Goal: Communication & Community: Answer question/provide support

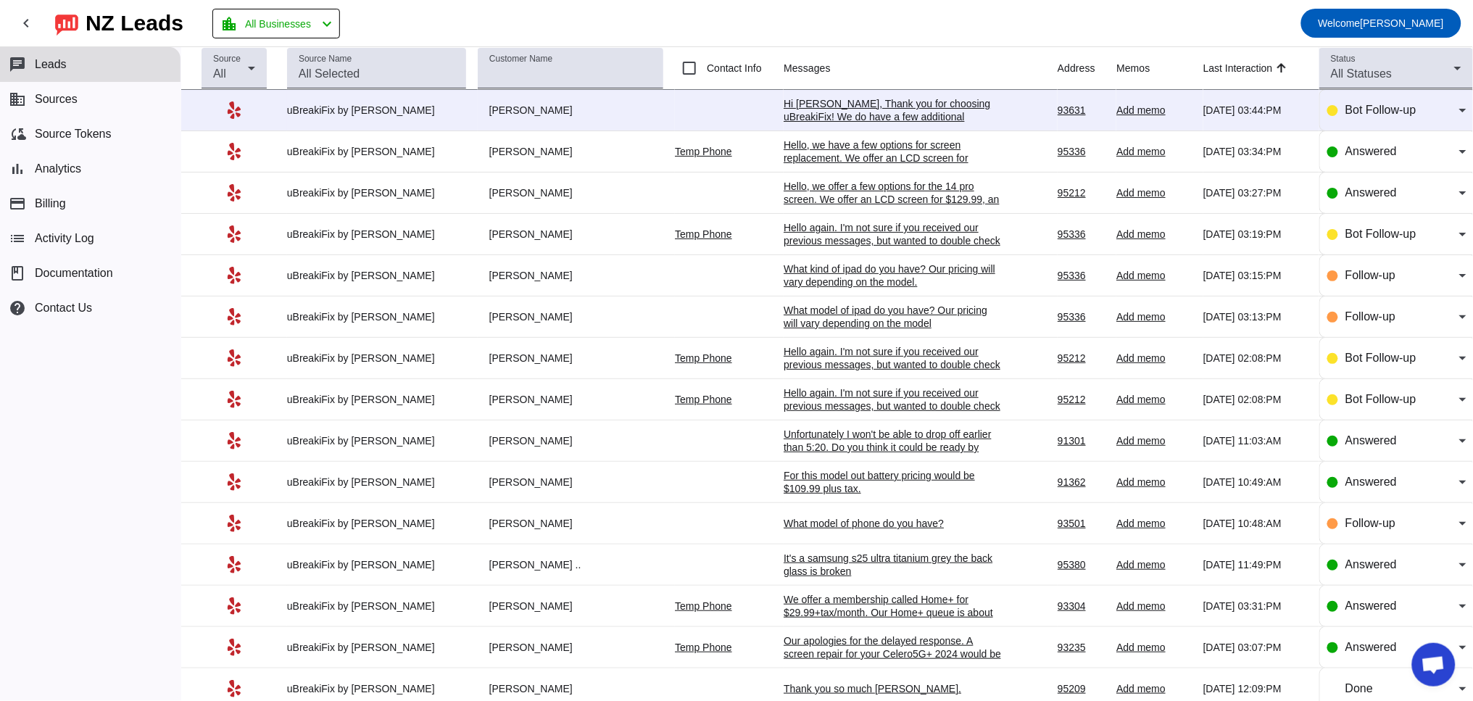
click at [839, 573] on div "It's a samsung s25 ultra titanium grey the back glass is broken" at bounding box center [892, 565] width 217 height 26
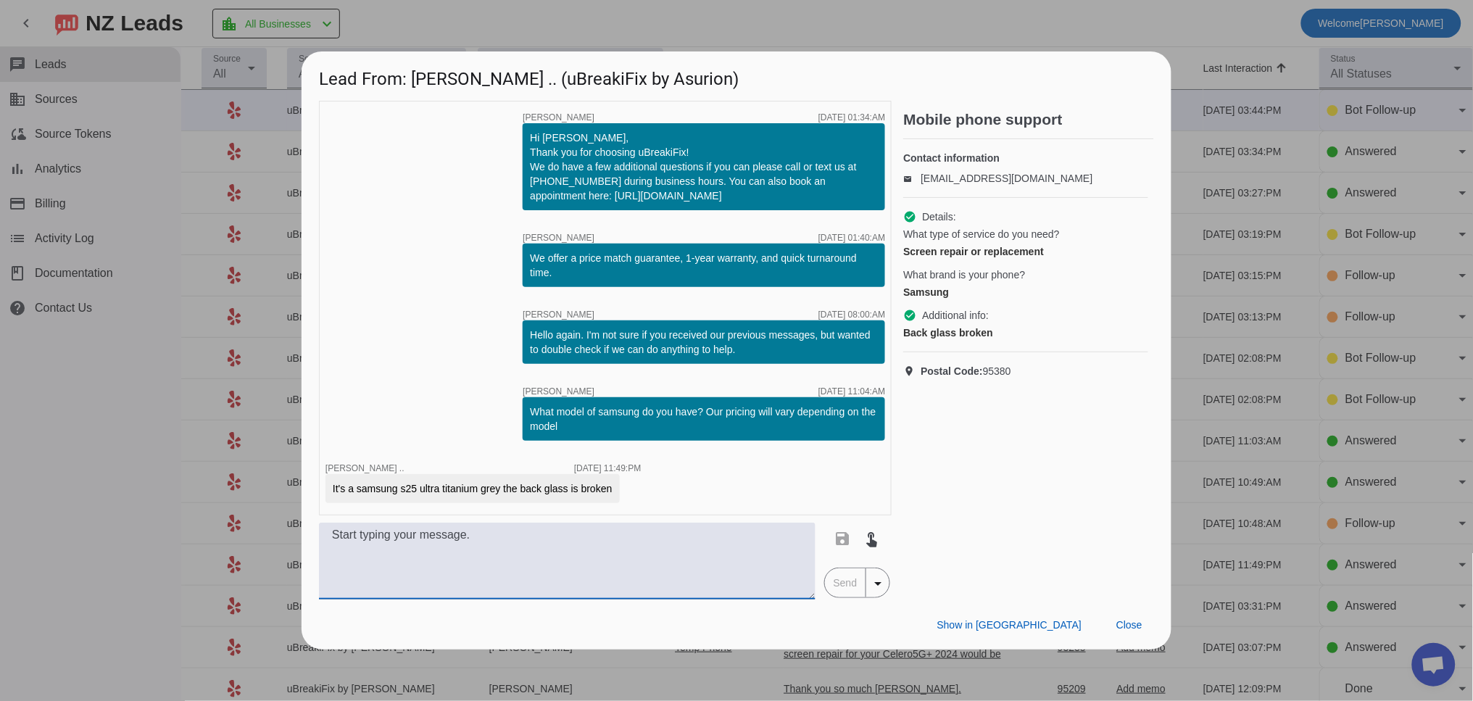
click at [519, 569] on textarea at bounding box center [567, 561] width 497 height 77
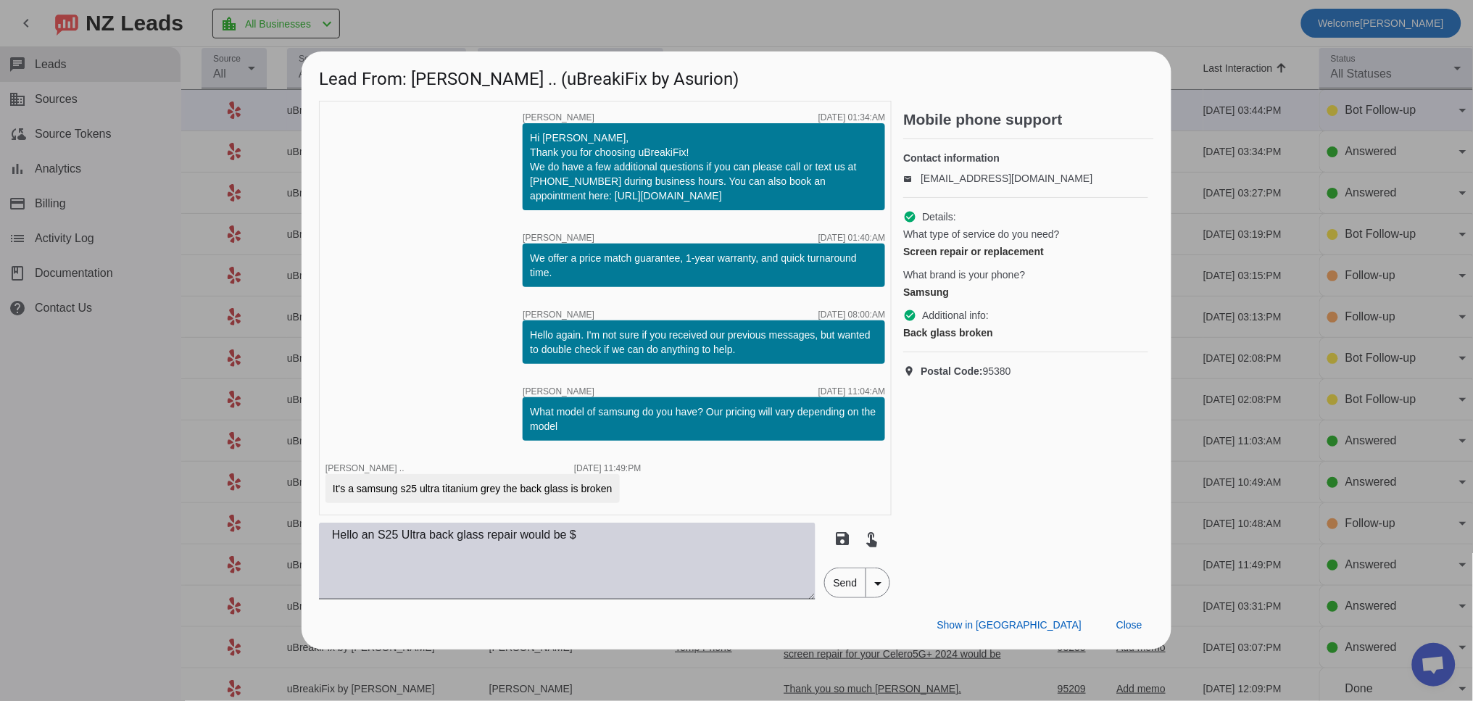
click at [652, 546] on textarea "Hello an S25 Ultra back glass repair would be $" at bounding box center [567, 561] width 497 height 77
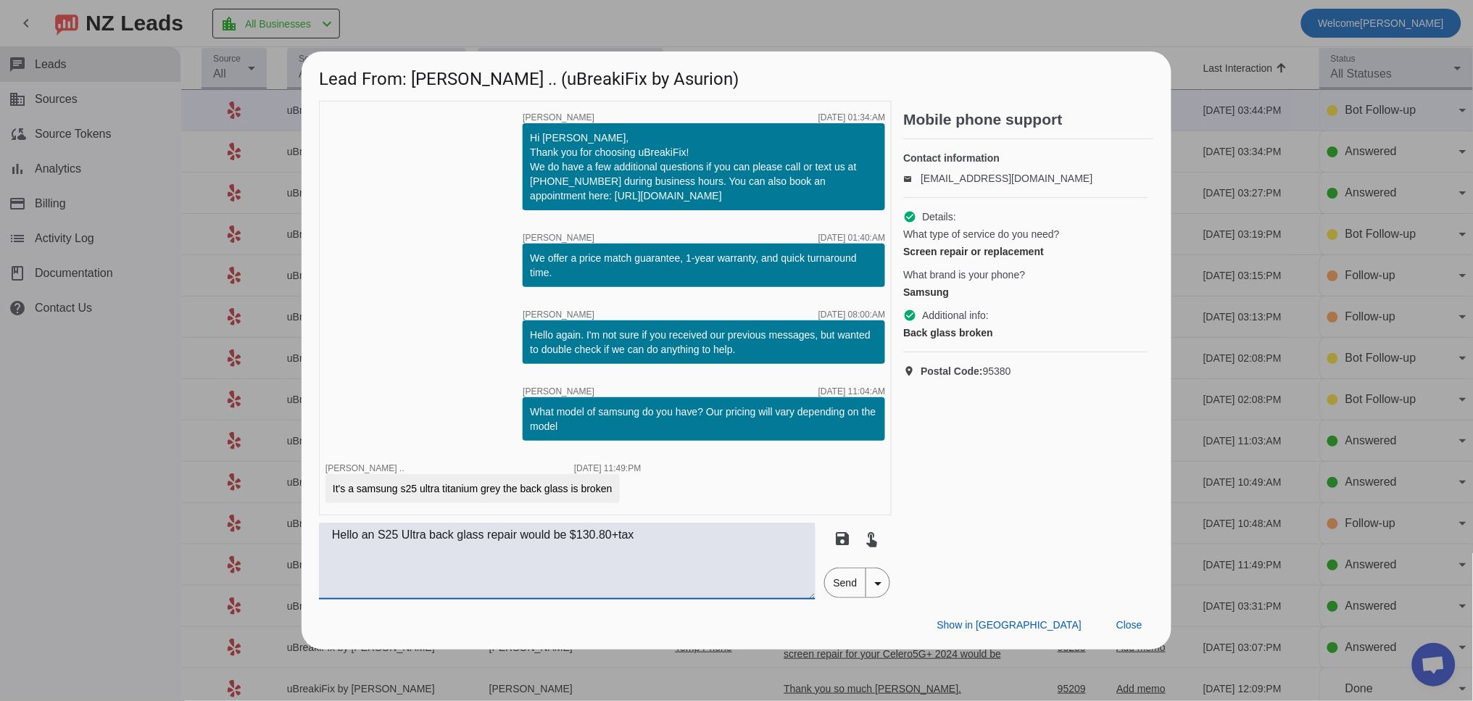
drag, startPoint x: 743, startPoint y: 553, endPoint x: 795, endPoint y: 566, distance: 53.8
click at [744, 550] on textarea "Hello an S25 Ultra back glass repair would be $130.80+tax" at bounding box center [567, 561] width 497 height 77
type textarea "Hello an S25 Ultra back glass repair would be $130.80+tax"
click at [836, 589] on span "Send" at bounding box center [845, 582] width 41 height 29
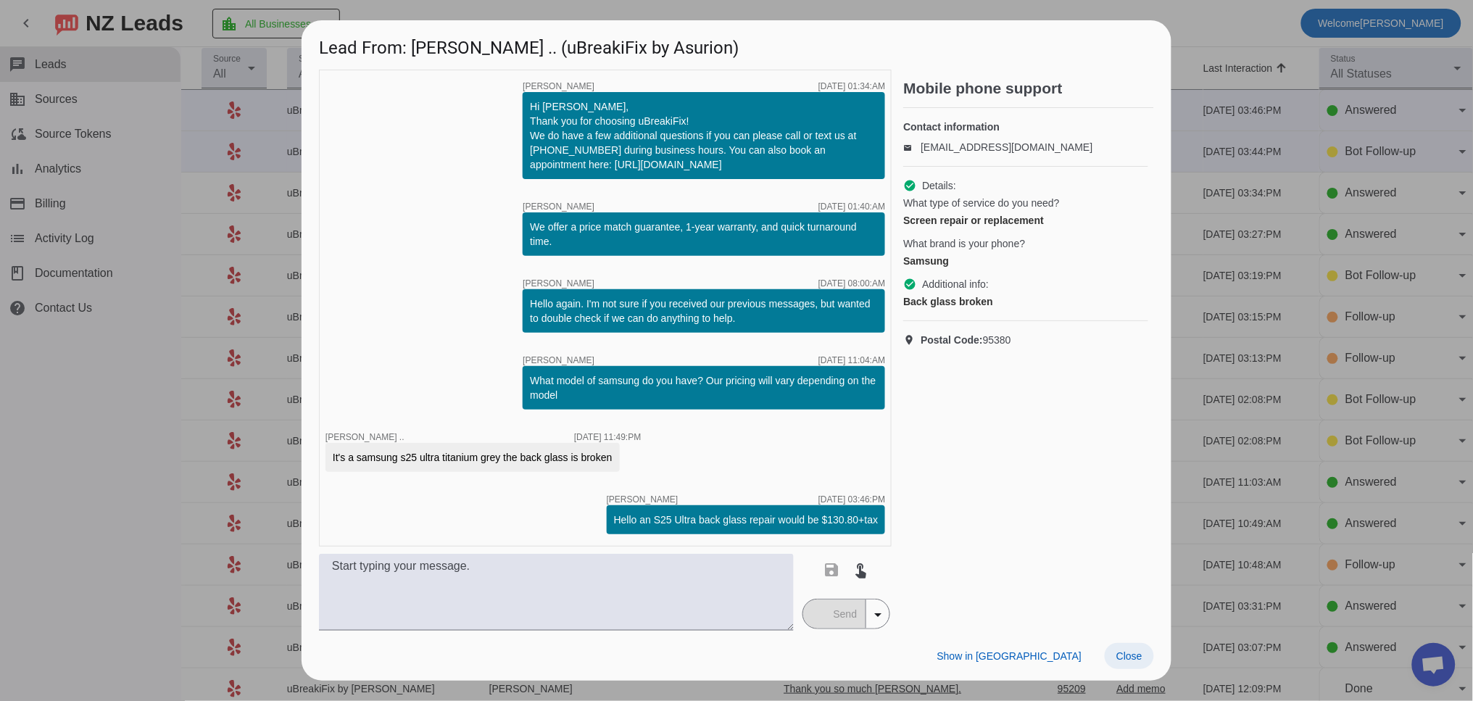
scroll to position [0, 78]
click at [1129, 650] on span "Close" at bounding box center [1129, 656] width 26 height 12
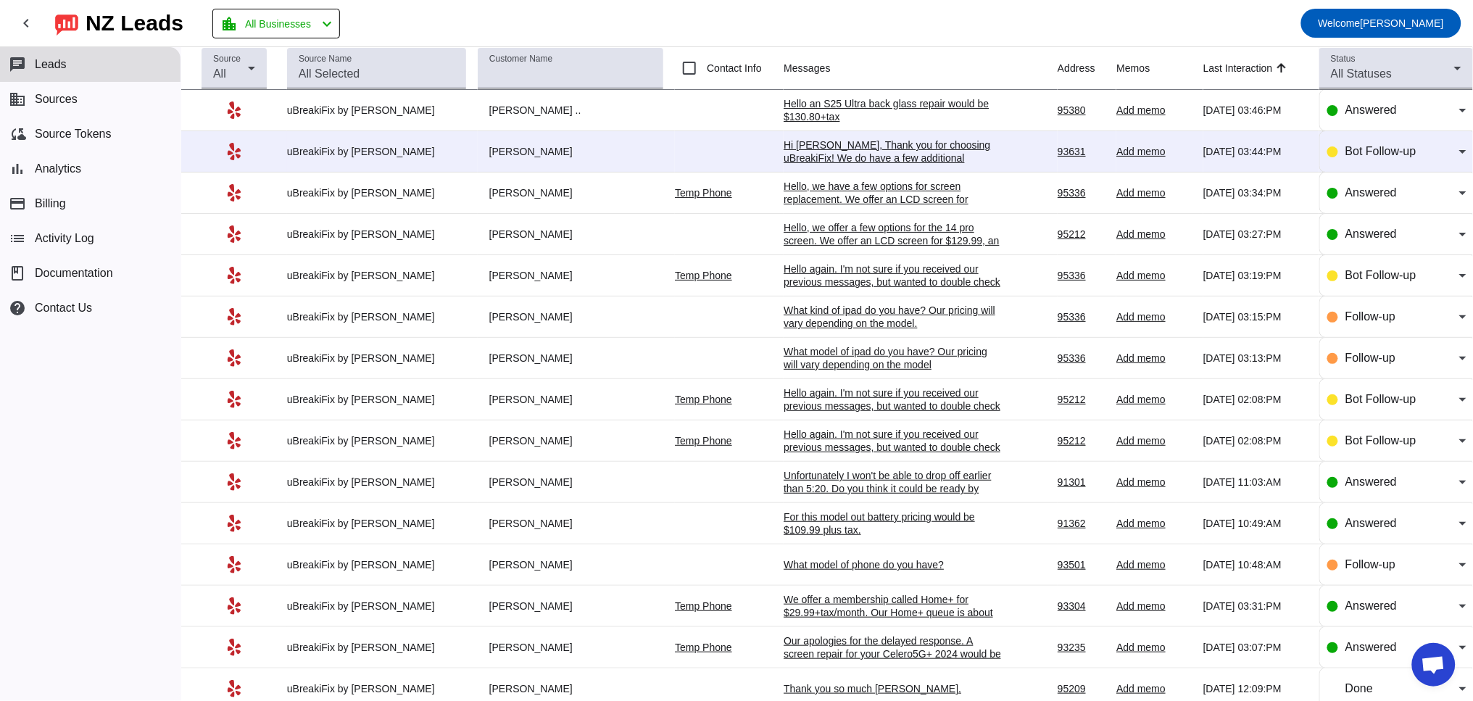
click at [801, 104] on div "Hello an S25 Ultra back glass repair would be $130.80+tax" at bounding box center [892, 110] width 217 height 26
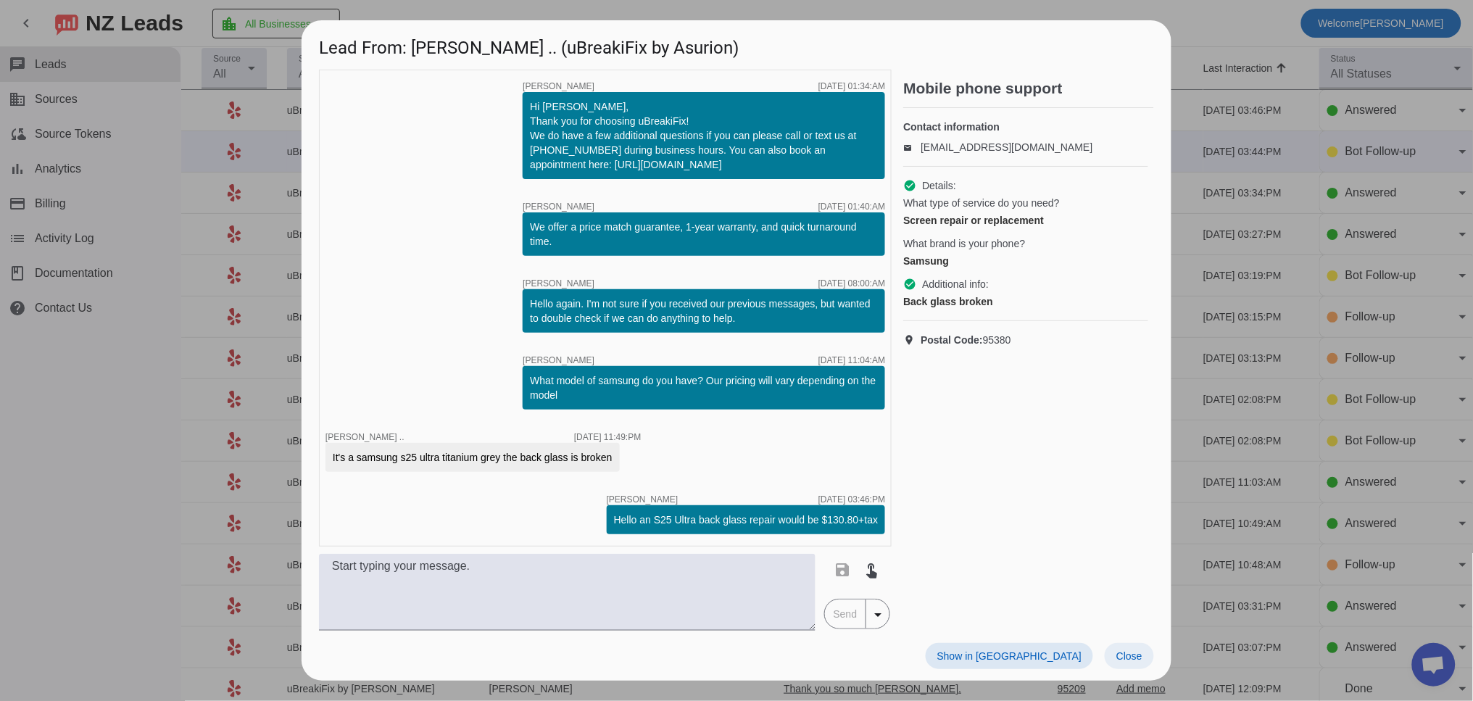
click at [1125, 644] on span at bounding box center [1129, 656] width 49 height 26
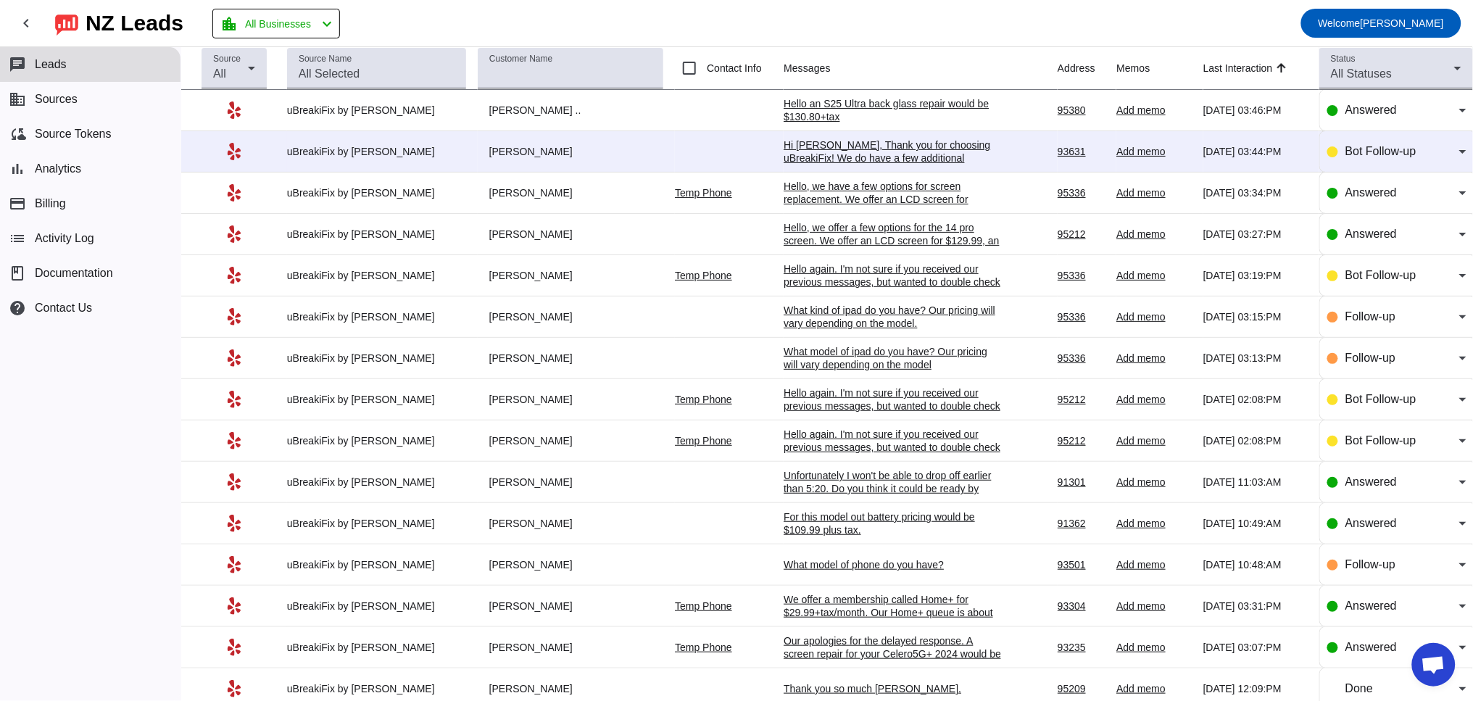
click at [844, 159] on div "Hi [PERSON_NAME], Thank you for choosing uBreakiFix! We do have a few additiona…" at bounding box center [892, 177] width 217 height 78
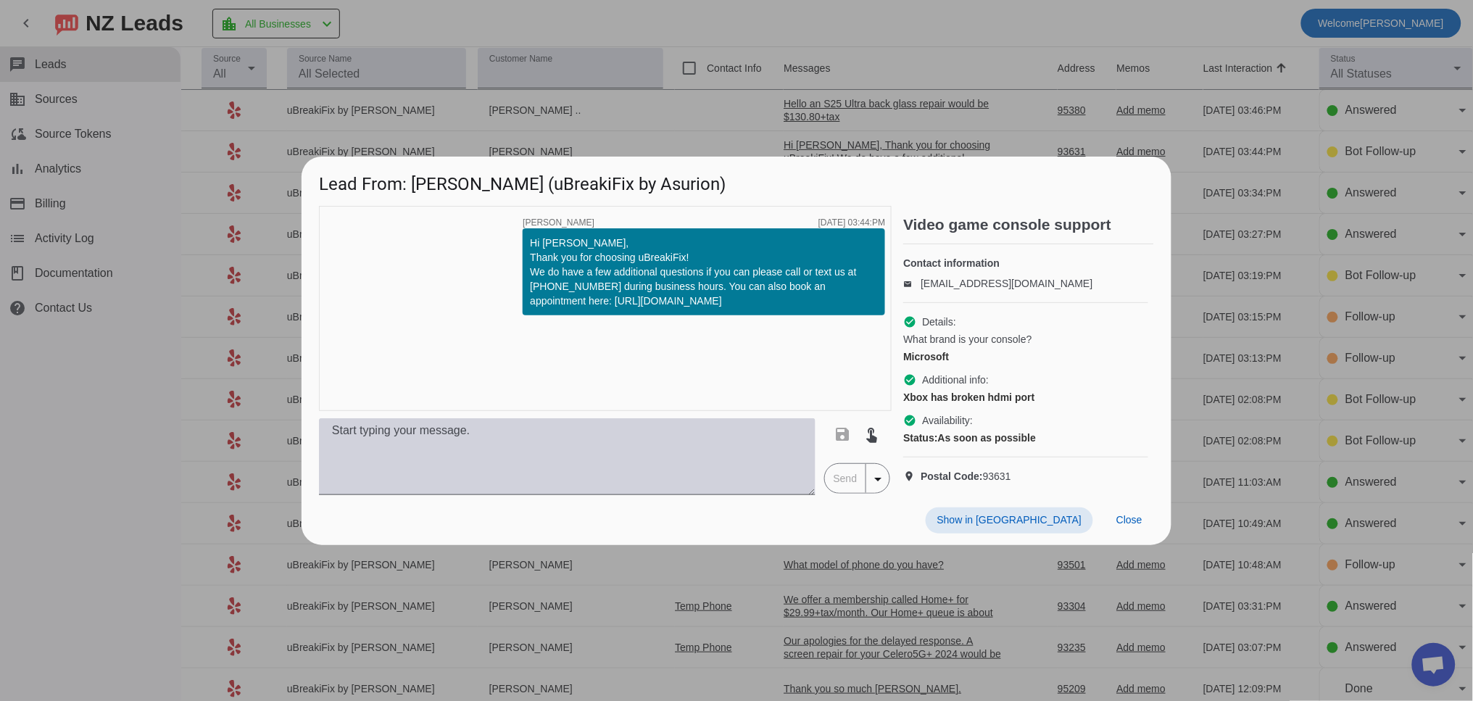
click at [674, 444] on textarea at bounding box center [567, 456] width 497 height 77
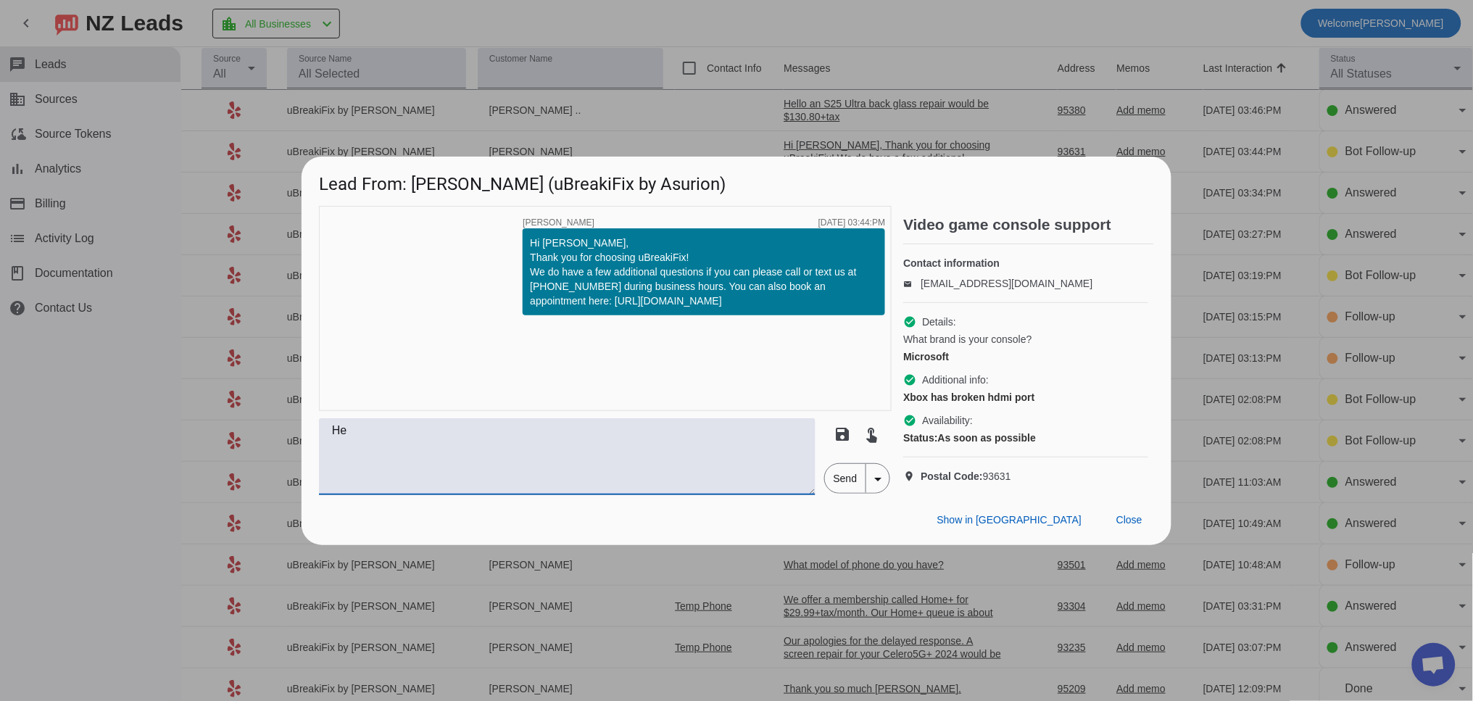
type textarea "H"
drag, startPoint x: 331, startPoint y: 440, endPoint x: 310, endPoint y: 441, distance: 21.8
click at [310, 441] on div "timer close [PERSON_NAME] [DATE] 03:44:PM Hi [PERSON_NAME], Thank you for choos…" at bounding box center [737, 350] width 870 height 289
paste textarea "ich iPhone do you have? Our pricing varies by model. Once we have the model, we…"
drag, startPoint x: 399, startPoint y: 441, endPoint x: 365, endPoint y: 436, distance: 33.7
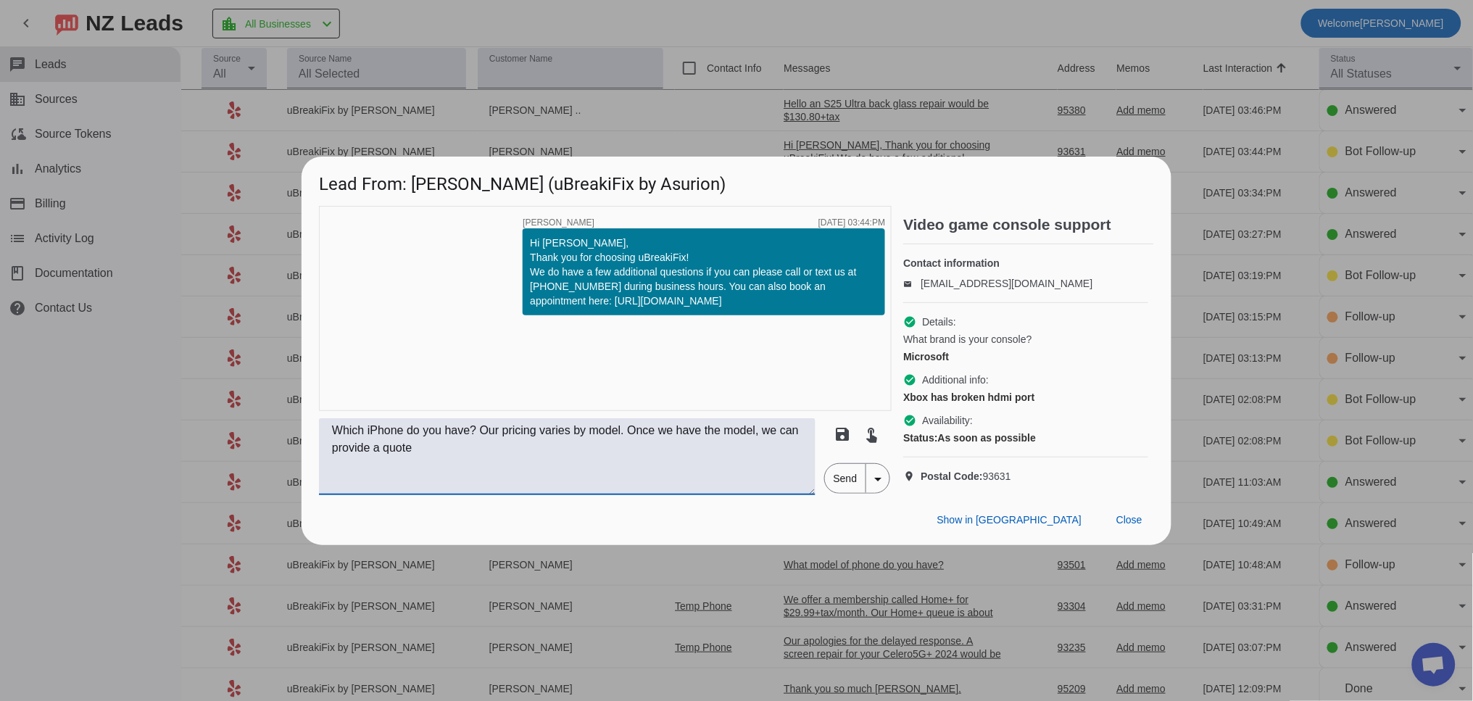
click at [367, 437] on textarea "Which iPhone do you have? Our pricing varies by model. Once we have the model, …" at bounding box center [567, 456] width 497 height 77
click at [529, 469] on textarea "Which XBOX do you have? Our pricing varies by model. Once we have the model, we…" at bounding box center [567, 456] width 497 height 77
type textarea "Which XBOX do you have? Our pricing varies by model. Once we have the model, we…"
click at [844, 489] on span "Send" at bounding box center [845, 478] width 41 height 29
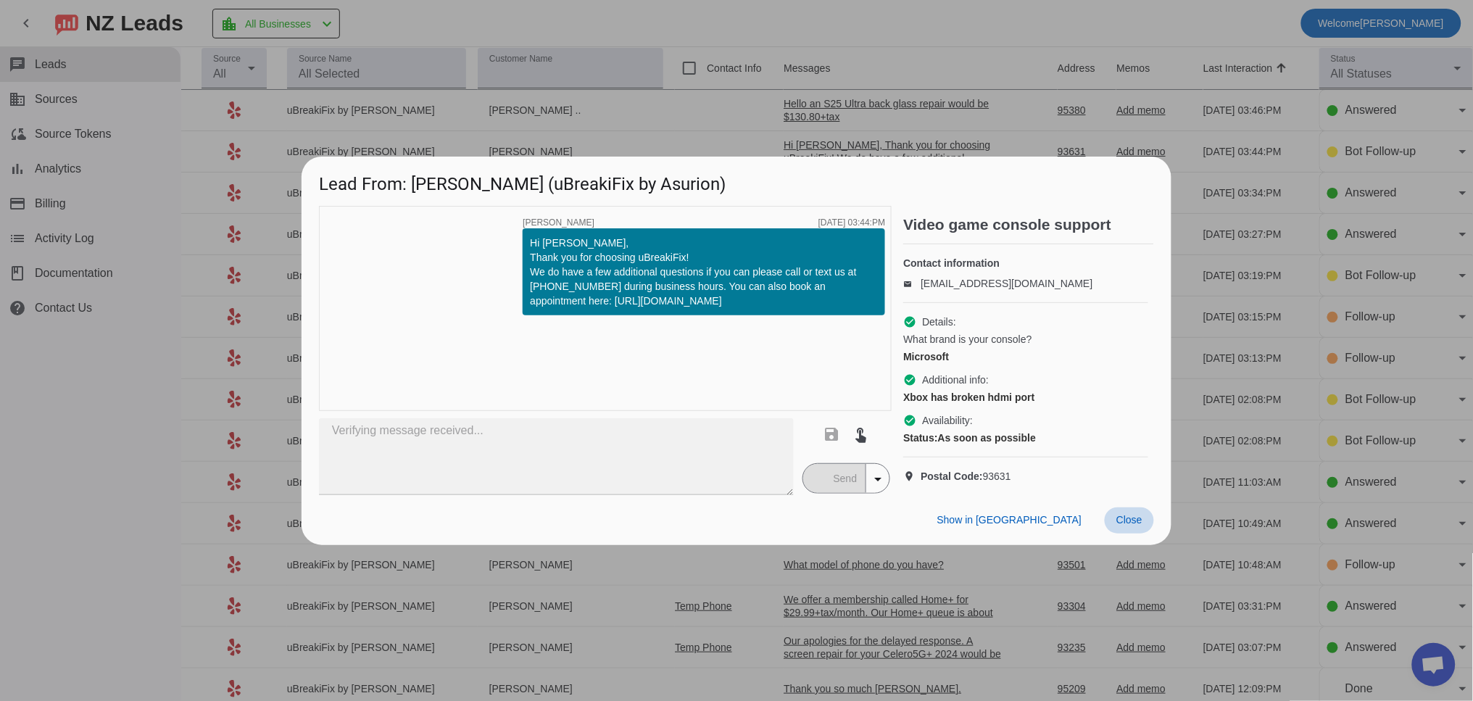
click at [1138, 526] on span "Close" at bounding box center [1129, 520] width 26 height 12
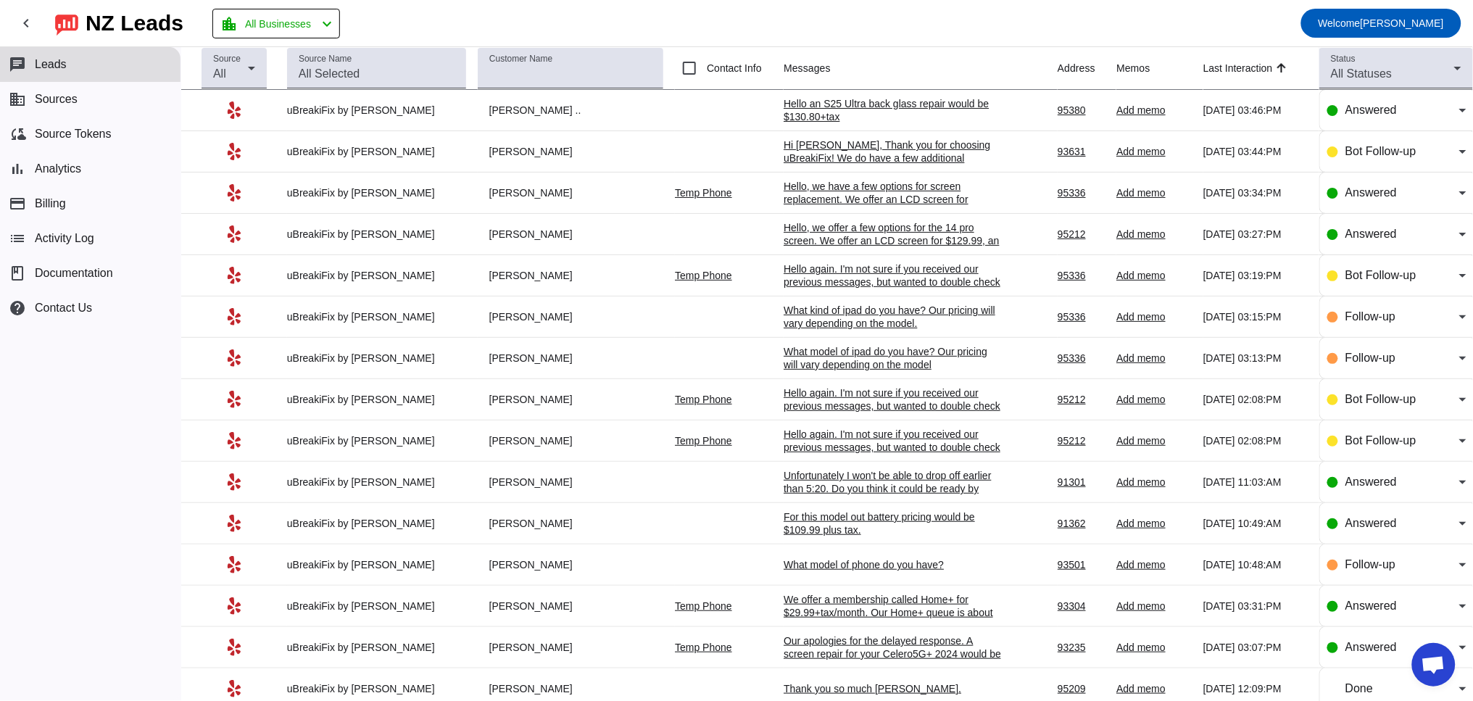
click at [828, 107] on div "Hello an S25 Ultra back glass repair would be $130.80+tax" at bounding box center [892, 110] width 217 height 26
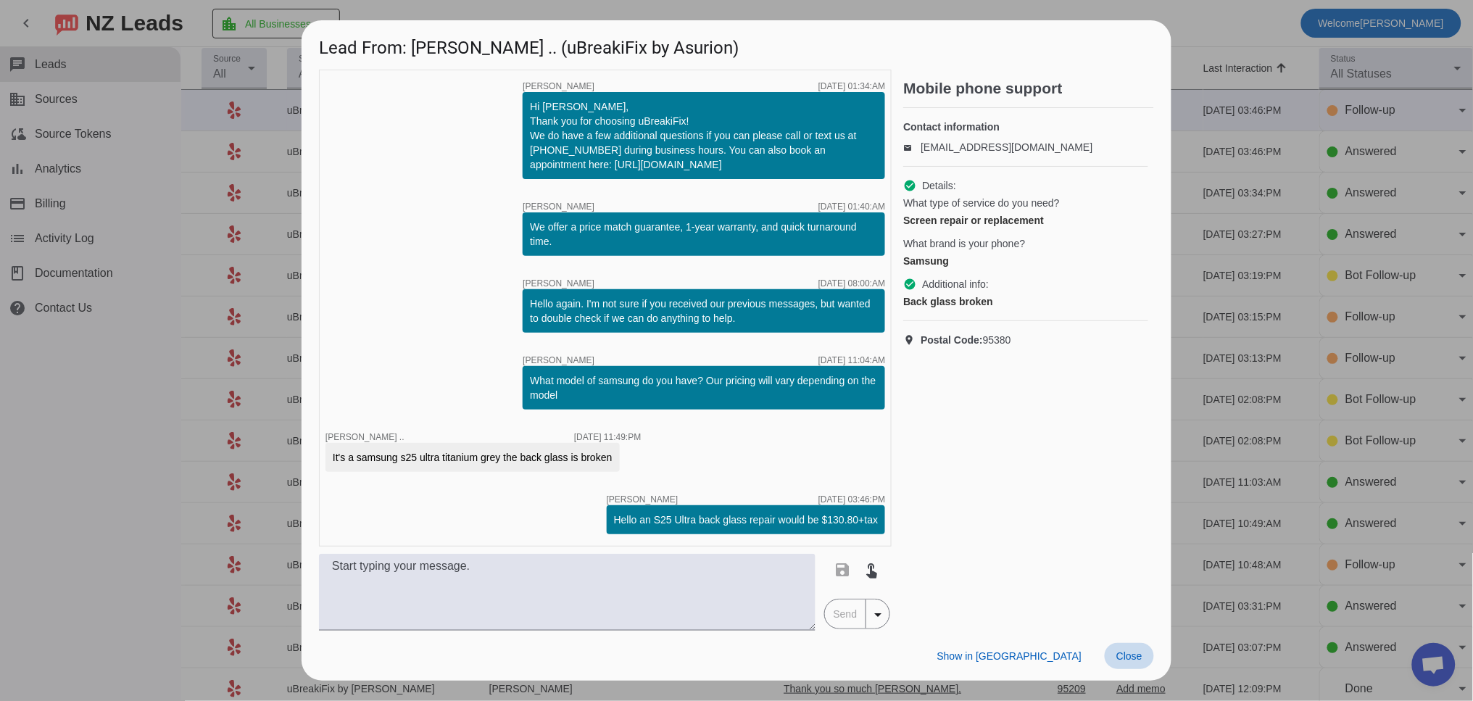
click at [1124, 651] on span "Close" at bounding box center [1129, 656] width 26 height 12
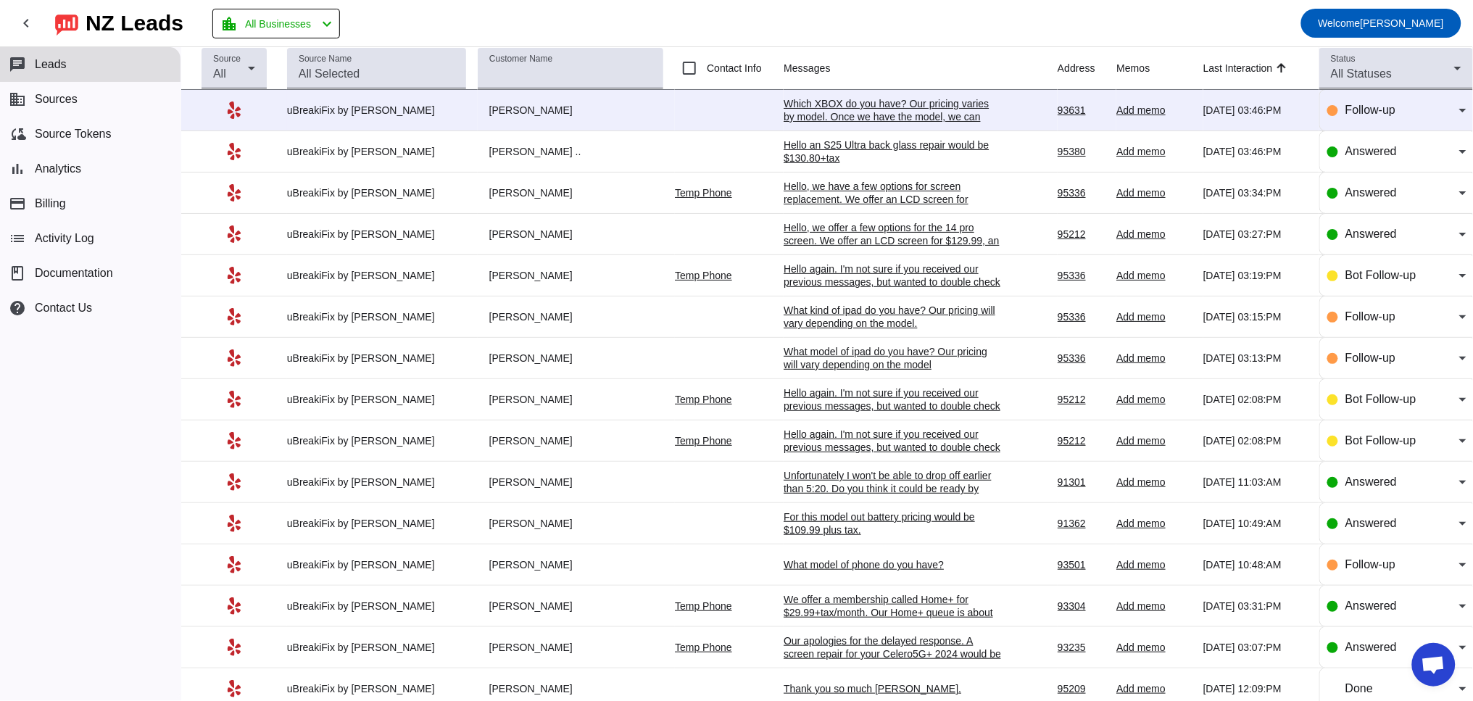
click at [827, 110] on div "Which XBOX do you have? Our pricing varies by model. Once we have the model, we…" at bounding box center [892, 116] width 217 height 39
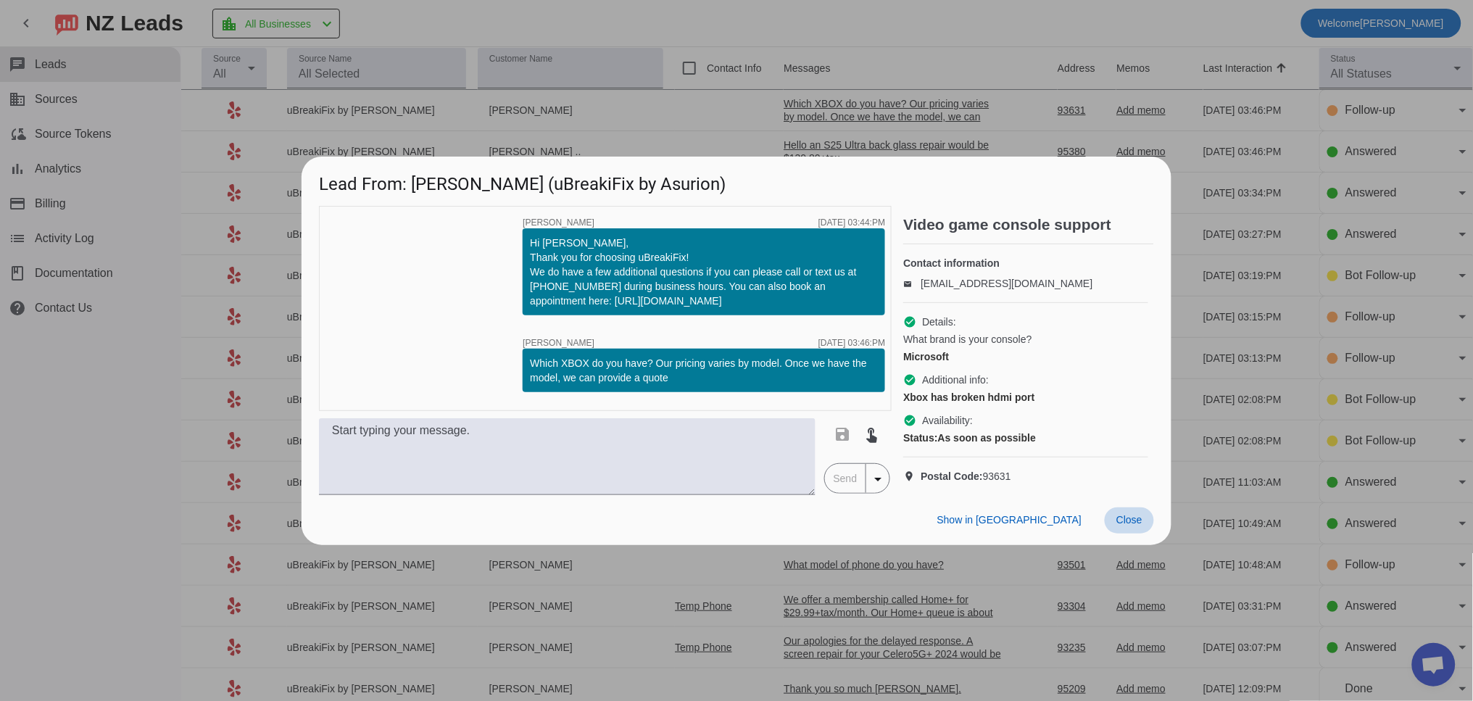
click at [1141, 526] on span "Close" at bounding box center [1129, 520] width 26 height 12
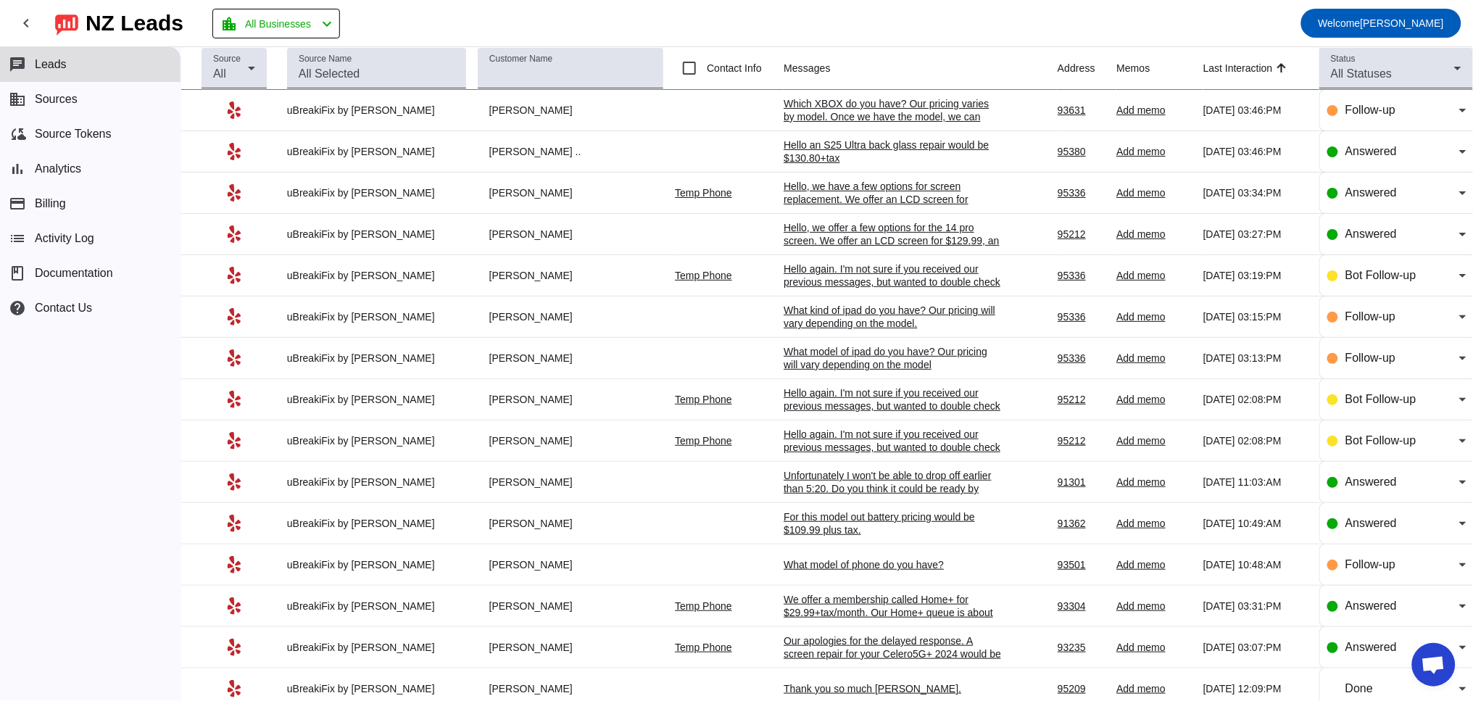
click at [806, 205] on div "Hello, we have a few options for screen replacement. We offer an LCD screen for…" at bounding box center [892, 206] width 217 height 52
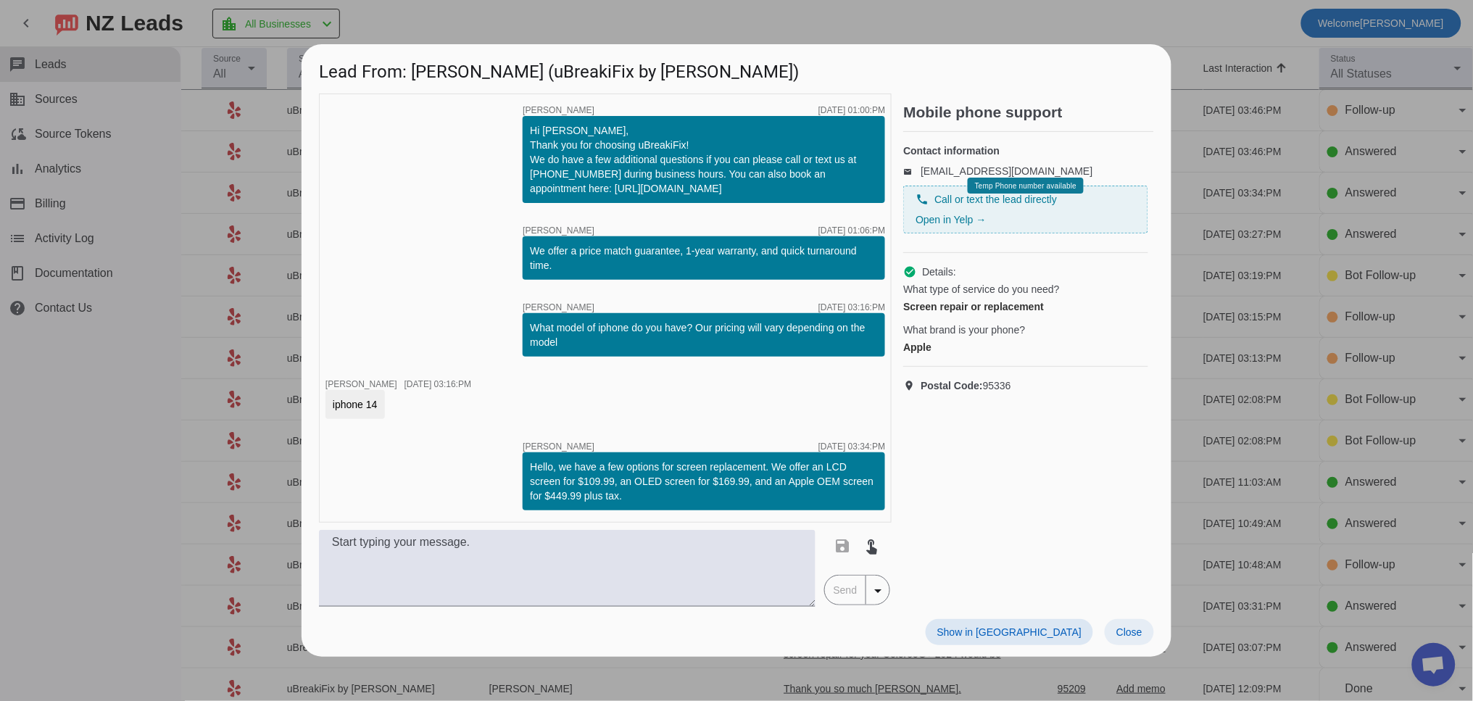
click at [1115, 620] on span at bounding box center [1129, 632] width 49 height 26
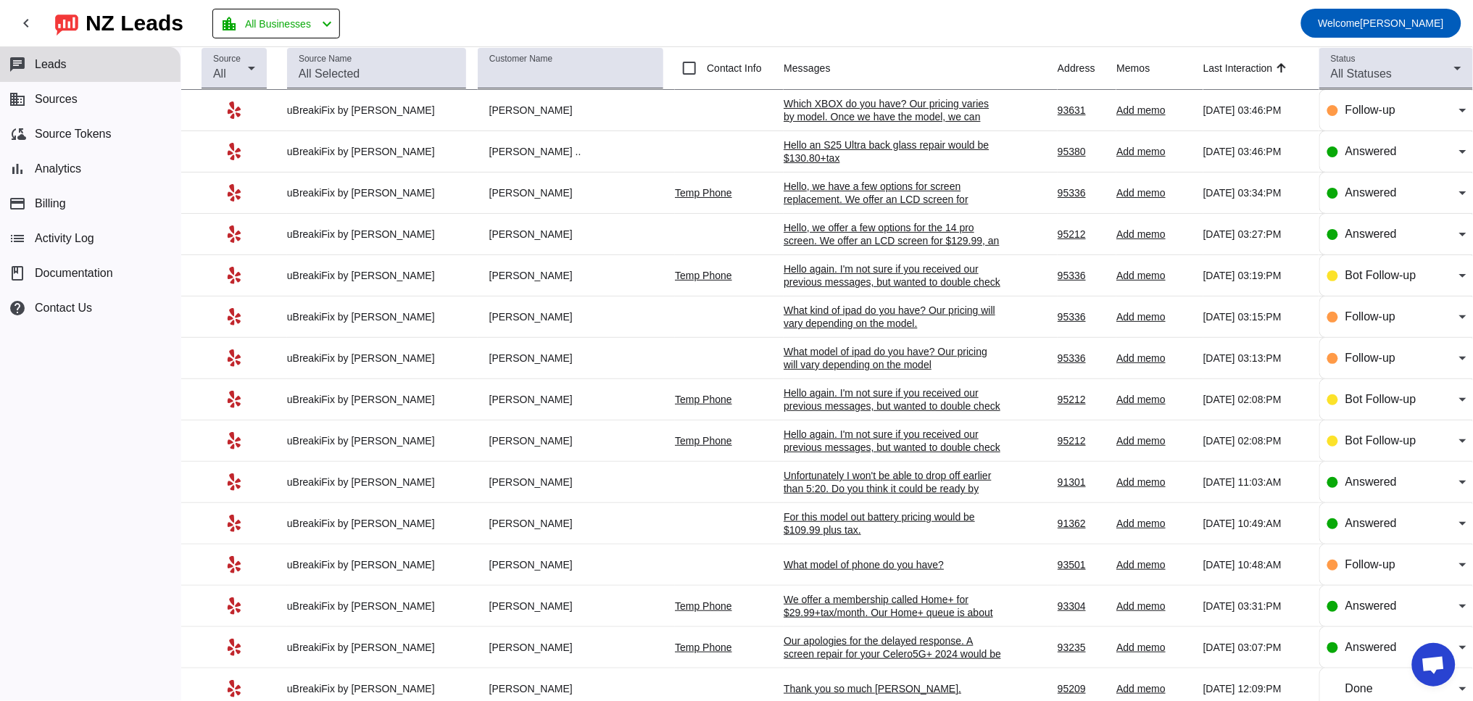
click at [868, 278] on div "Hello again. I'm not sure if you received our previous messages, but wanted to …" at bounding box center [892, 281] width 217 height 39
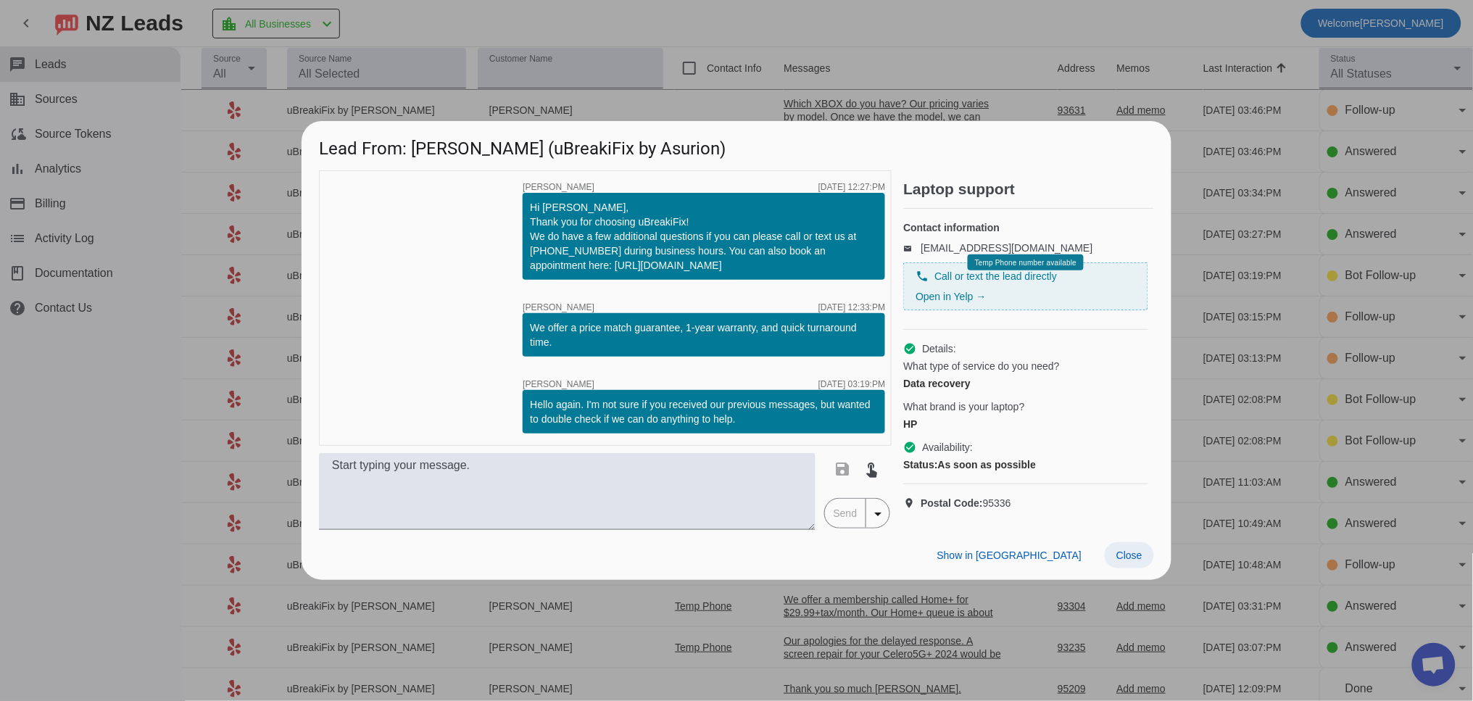
click at [1131, 559] on span "Close" at bounding box center [1129, 555] width 26 height 12
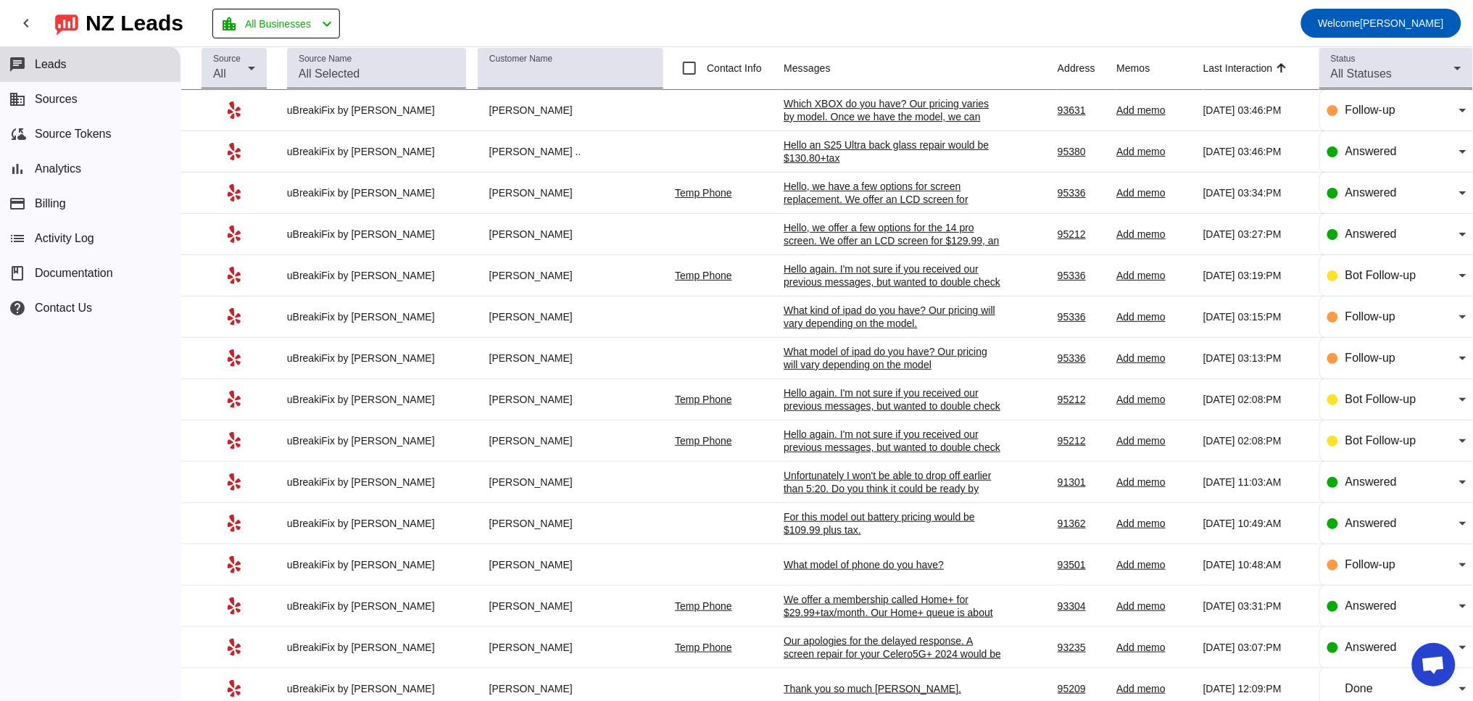
click at [875, 281] on div "Hello again. I'm not sure if you received our previous messages, but wanted to …" at bounding box center [892, 281] width 217 height 39
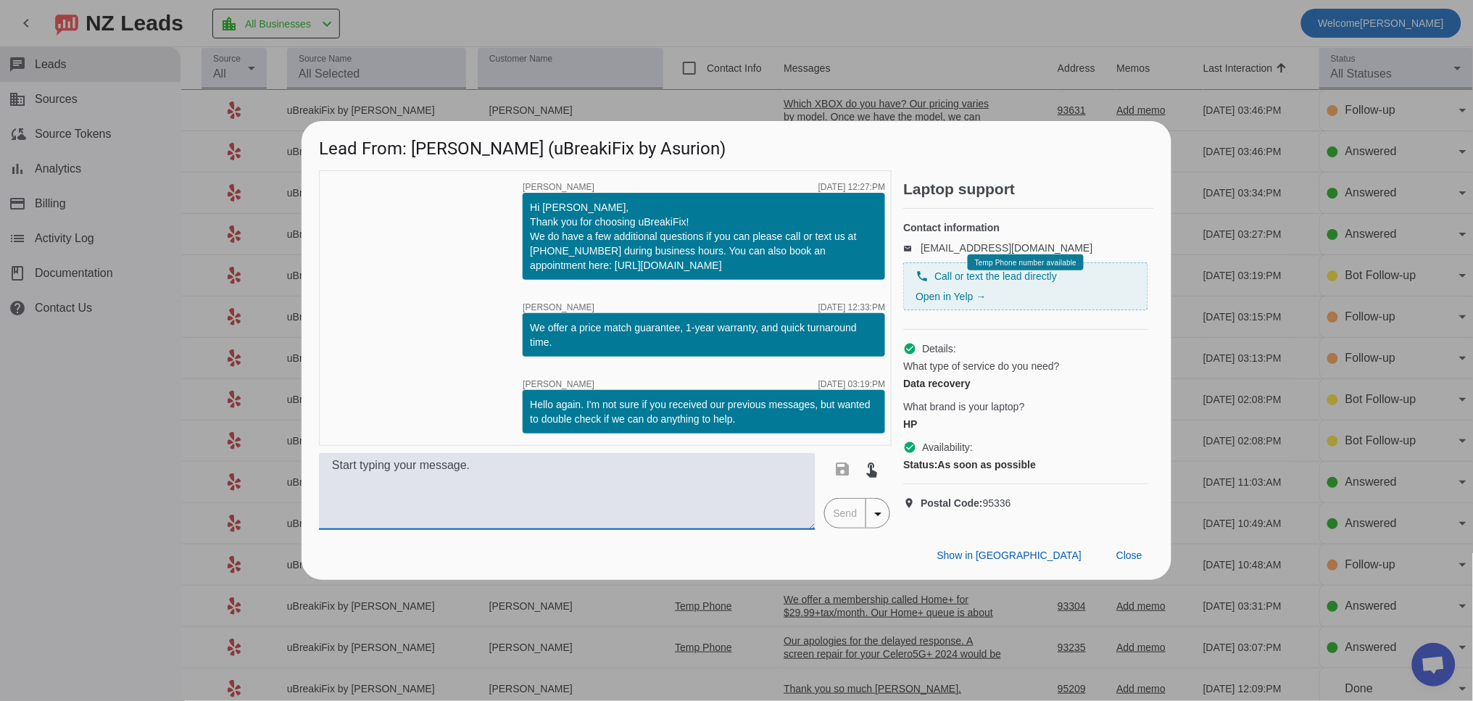
click at [452, 487] on textarea at bounding box center [567, 491] width 497 height 77
paste textarea "Hello for this device you will have to speak directly to a technician who will …"
drag, startPoint x: 436, startPoint y: 475, endPoint x: 404, endPoint y: 473, distance: 32.0
click at [404, 475] on textarea "Hello for this device you will have to speak directly to a technician who will …" at bounding box center [567, 491] width 497 height 77
drag, startPoint x: 624, startPoint y: 490, endPoint x: 557, endPoint y: 491, distance: 66.7
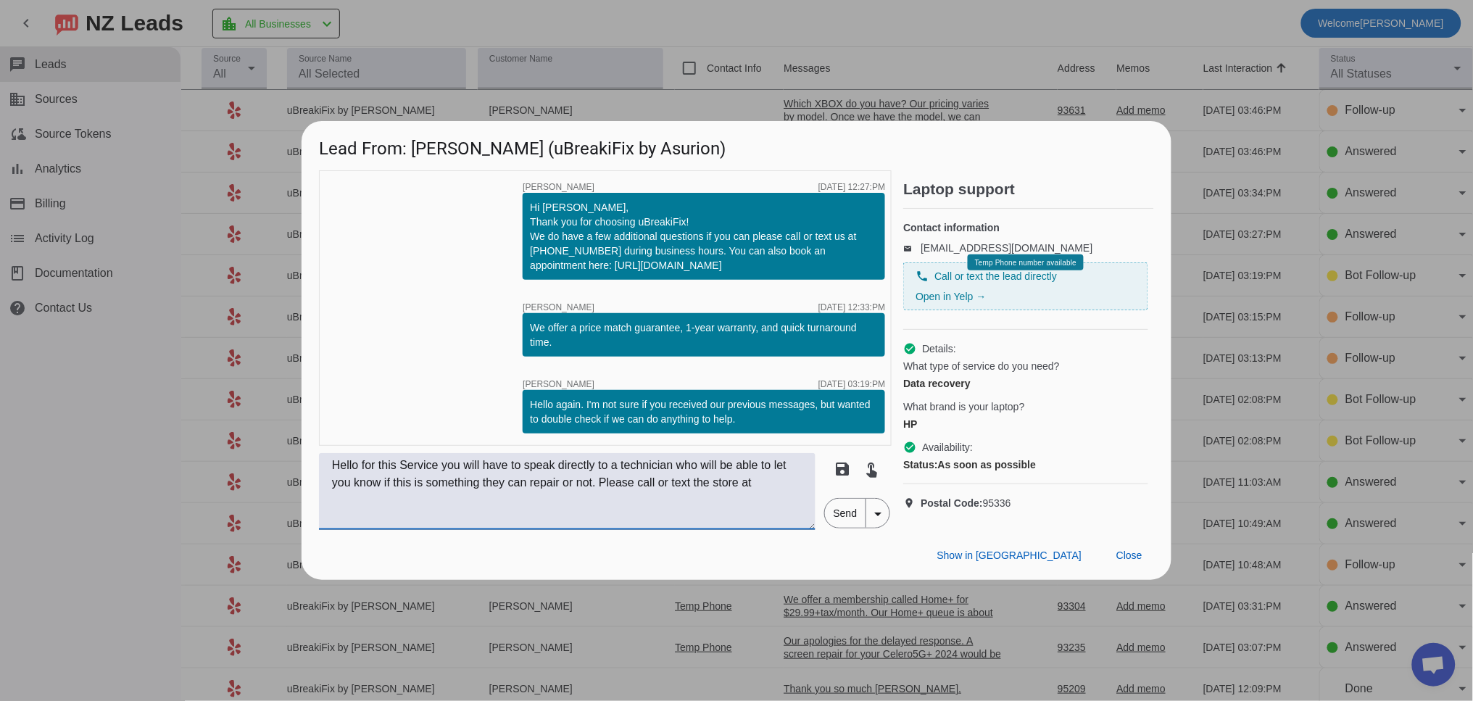
click at [557, 491] on textarea "Hello for this Service you will have to speak directly to a technician who will…" at bounding box center [567, 491] width 497 height 77
click at [476, 503] on textarea "Hello for this Service you will have to speak directly to a technician who will…" at bounding box center [567, 491] width 497 height 77
drag, startPoint x: 627, startPoint y: 494, endPoint x: 689, endPoint y: 470, distance: 66.8
click at [689, 470] on textarea "Hello for this Service you will have to speak directly to a technician who will…" at bounding box center [567, 491] width 497 height 77
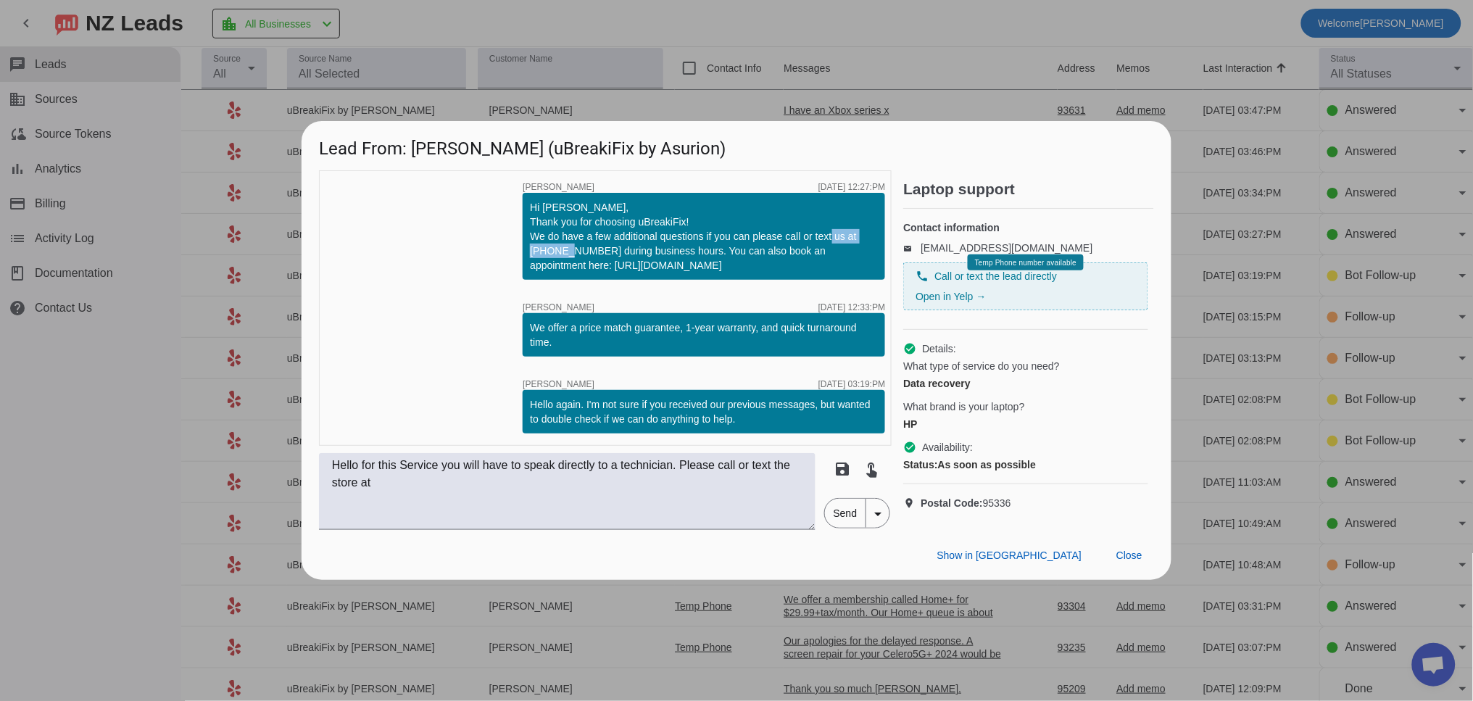
drag, startPoint x: 600, startPoint y: 238, endPoint x: 526, endPoint y: 236, distance: 74.7
click at [526, 236] on div "Hi [PERSON_NAME], Thank you for choosing uBreakiFix! We do have a few additiona…" at bounding box center [704, 236] width 362 height 87
copy div "[PHONE_NUMBER]"
click at [460, 485] on textarea "Hello for this Service you will have to speak directly to a technician. Please …" at bounding box center [567, 491] width 497 height 77
paste textarea "[PHONE_NUMBER]"
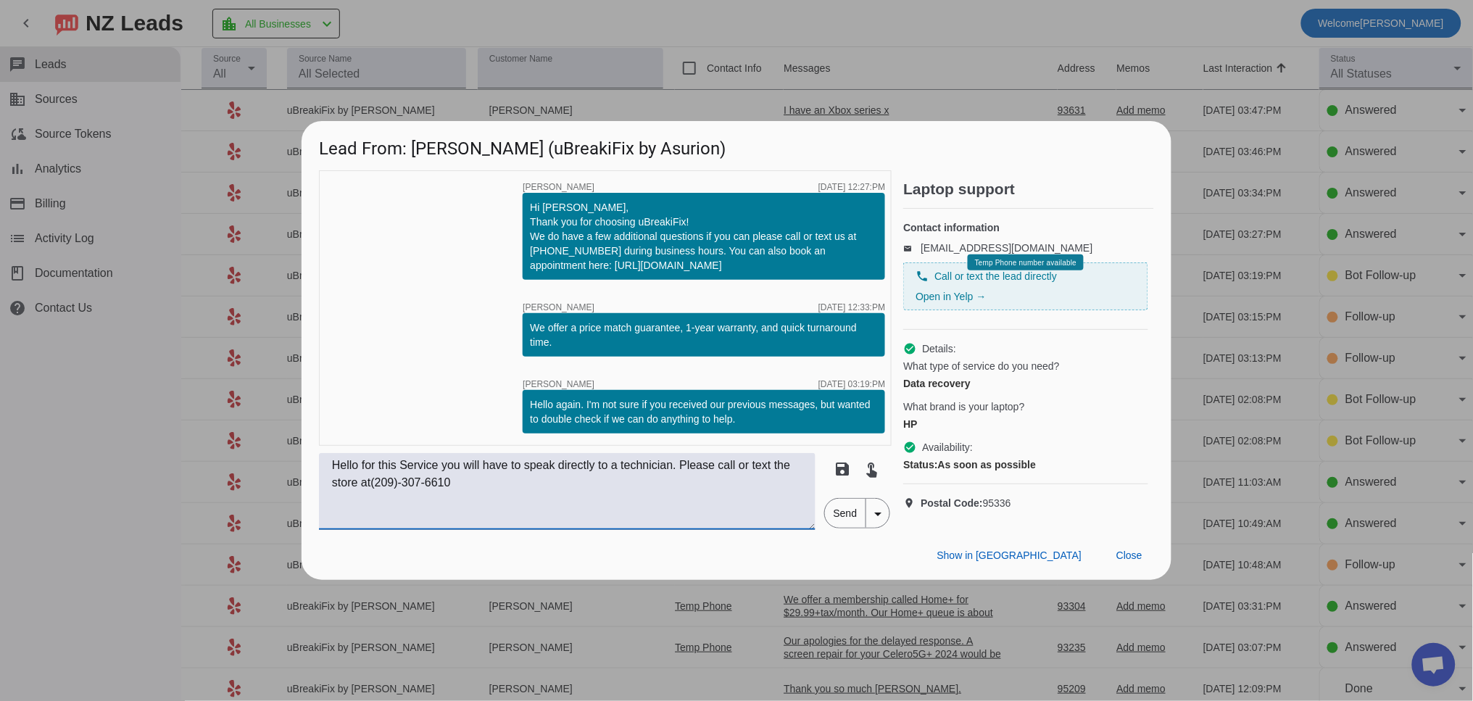
click at [396, 494] on textarea "Hello for this Service you will have to speak directly to a technician. Please …" at bounding box center [567, 491] width 497 height 77
type textarea "Hello for this Service you will have to speak directly to a technician. Please …"
click at [846, 526] on span "Send" at bounding box center [845, 513] width 41 height 29
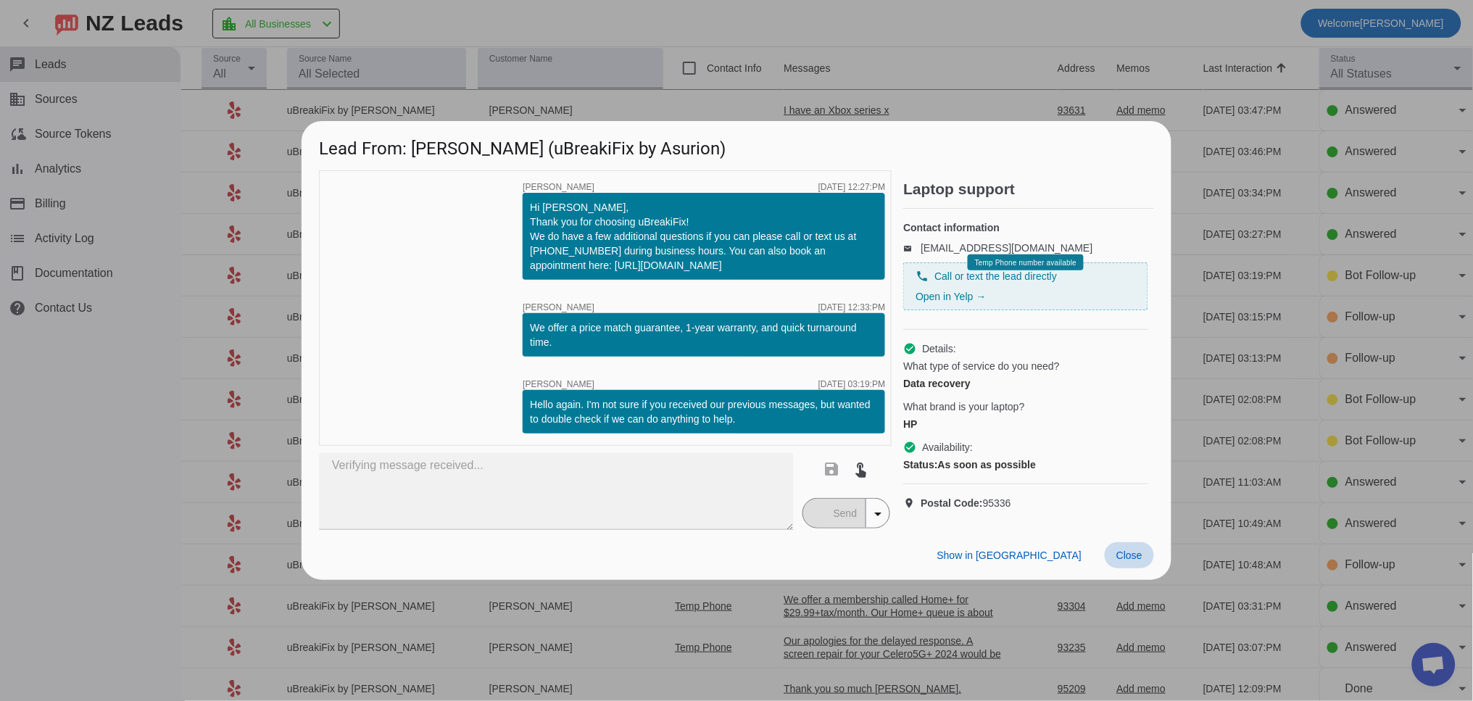
click at [1124, 560] on span "Close" at bounding box center [1129, 555] width 26 height 12
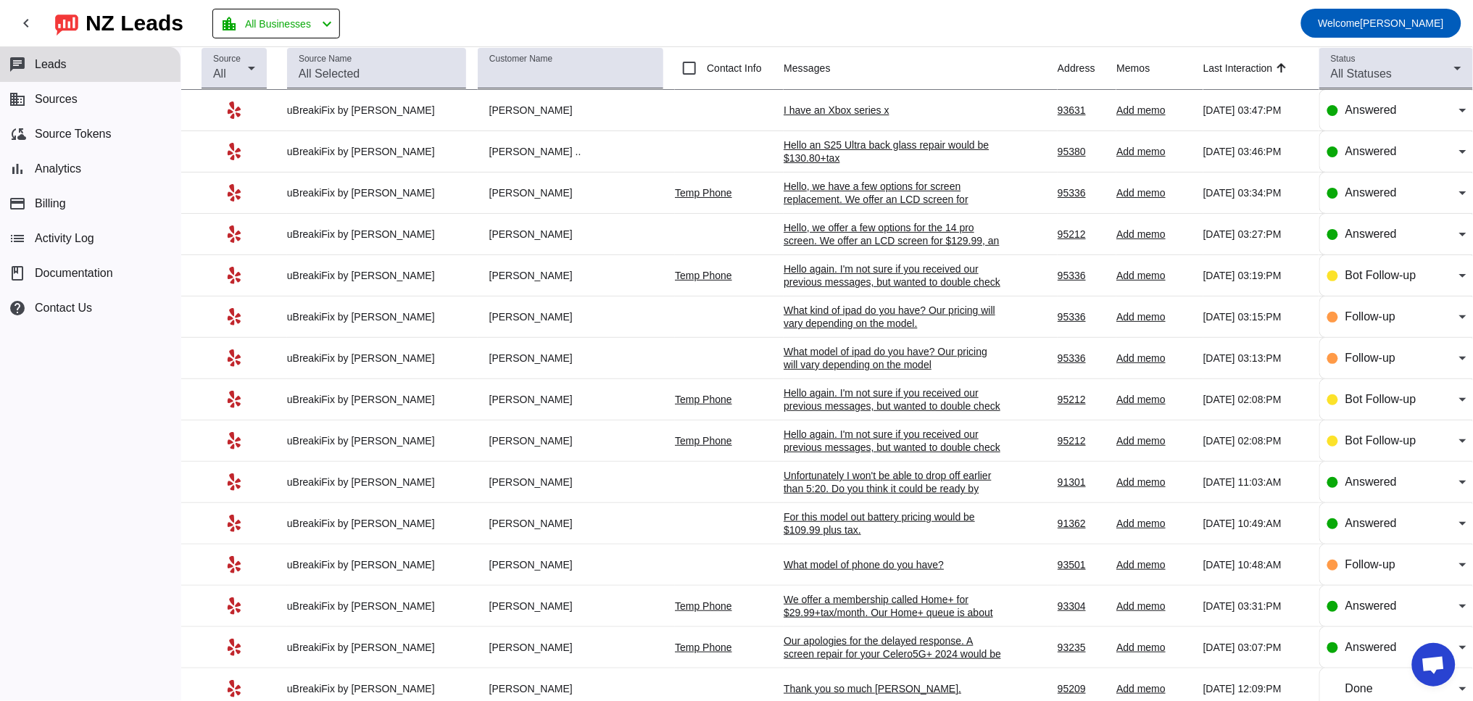
click at [815, 109] on div "I have an Xbox series x" at bounding box center [892, 110] width 217 height 13
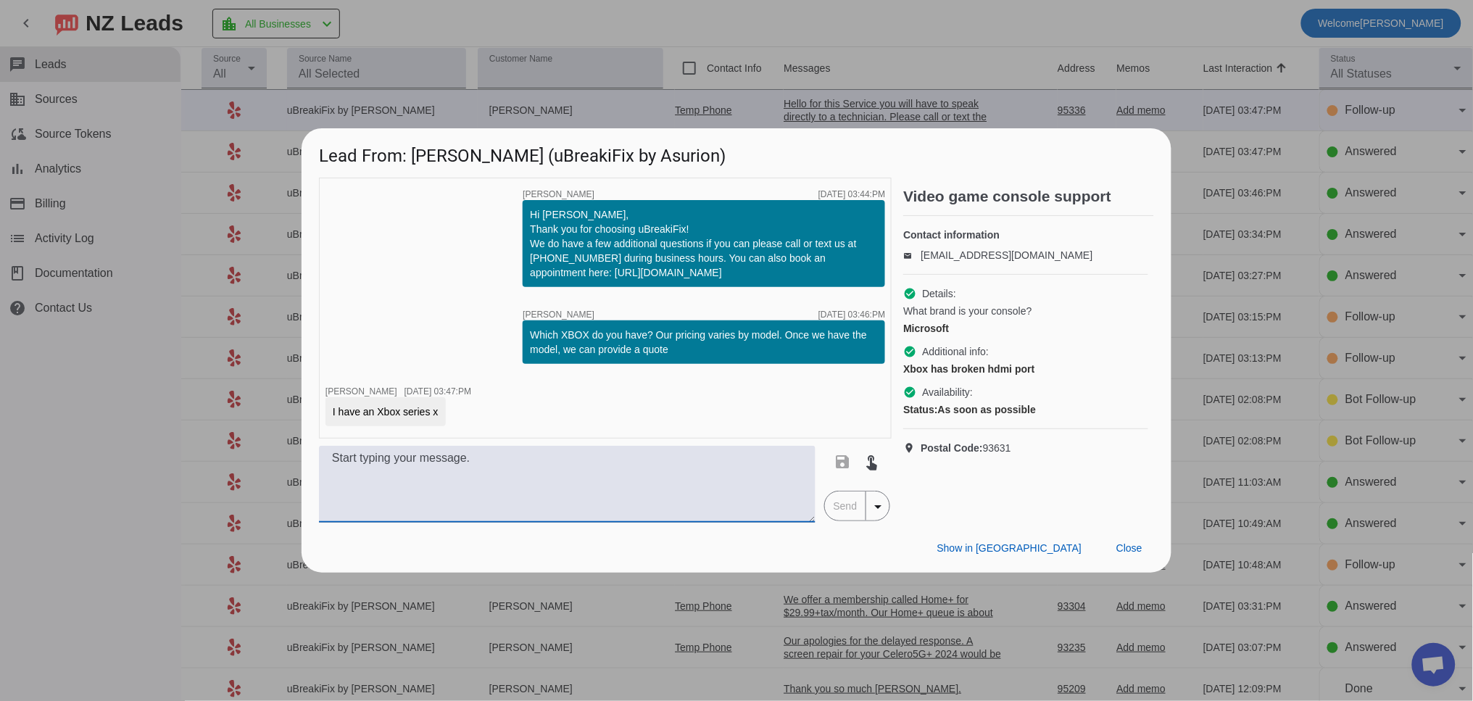
click at [512, 464] on textarea at bounding box center [567, 484] width 497 height 77
type textarea "An Xbox Series X HDMI report repair would be $224.99+tax"
click at [842, 507] on span "Send" at bounding box center [845, 505] width 41 height 29
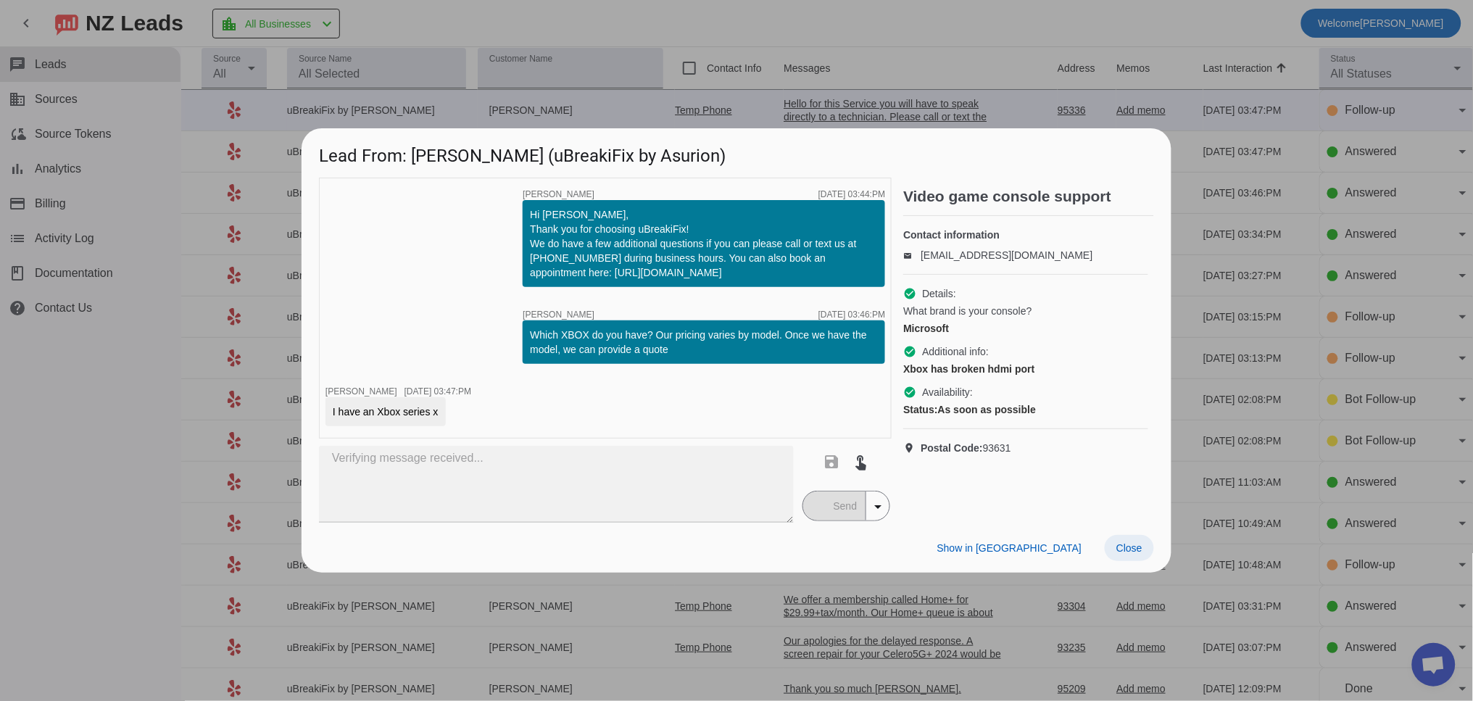
click at [1141, 544] on span "Close" at bounding box center [1129, 548] width 26 height 12
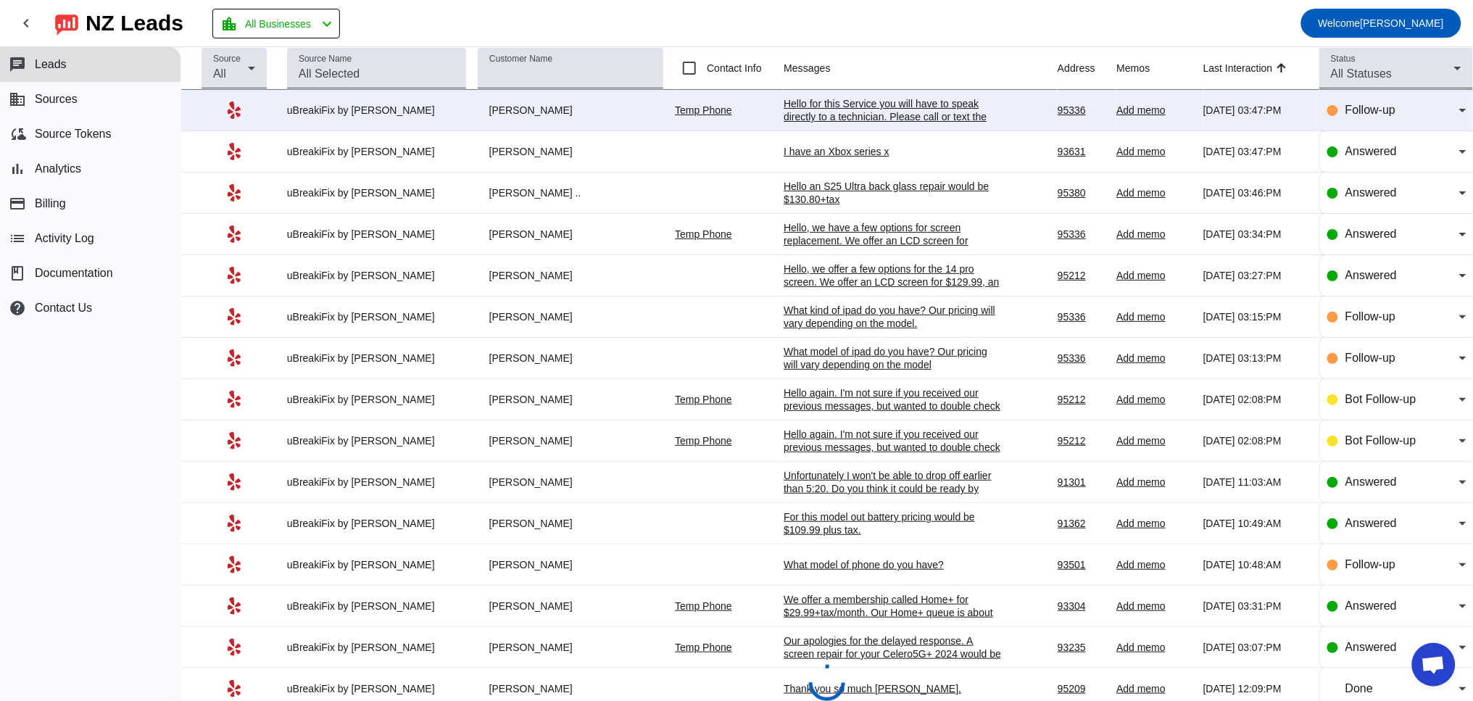
click at [875, 112] on div "Hello for this Service you will have to speak directly to a technician. Please …" at bounding box center [892, 116] width 217 height 39
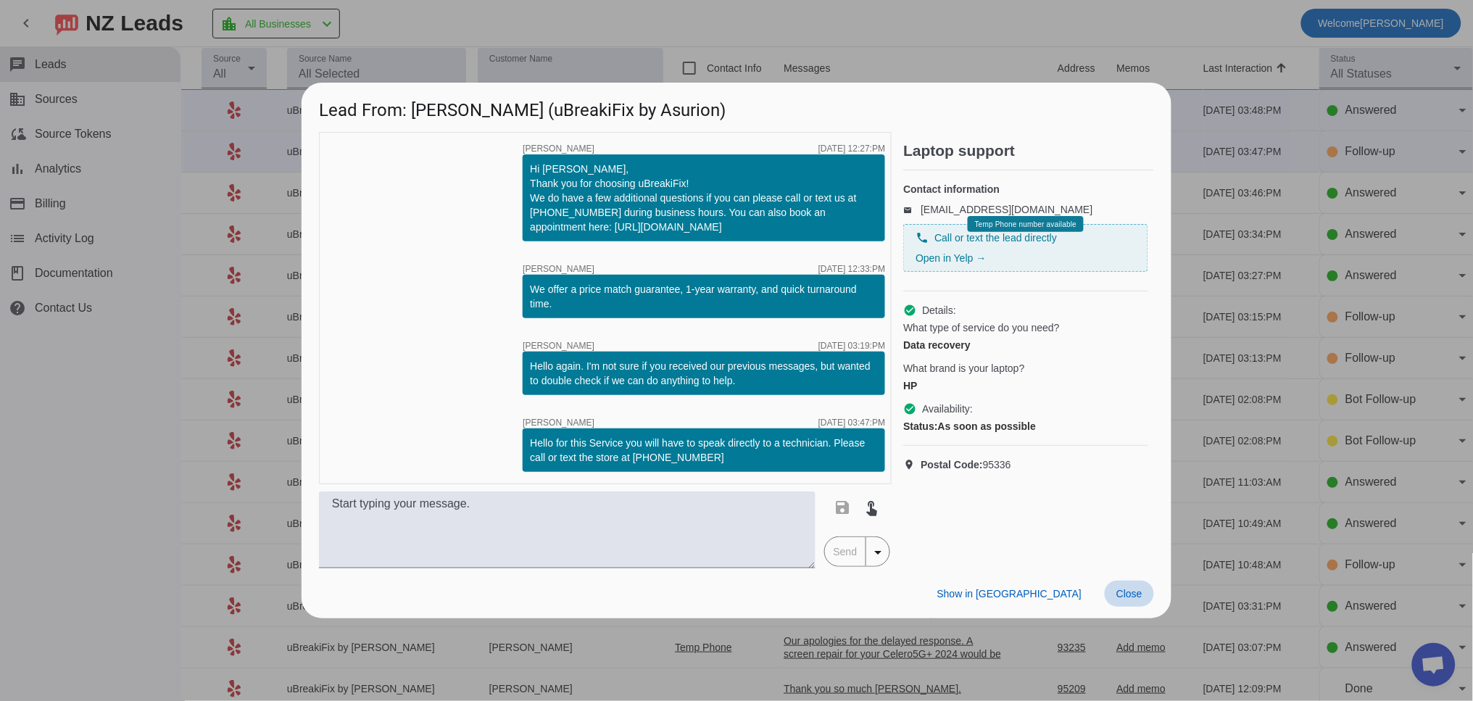
click at [1129, 600] on span at bounding box center [1129, 594] width 49 height 26
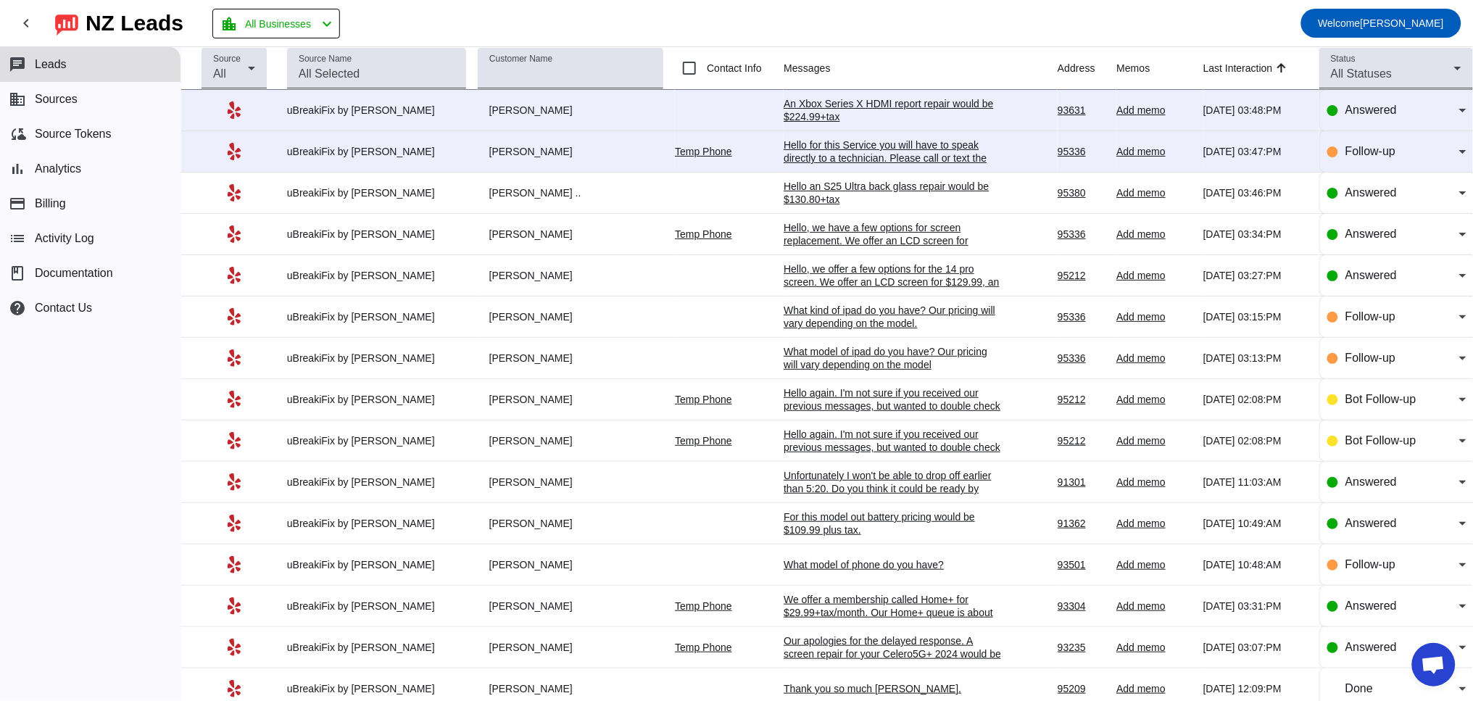
click at [872, 116] on div "An Xbox Series X HDMI report repair would be $224.99+tax" at bounding box center [892, 110] width 217 height 26
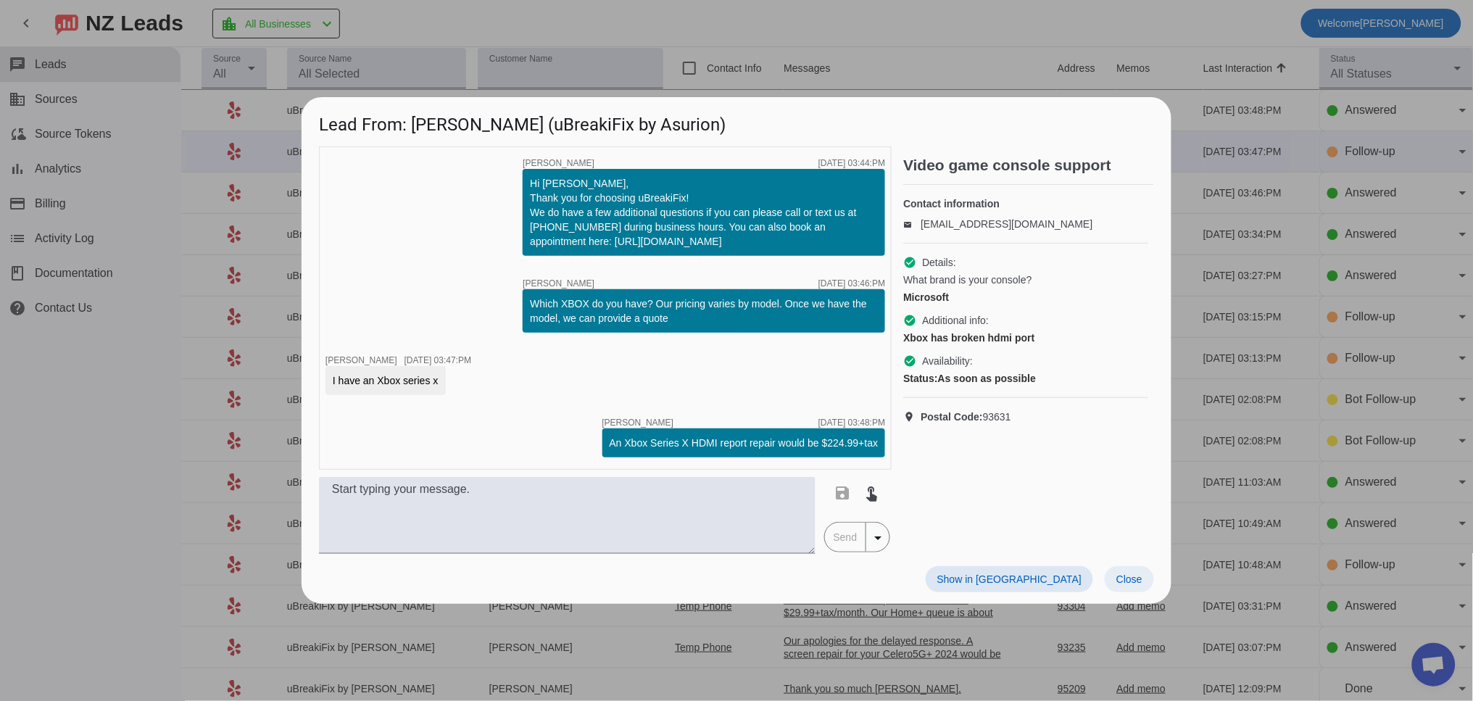
click at [1127, 582] on span "Close" at bounding box center [1129, 579] width 26 height 12
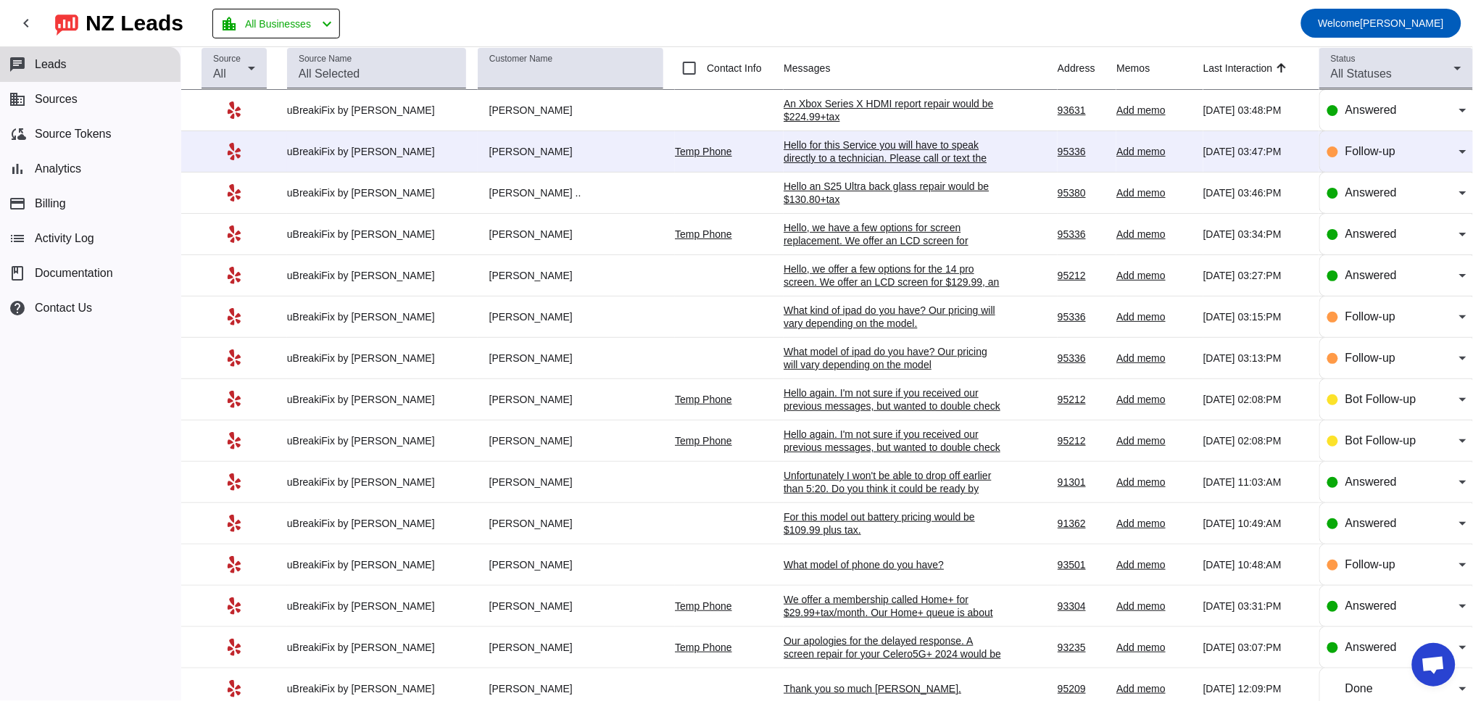
click at [844, 148] on div "Hello for this Service you will have to speak directly to a technician. Please …" at bounding box center [892, 157] width 217 height 39
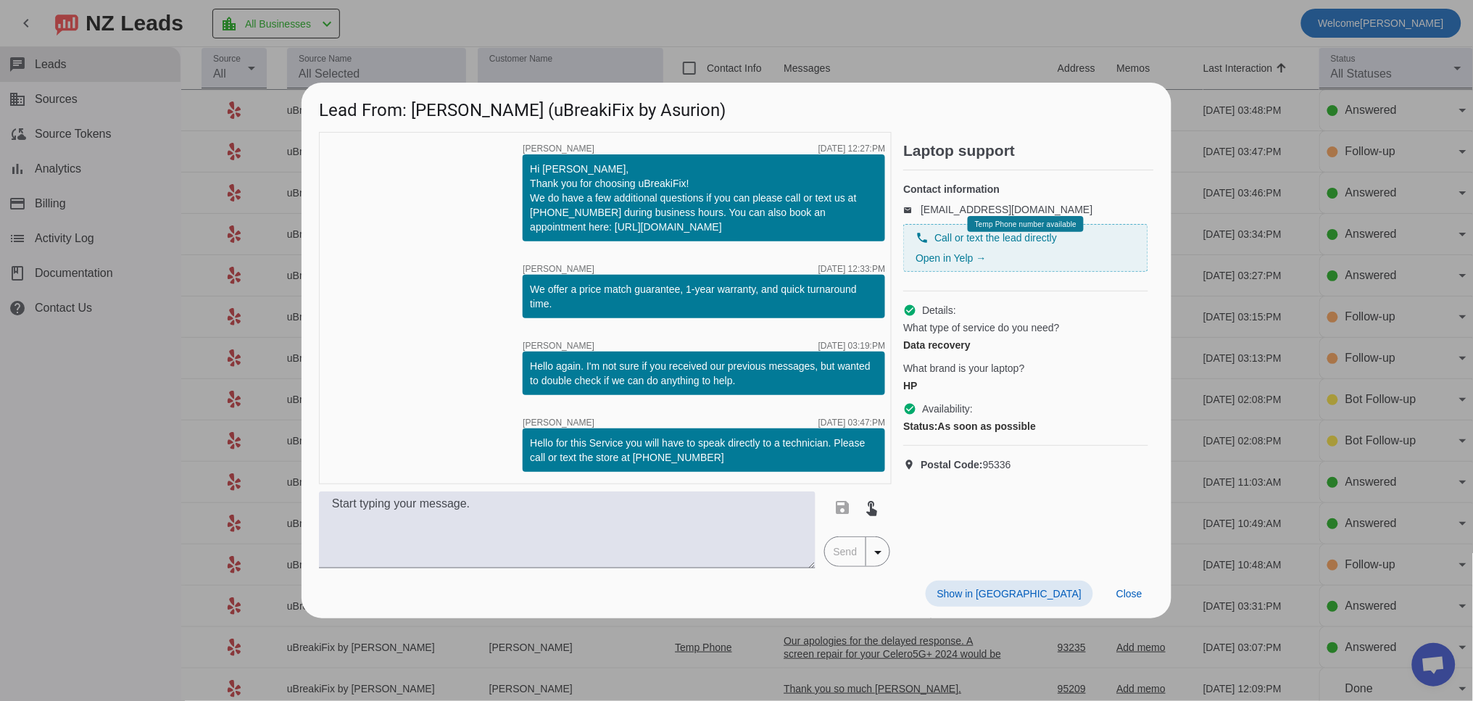
drag, startPoint x: 1134, startPoint y: 585, endPoint x: 1208, endPoint y: 424, distance: 176.8
click at [1134, 583] on button "Close" at bounding box center [1129, 594] width 49 height 26
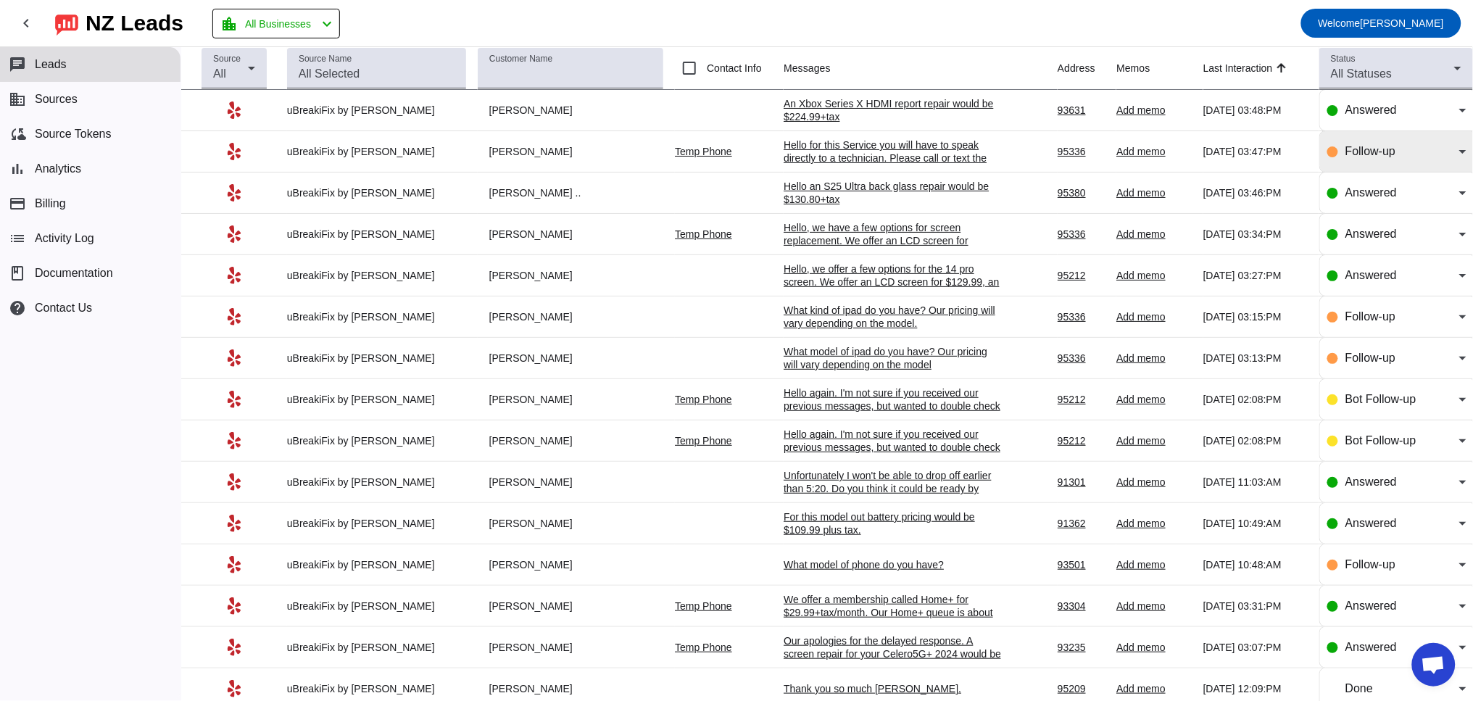
click at [1363, 160] on mat-select "Follow-up" at bounding box center [1405, 151] width 121 height 17
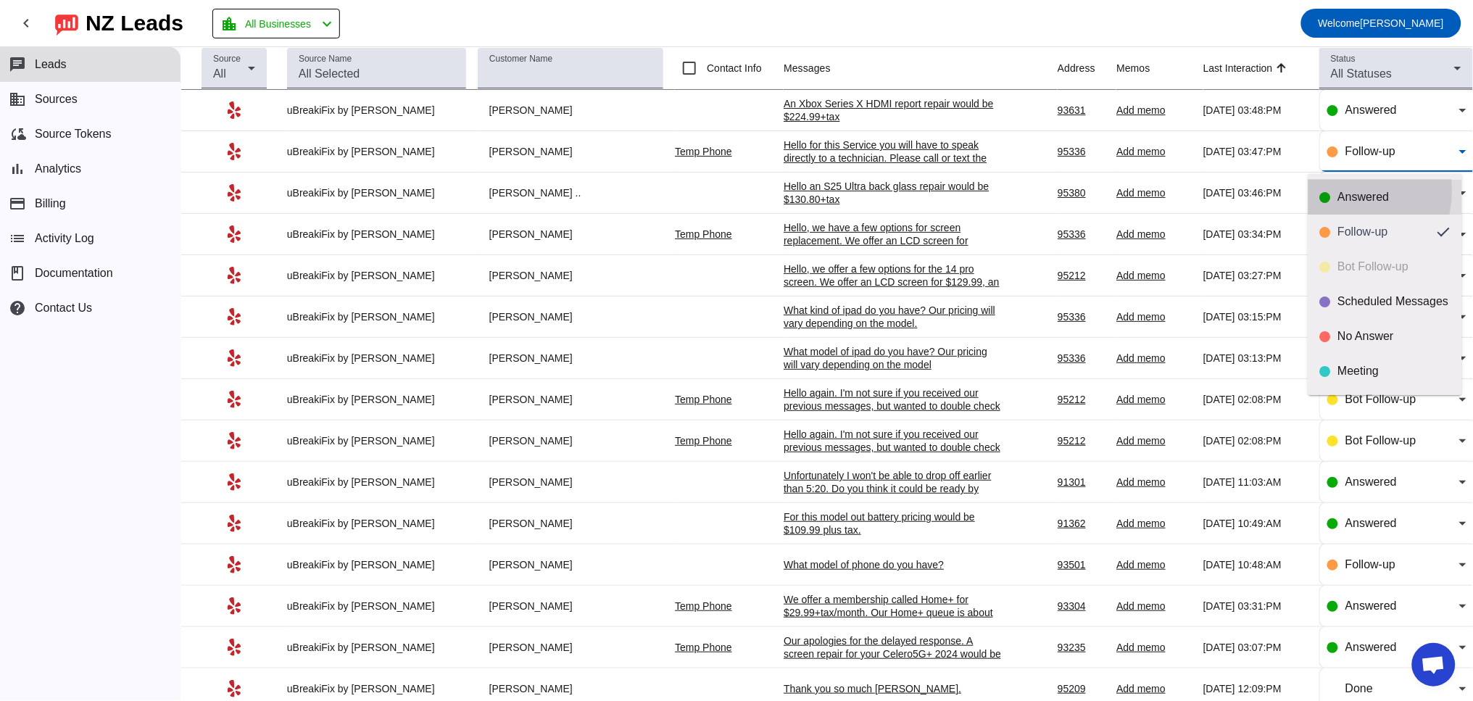
click at [1334, 190] on div "Answered" at bounding box center [1385, 197] width 130 height 14
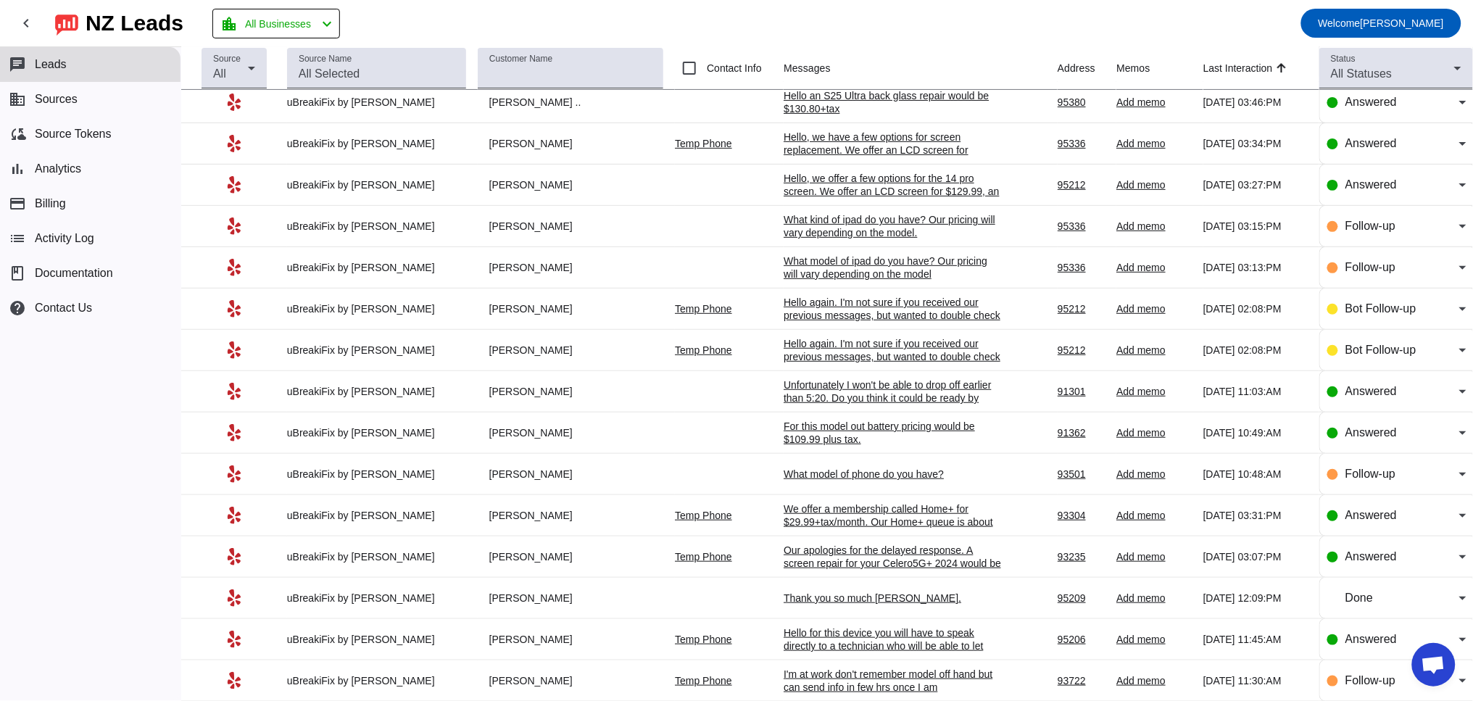
scroll to position [134, 0]
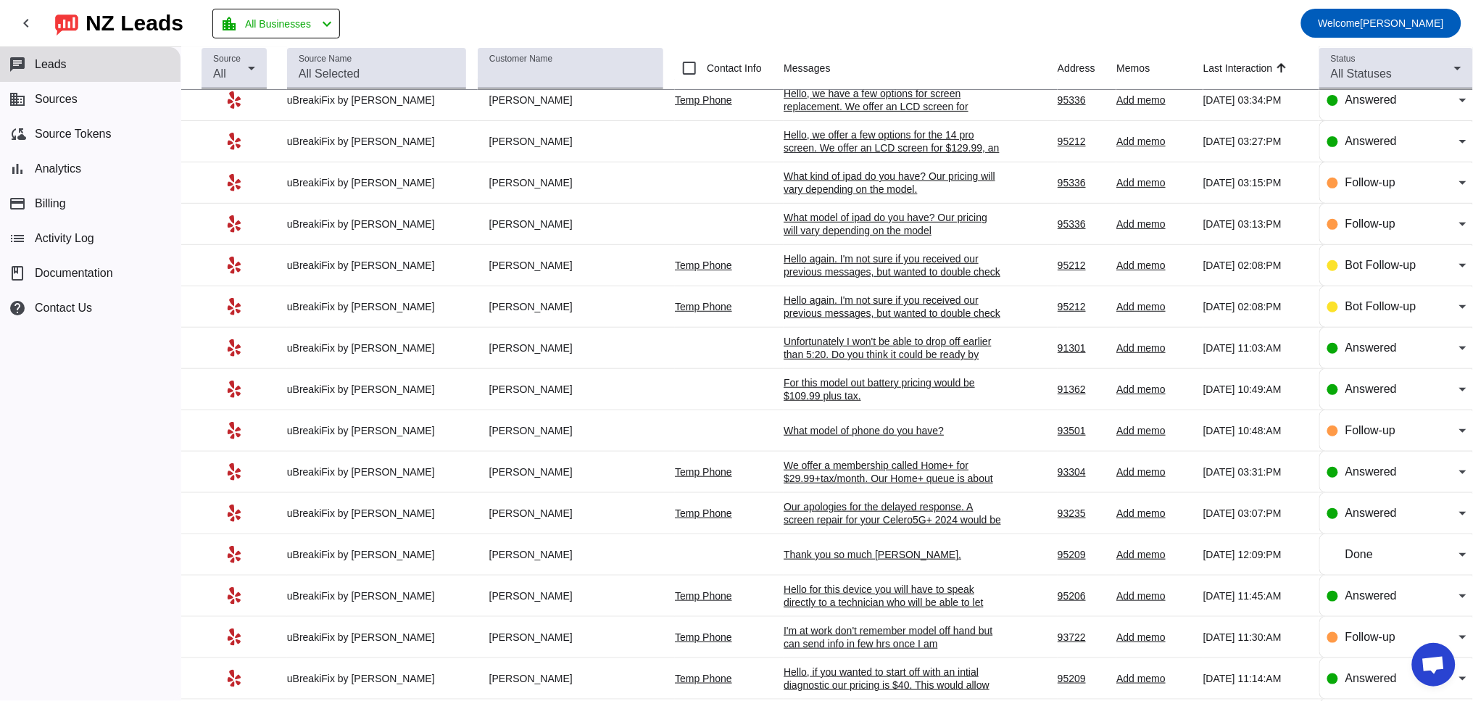
click at [857, 268] on div "Hello again. I'm not sure if you received our previous messages, but wanted to …" at bounding box center [892, 271] width 217 height 39
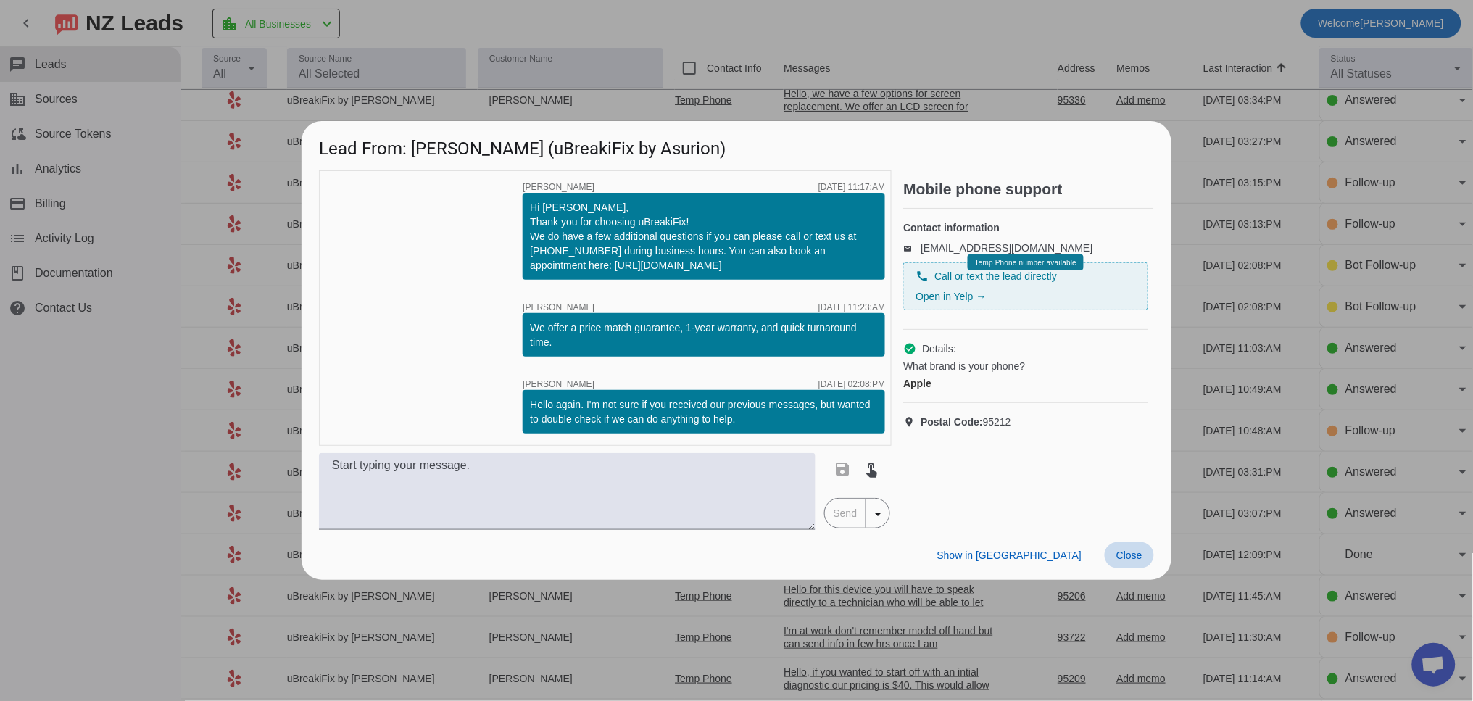
click at [1137, 551] on span "Close" at bounding box center [1129, 555] width 26 height 12
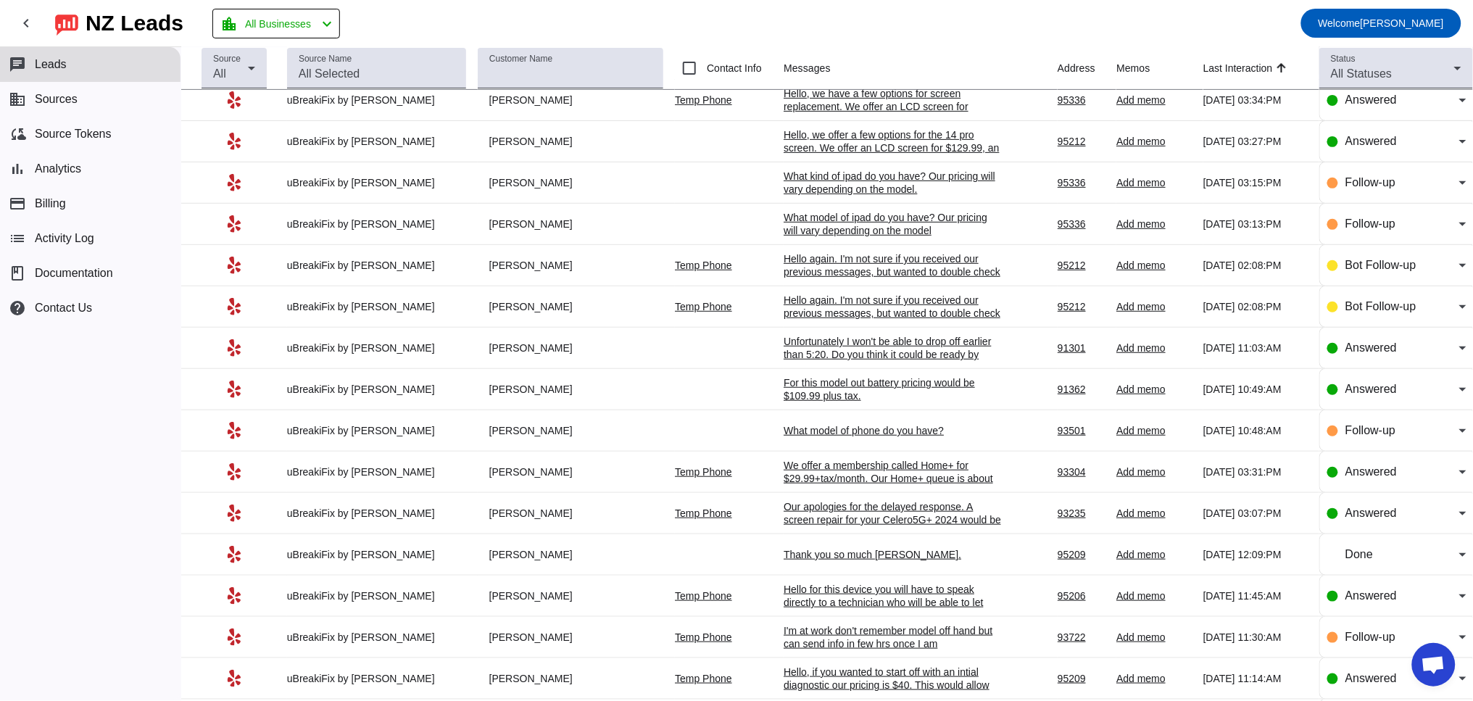
click at [815, 323] on div "Hello again. I'm not sure if you received our previous messages, but wanted to …" at bounding box center [892, 313] width 217 height 39
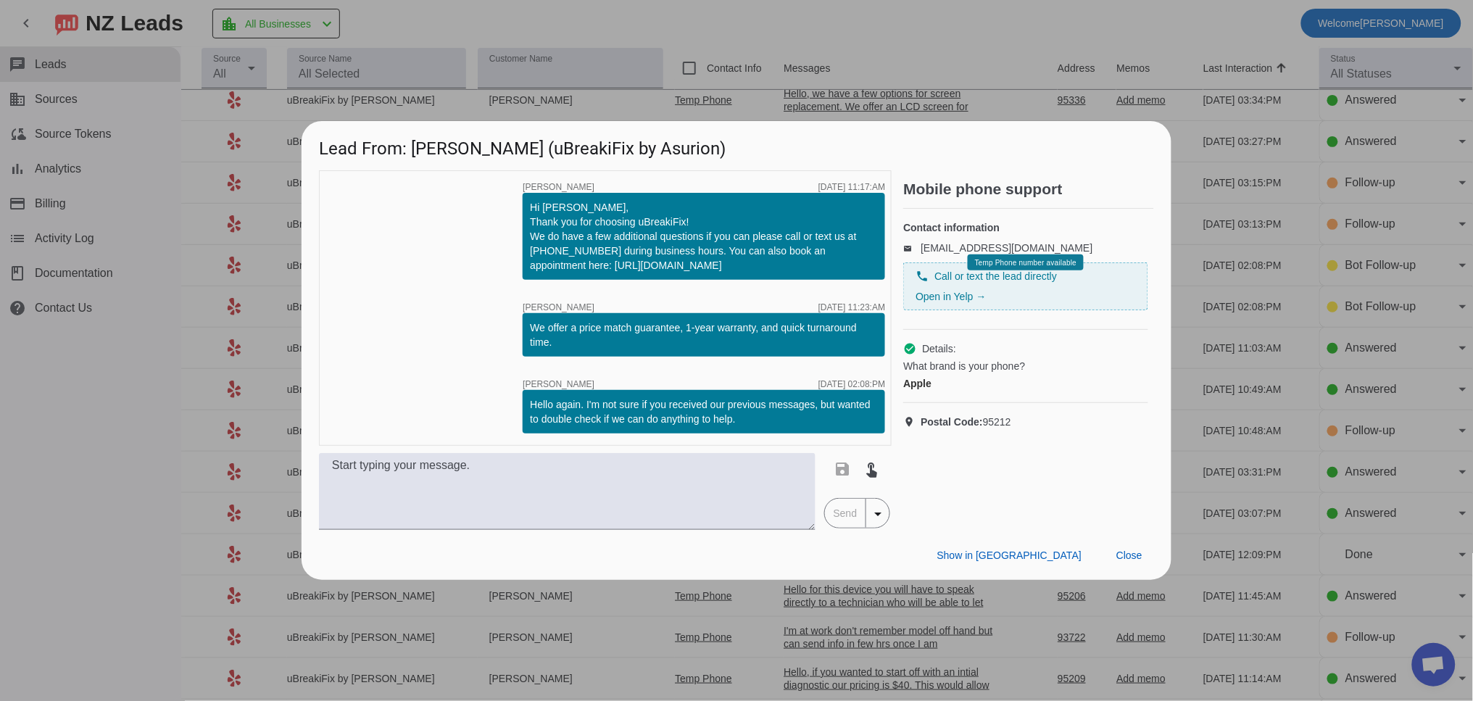
click at [1129, 569] on div "Show in Yelp Close" at bounding box center [737, 555] width 870 height 50
click at [1129, 563] on span at bounding box center [1129, 555] width 49 height 26
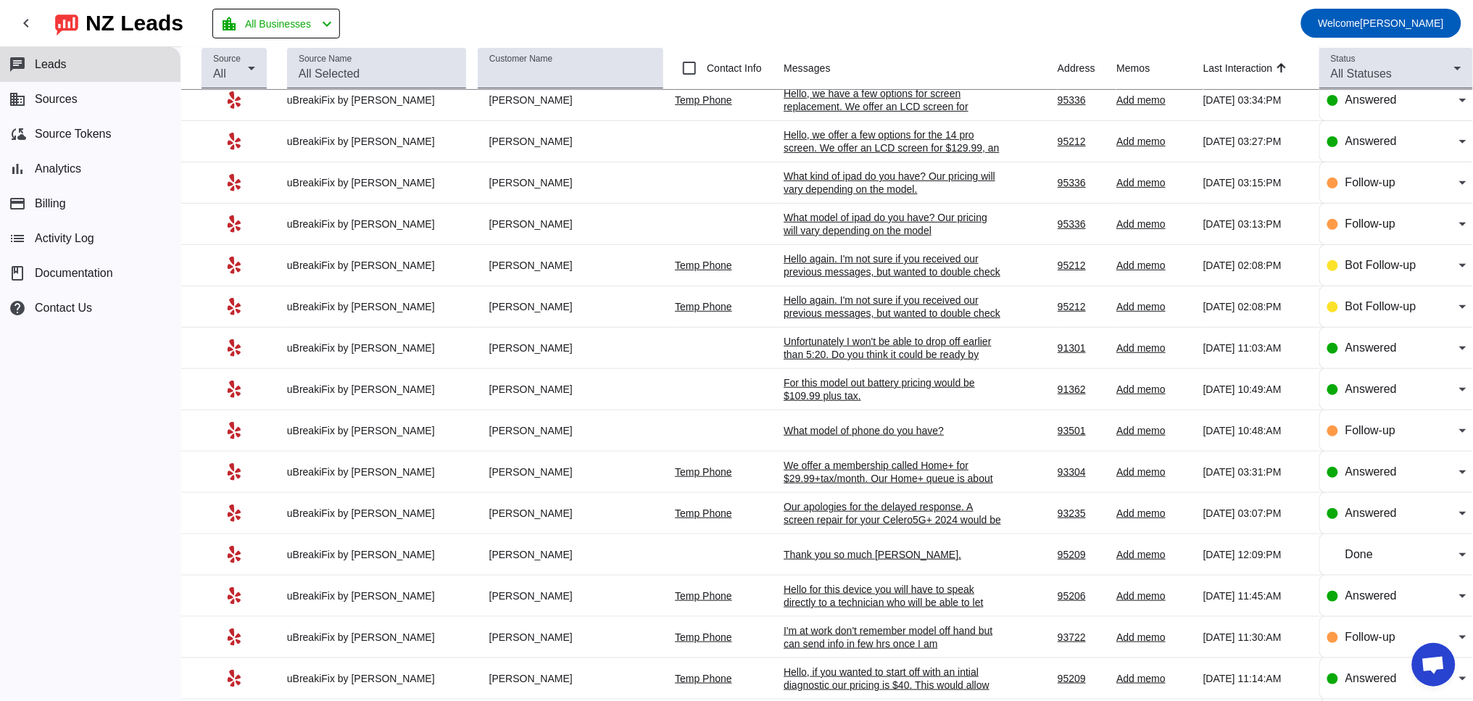
click at [871, 320] on div "Hello again. I'm not sure if you received our previous messages, but wanted to …" at bounding box center [892, 313] width 217 height 39
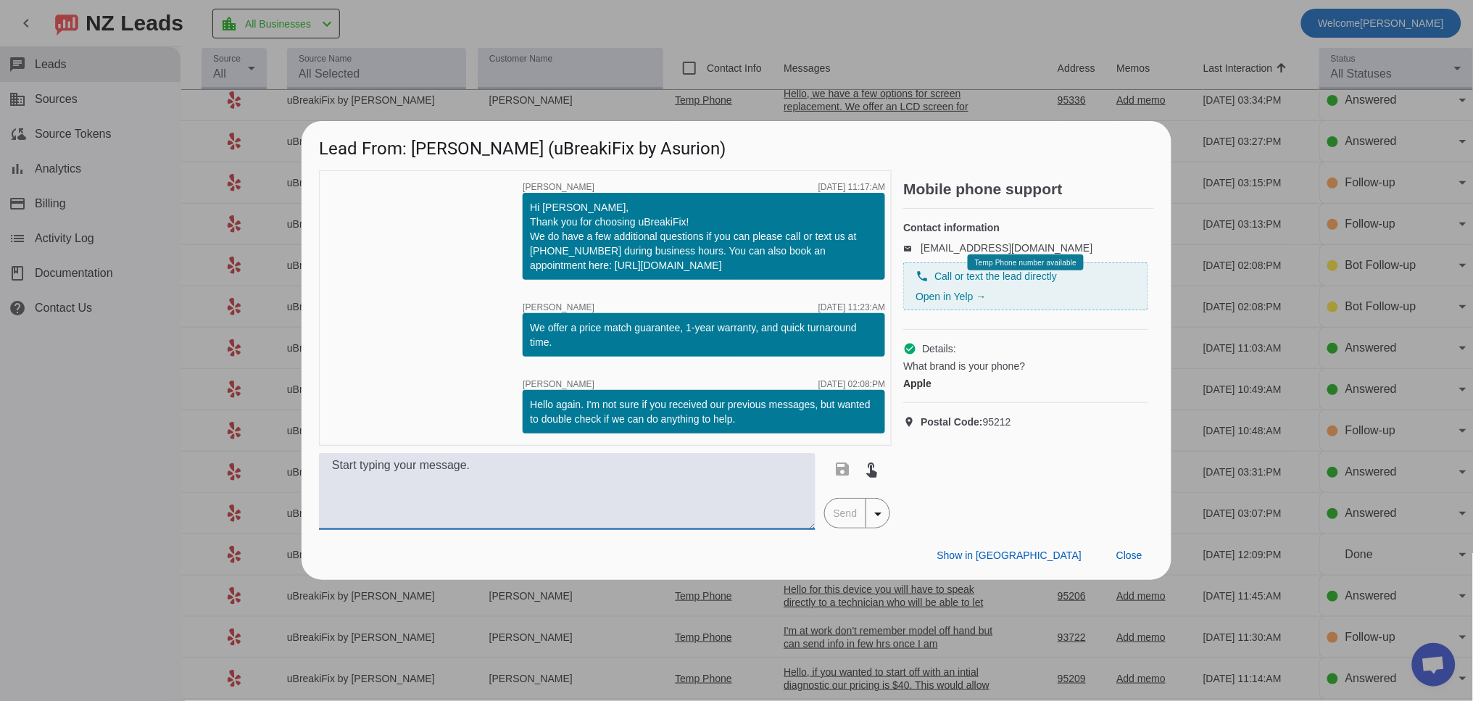
click at [409, 475] on textarea at bounding box center [567, 491] width 497 height 77
type textarea "What phone do you have and what issues are going on? We need more information t…"
click at [852, 507] on span "Send" at bounding box center [845, 513] width 41 height 29
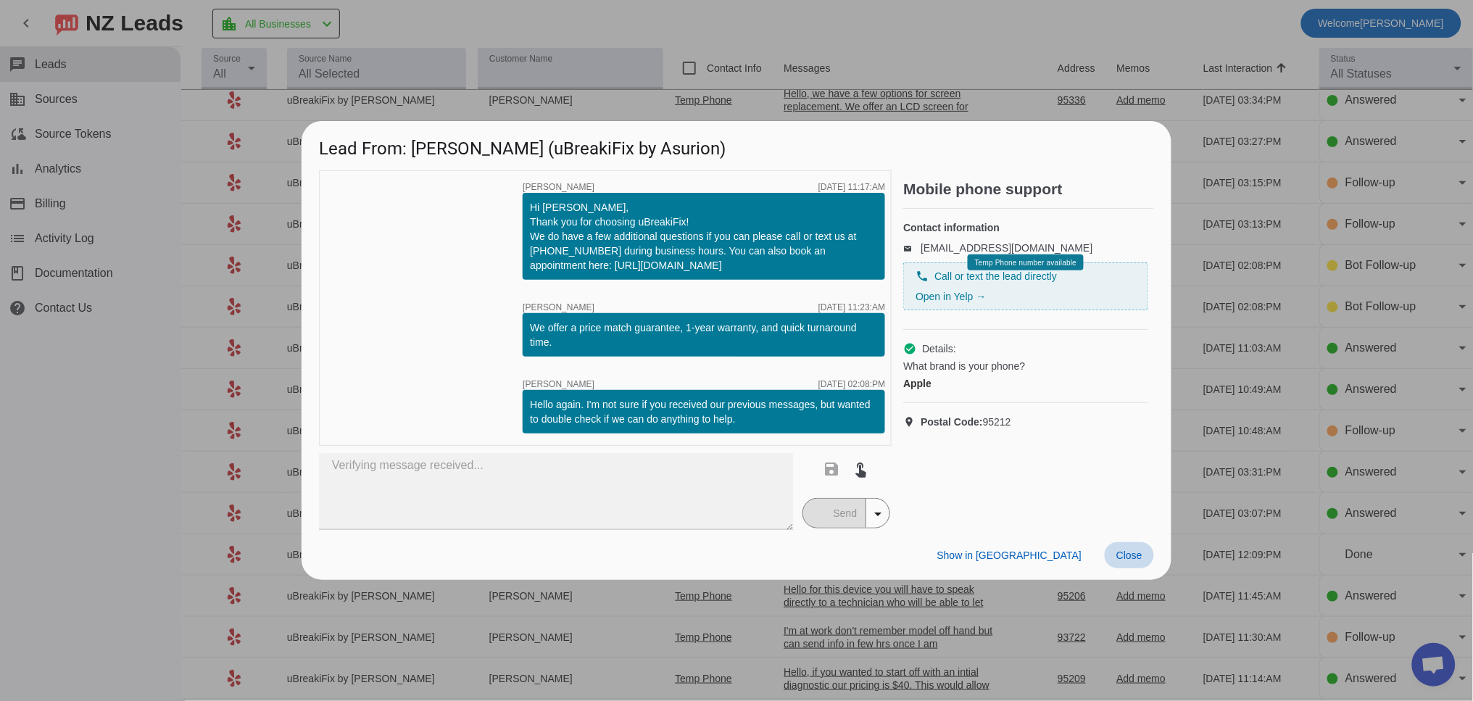
click at [1125, 553] on span "Close" at bounding box center [1129, 555] width 26 height 12
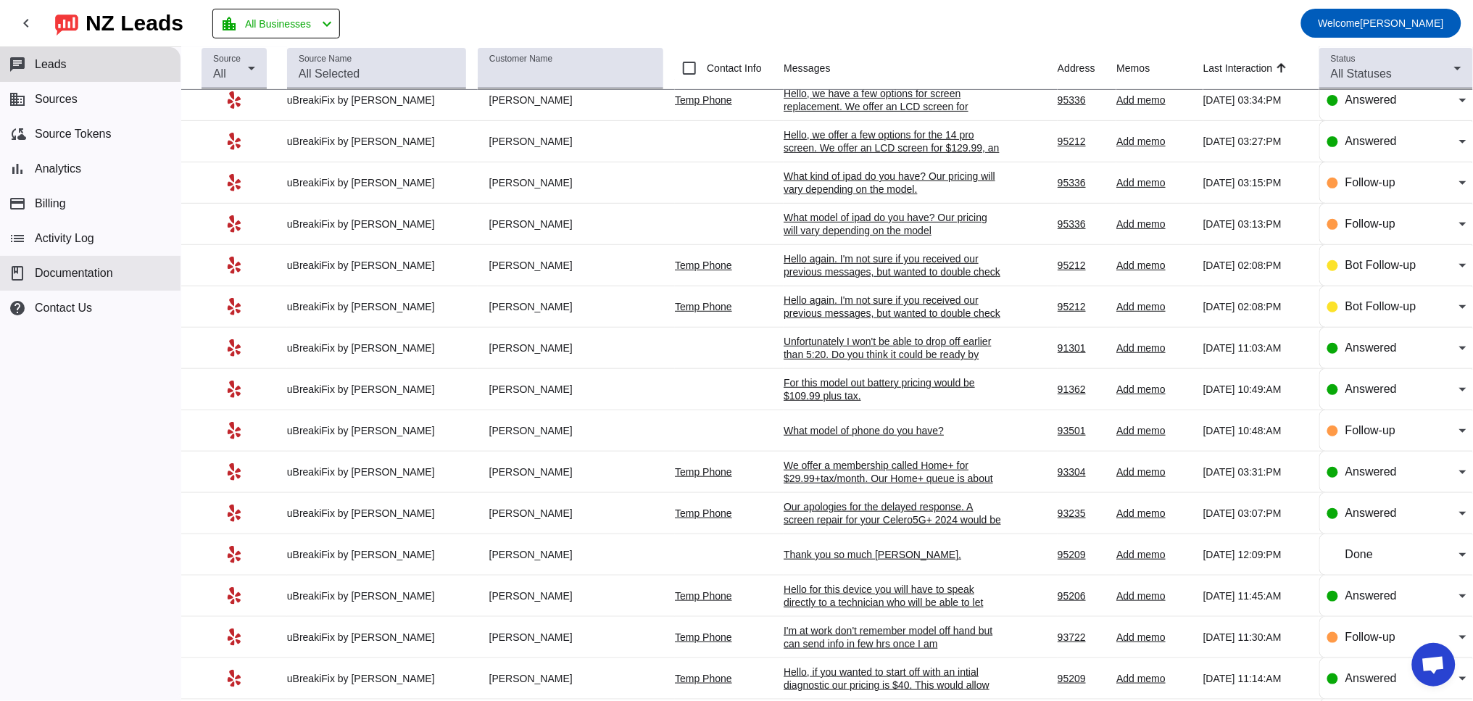
scroll to position [0, 0]
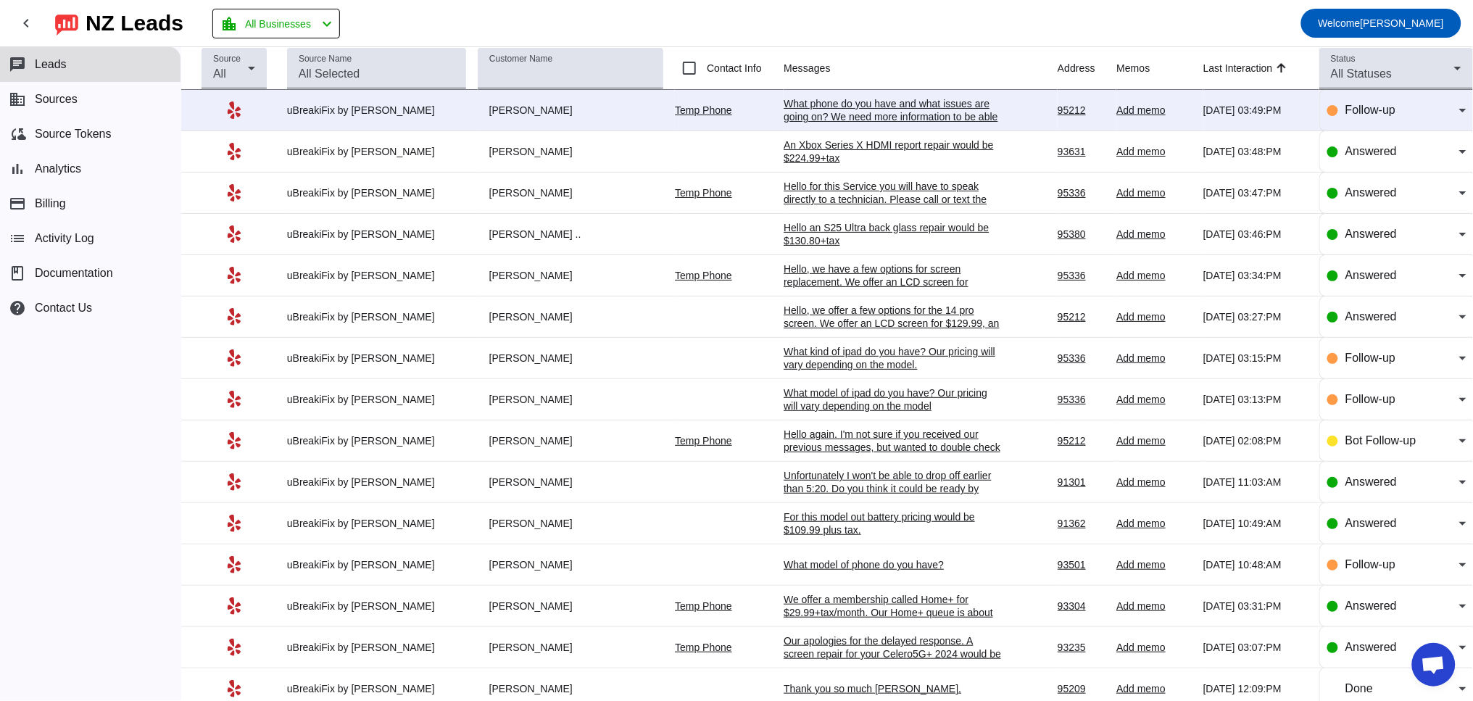
click at [799, 450] on div "Hello again. I'm not sure if you received our previous messages, but wanted to …" at bounding box center [892, 447] width 217 height 39
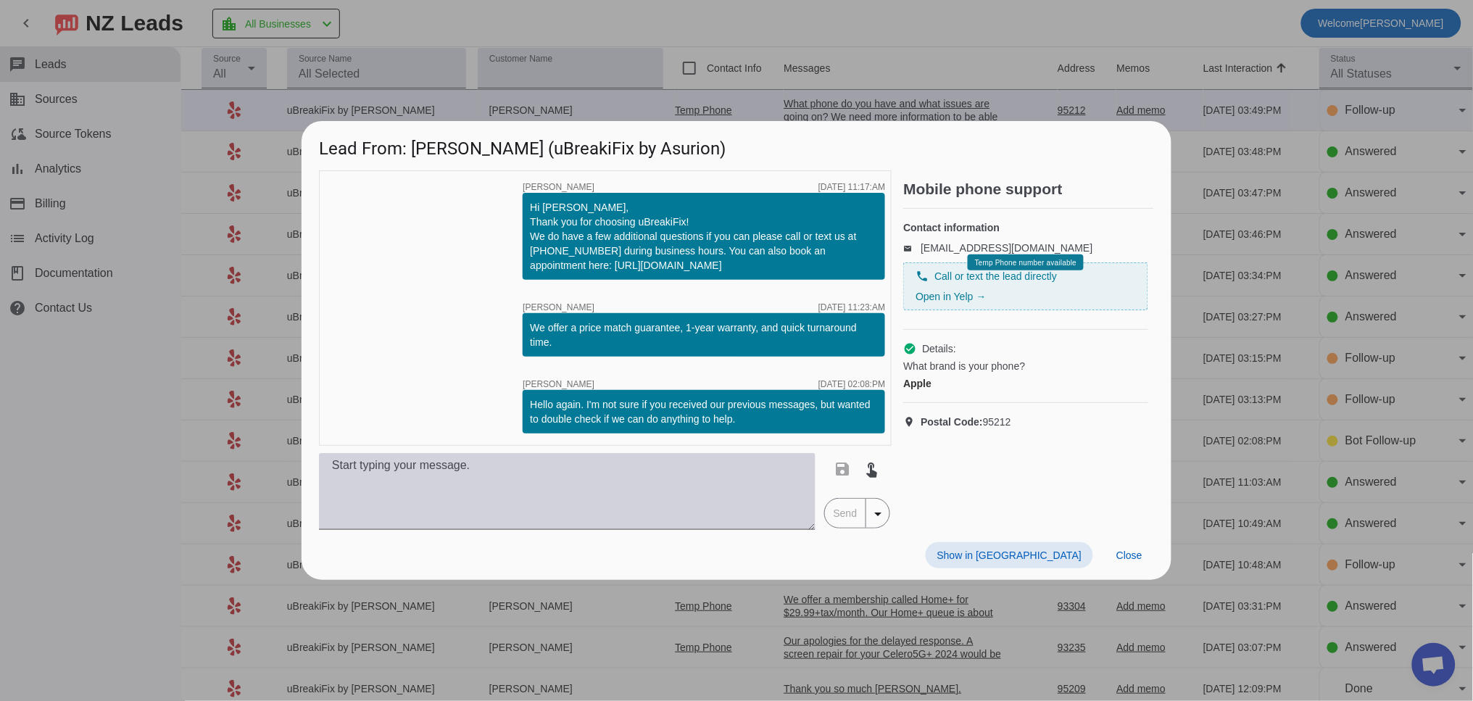
click at [547, 494] on textarea at bounding box center [567, 491] width 497 height 77
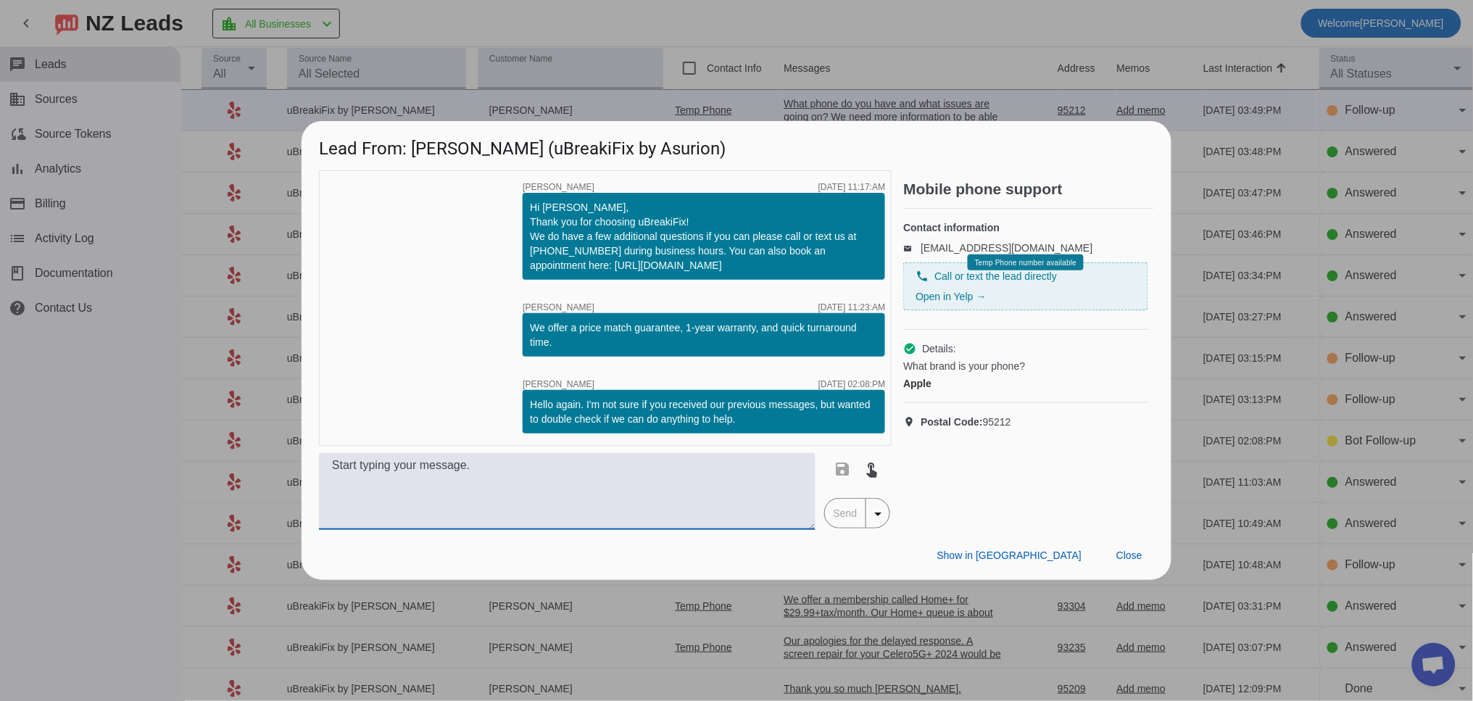
paste textarea "Which iPhone do you have?"
type textarea "Which iPhone do you have? What problems are you having?"
click at [846, 511] on span "Send" at bounding box center [845, 513] width 41 height 29
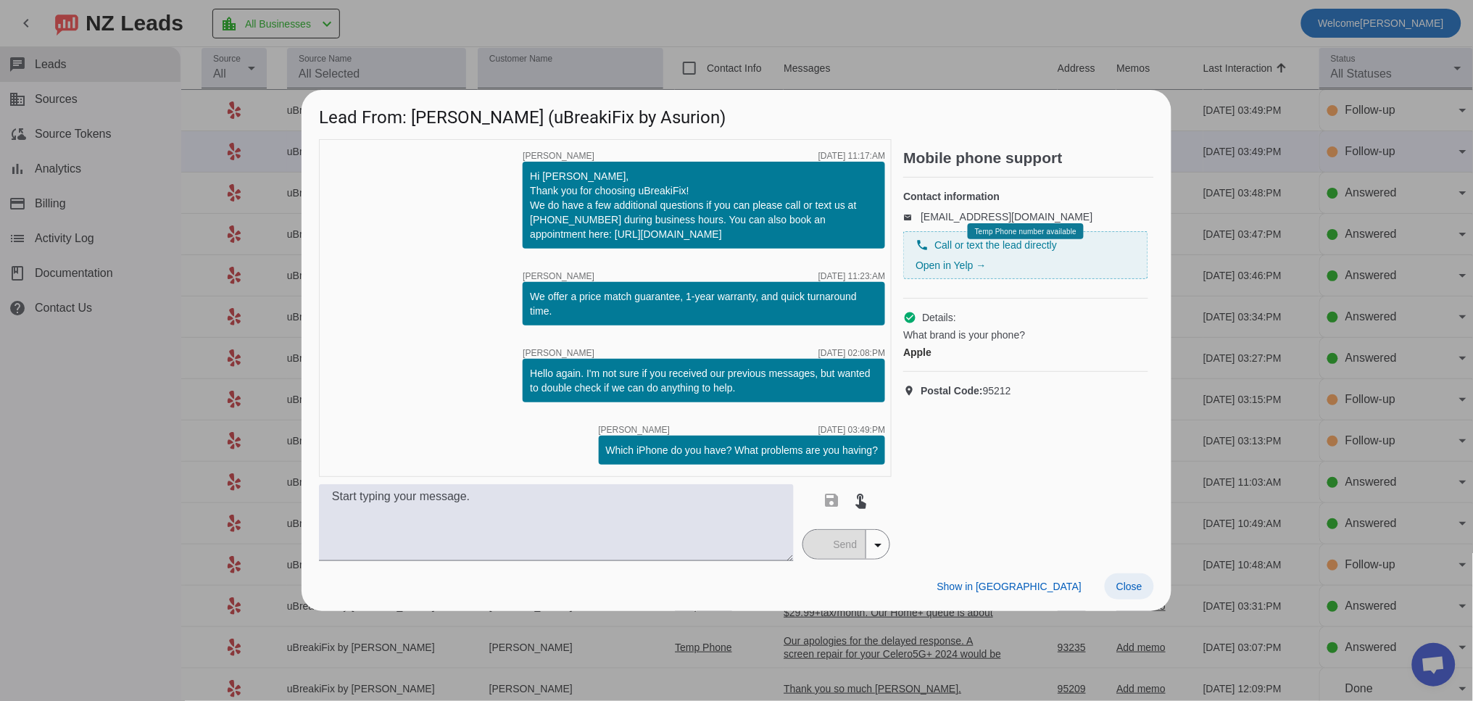
drag, startPoint x: 1139, startPoint y: 332, endPoint x: 1115, endPoint y: 583, distance: 251.9
click at [1115, 583] on span at bounding box center [1129, 586] width 49 height 26
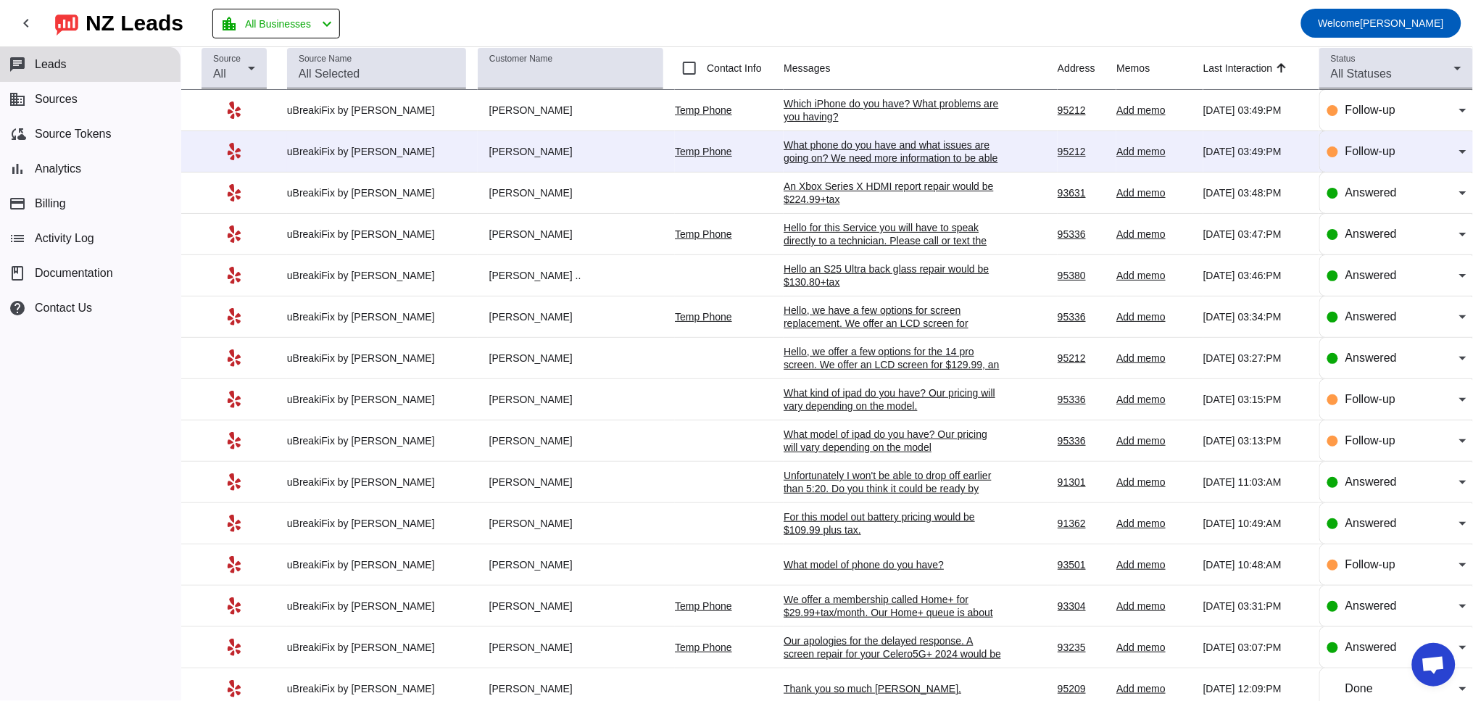
click at [884, 161] on div "What phone do you have and what issues are going on? We need more information t…" at bounding box center [892, 157] width 217 height 39
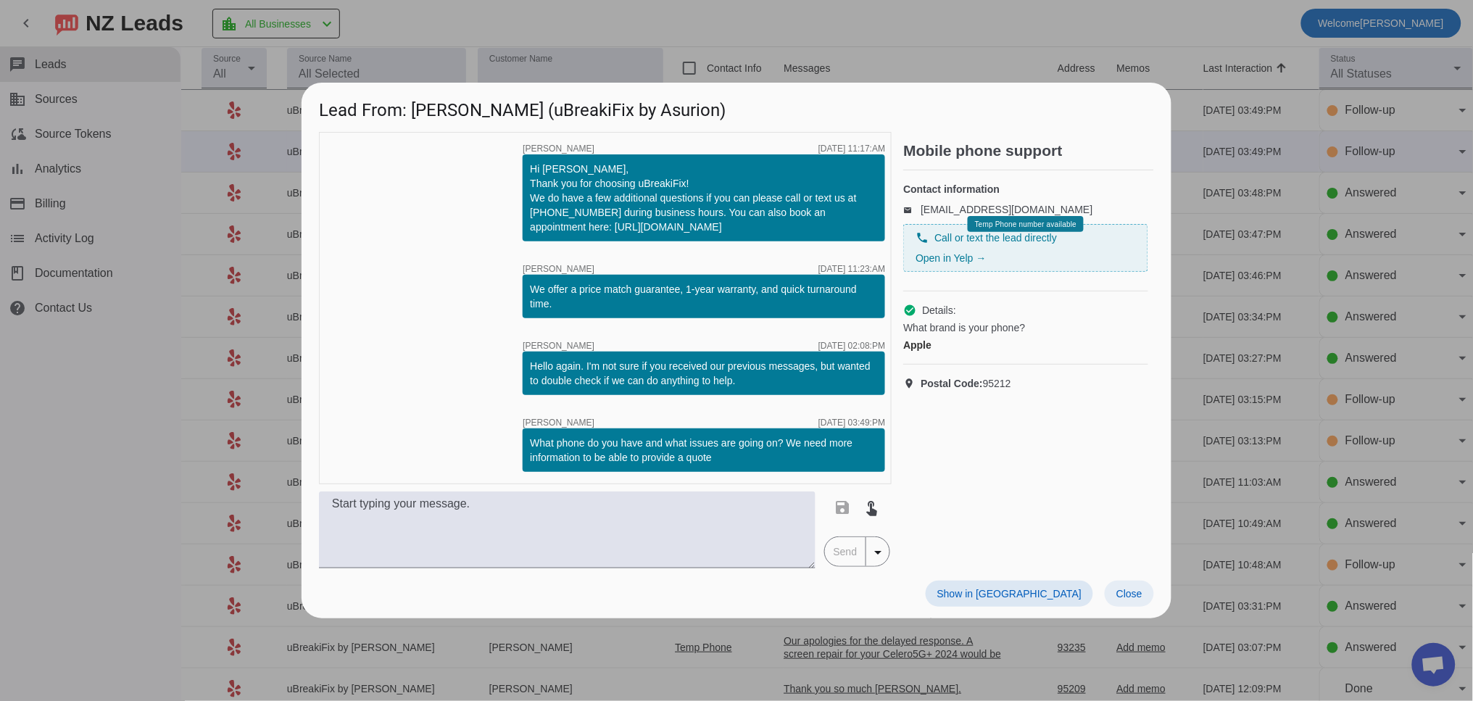
click at [1126, 597] on span "Close" at bounding box center [1129, 594] width 26 height 12
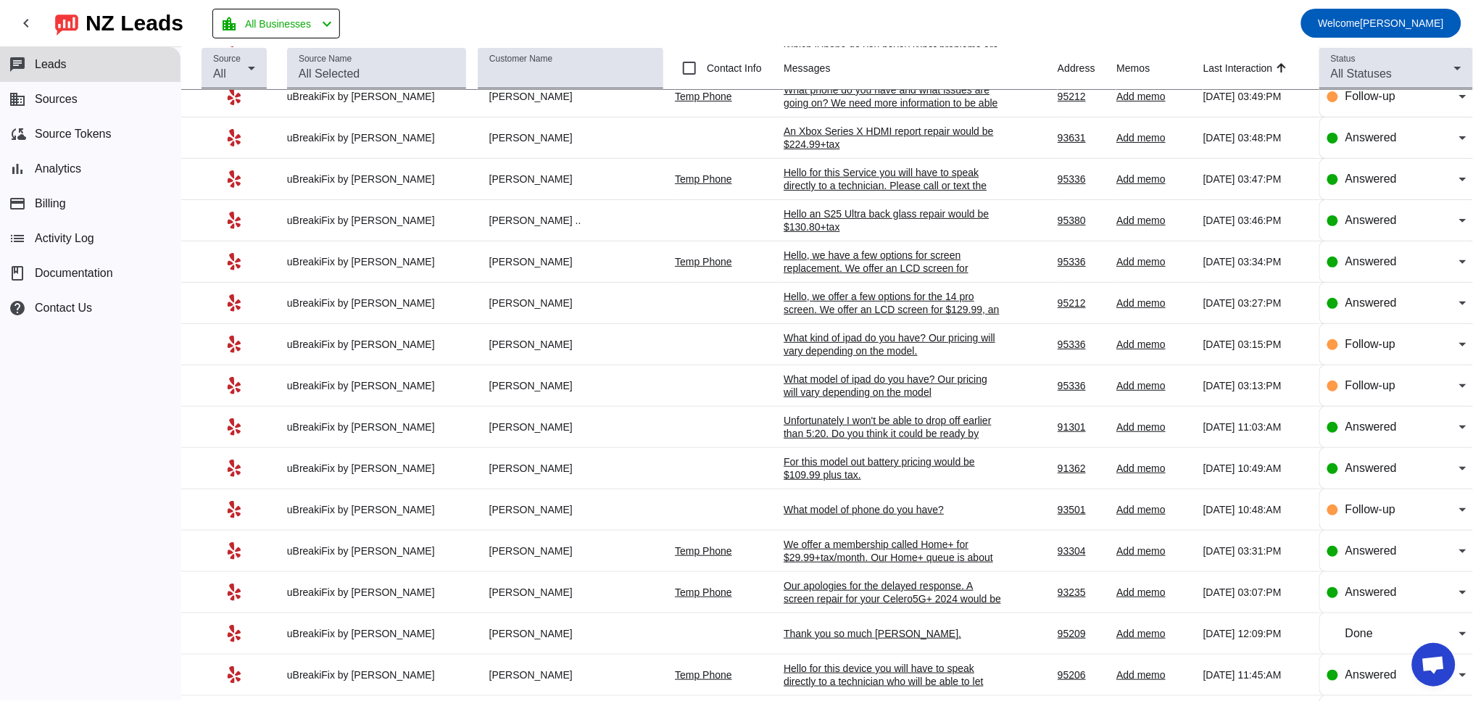
scroll to position [134, 0]
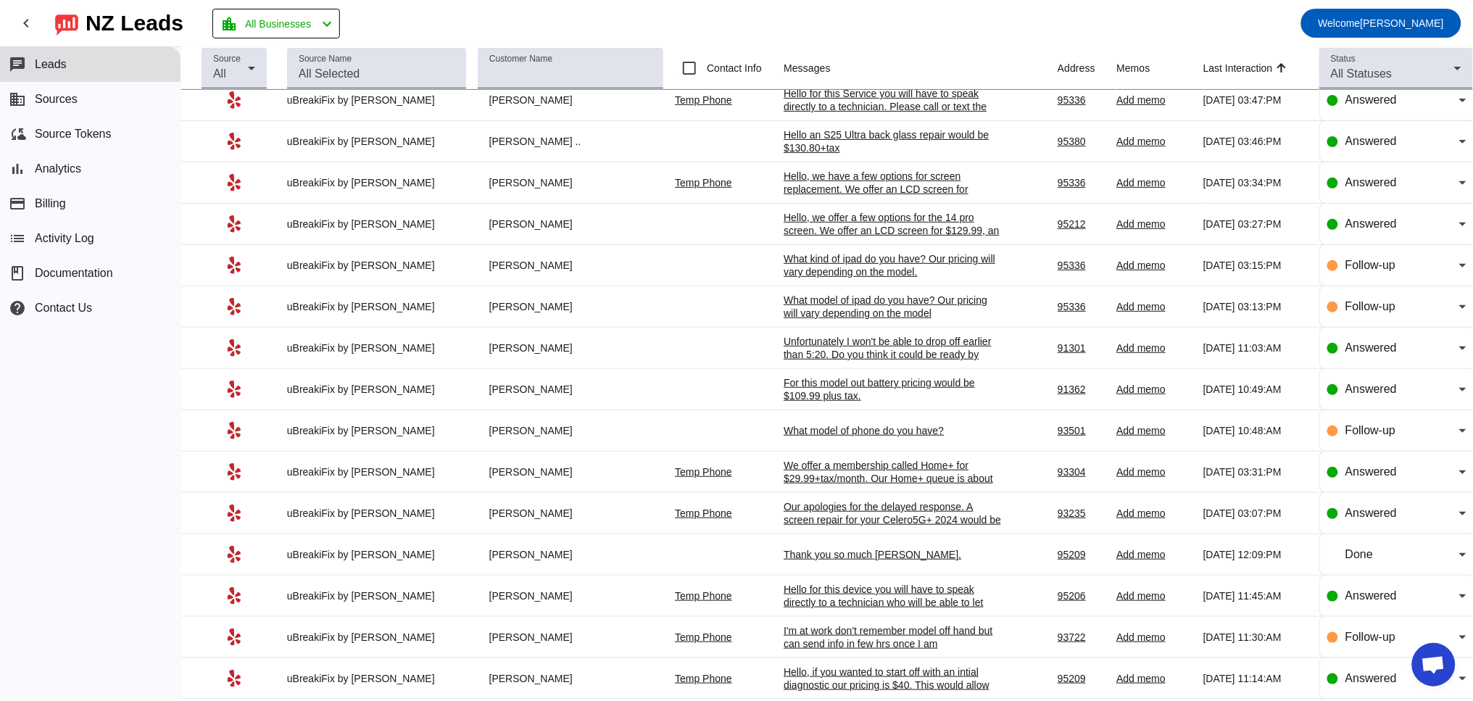
click at [901, 361] on div "Unfortunately I won't be able to drop off earlier than 5:20. Do you think it co…" at bounding box center [892, 354] width 217 height 39
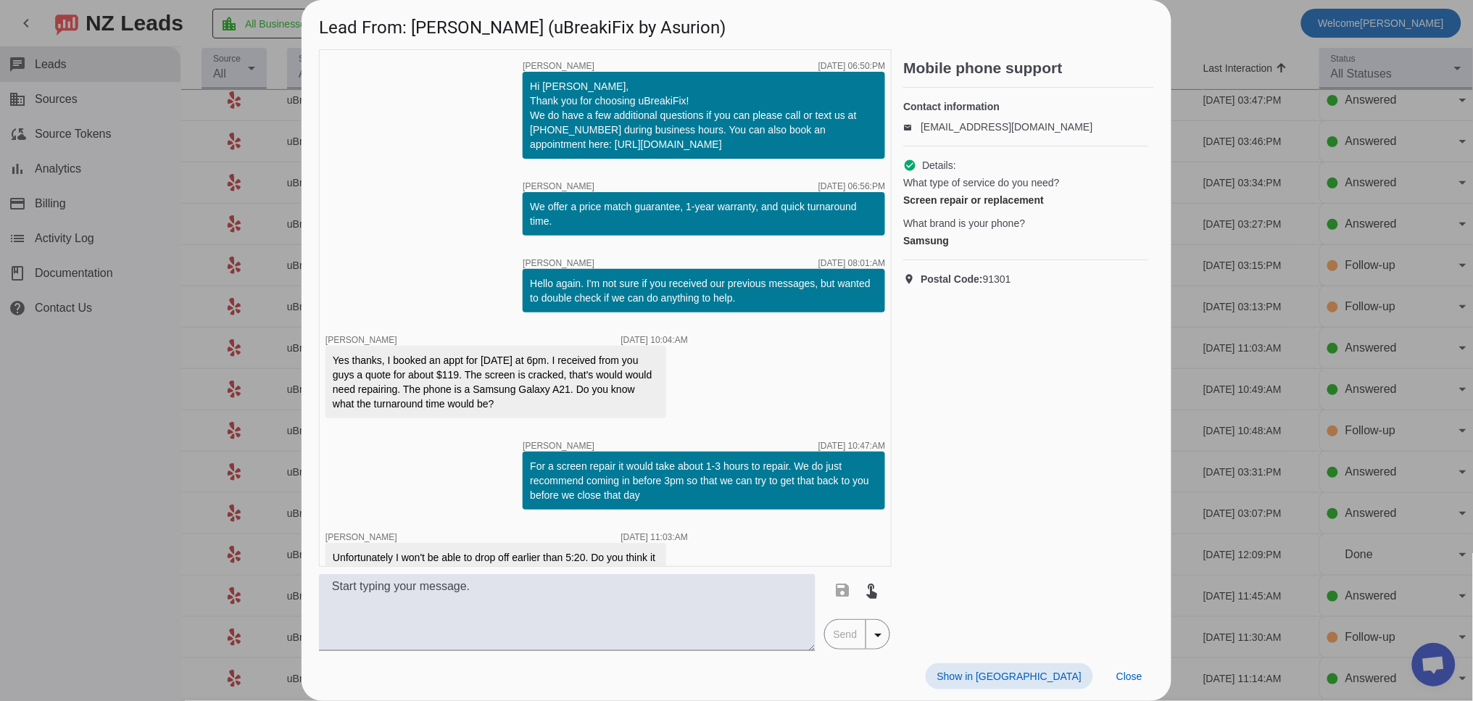
scroll to position [31, 0]
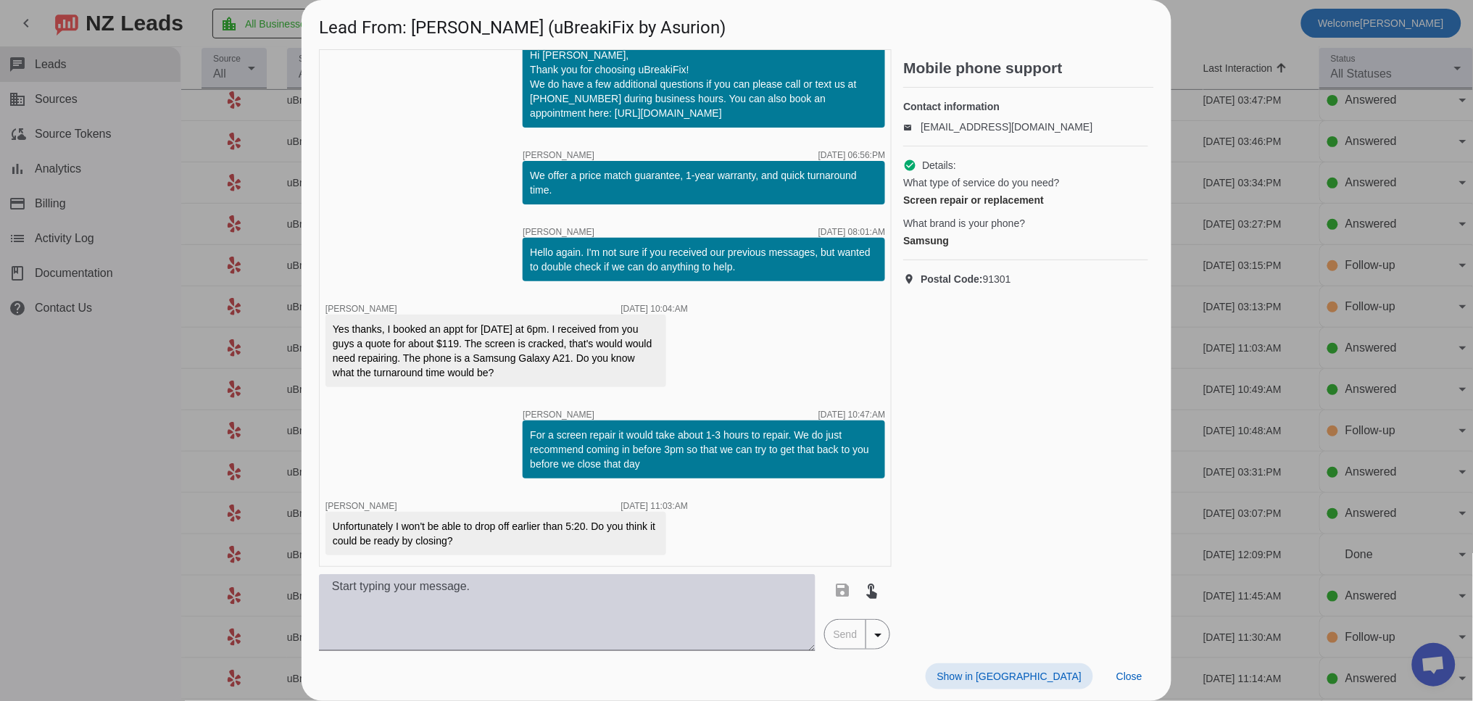
click at [454, 612] on textarea at bounding box center [567, 612] width 497 height 77
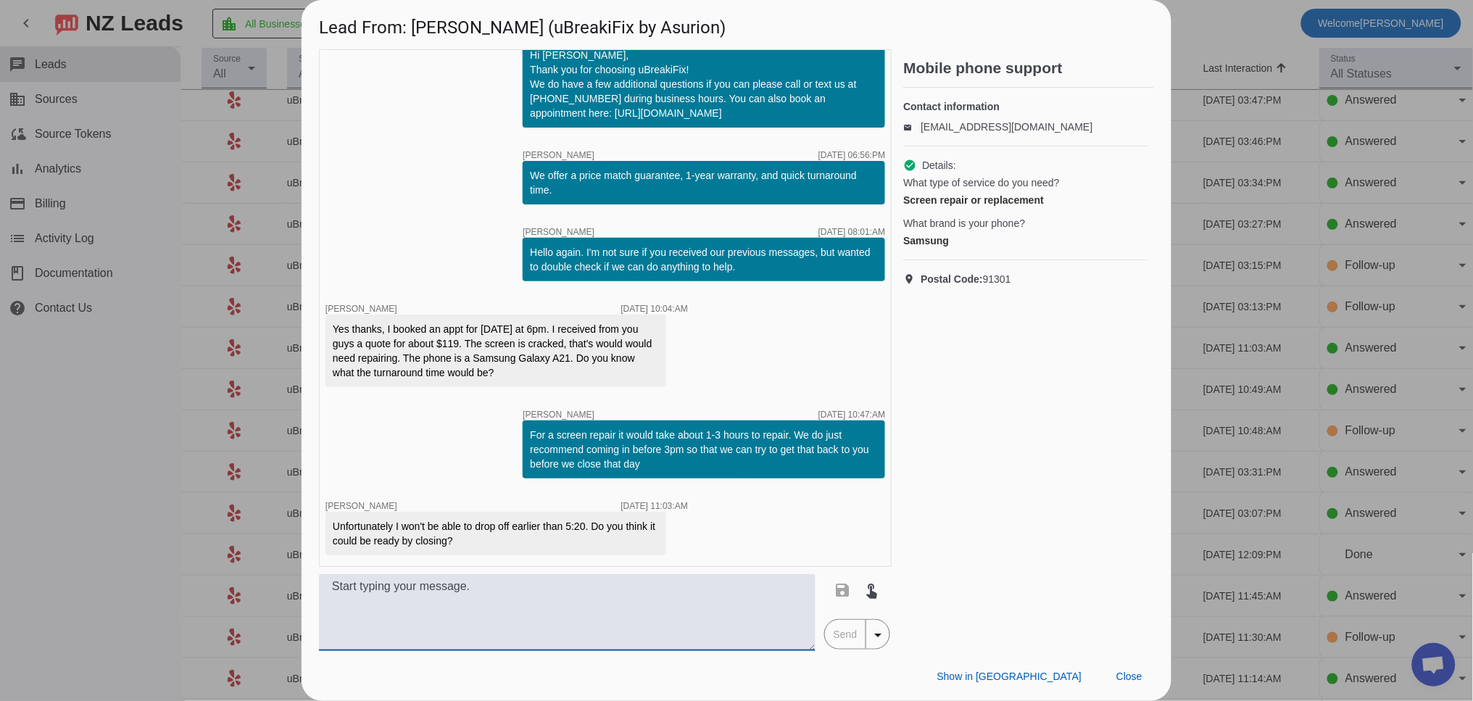
click at [655, 611] on textarea at bounding box center [567, 612] width 497 height 77
click at [466, 590] on textarea at bounding box center [567, 612] width 497 height 77
type textarea "u"
type textarea "T"
drag, startPoint x: 353, startPoint y: 587, endPoint x: 391, endPoint y: 585, distance: 37.8
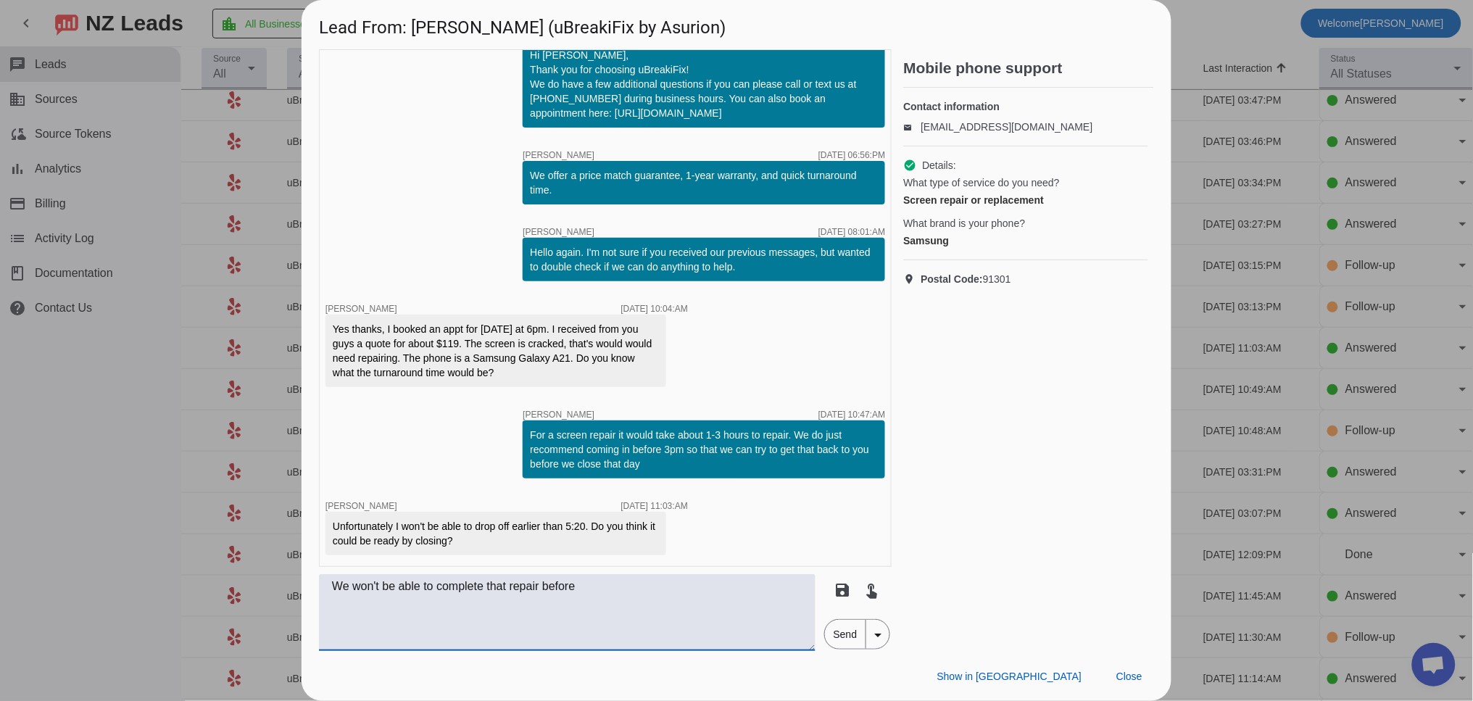
click at [391, 586] on textarea "We won't be able to complete that repair before" at bounding box center [567, 612] width 497 height 77
click at [631, 591] on textarea "We wouldn't be able to complete that repair before" at bounding box center [567, 612] width 497 height 77
click at [532, 619] on textarea "We wouldn't be able to complete that repair before we close [DATE] if you broug…" at bounding box center [567, 612] width 497 height 77
click at [784, 604] on textarea "We wouldn't be able to complete that repair before we close [DATE] if you broug…" at bounding box center [567, 612] width 497 height 77
drag, startPoint x: 532, startPoint y: 623, endPoint x: 681, endPoint y: 629, distance: 149.4
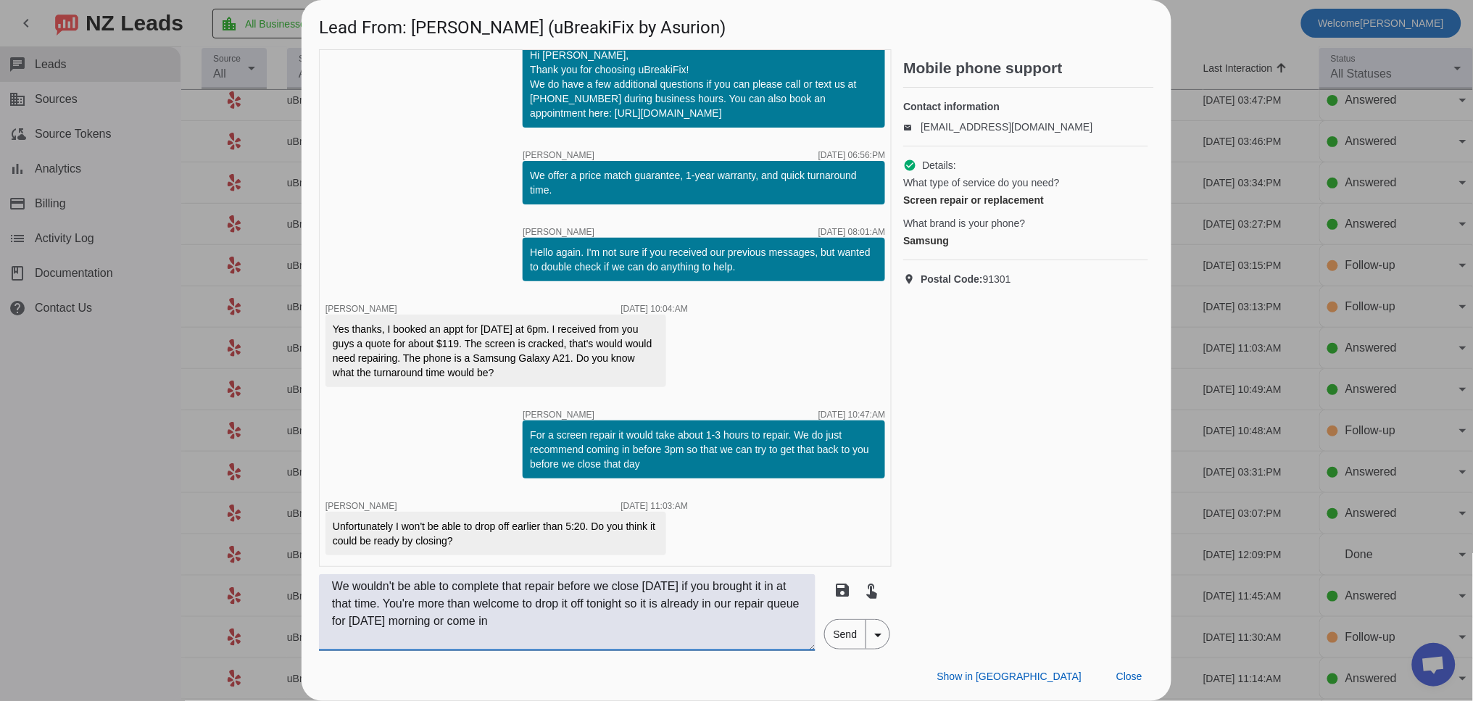
click at [681, 629] on textarea "We wouldn't be able to complete that repair before we close [DATE] if you broug…" at bounding box center [567, 612] width 497 height 77
drag, startPoint x: 528, startPoint y: 625, endPoint x: 400, endPoint y: 604, distance: 129.3
click at [400, 604] on textarea "We wouldn't be able to complete that repair before we close [DATE] if you broug…" at bounding box center [567, 612] width 497 height 77
paste textarea "You're more than welcome to drop it off tonight so it is already in our repair …"
type textarea "We wouldn't be able to complete that repair before we close [DATE] if you broug…"
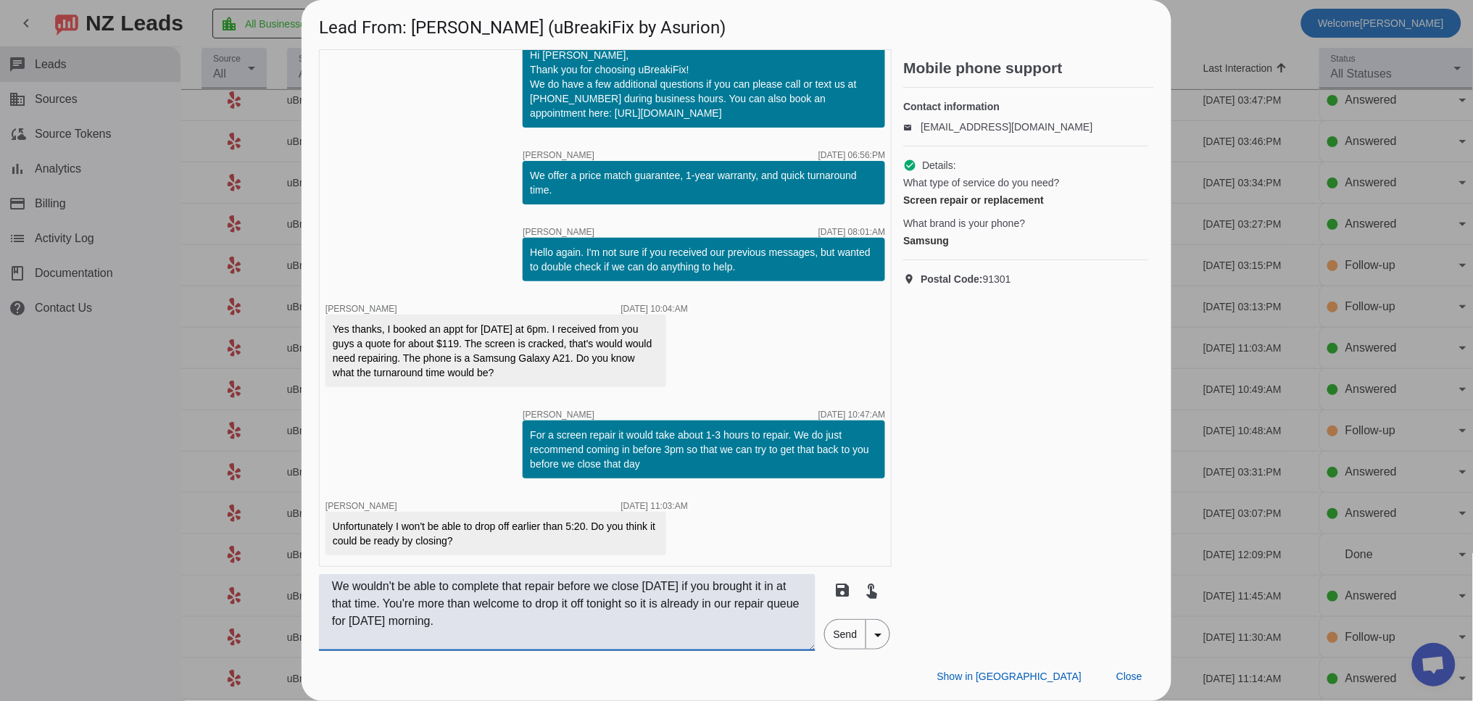
click at [844, 631] on span "Send" at bounding box center [845, 634] width 41 height 29
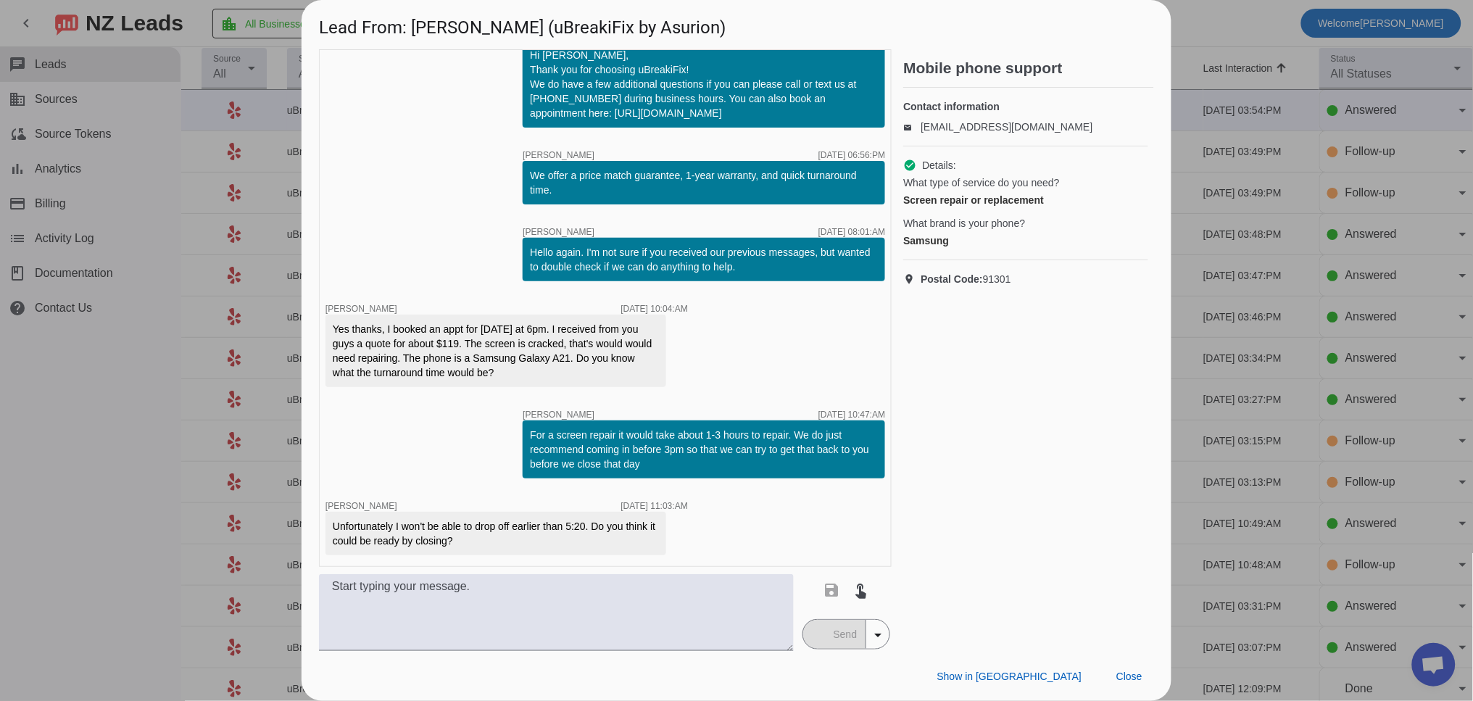
scroll to position [122, 0]
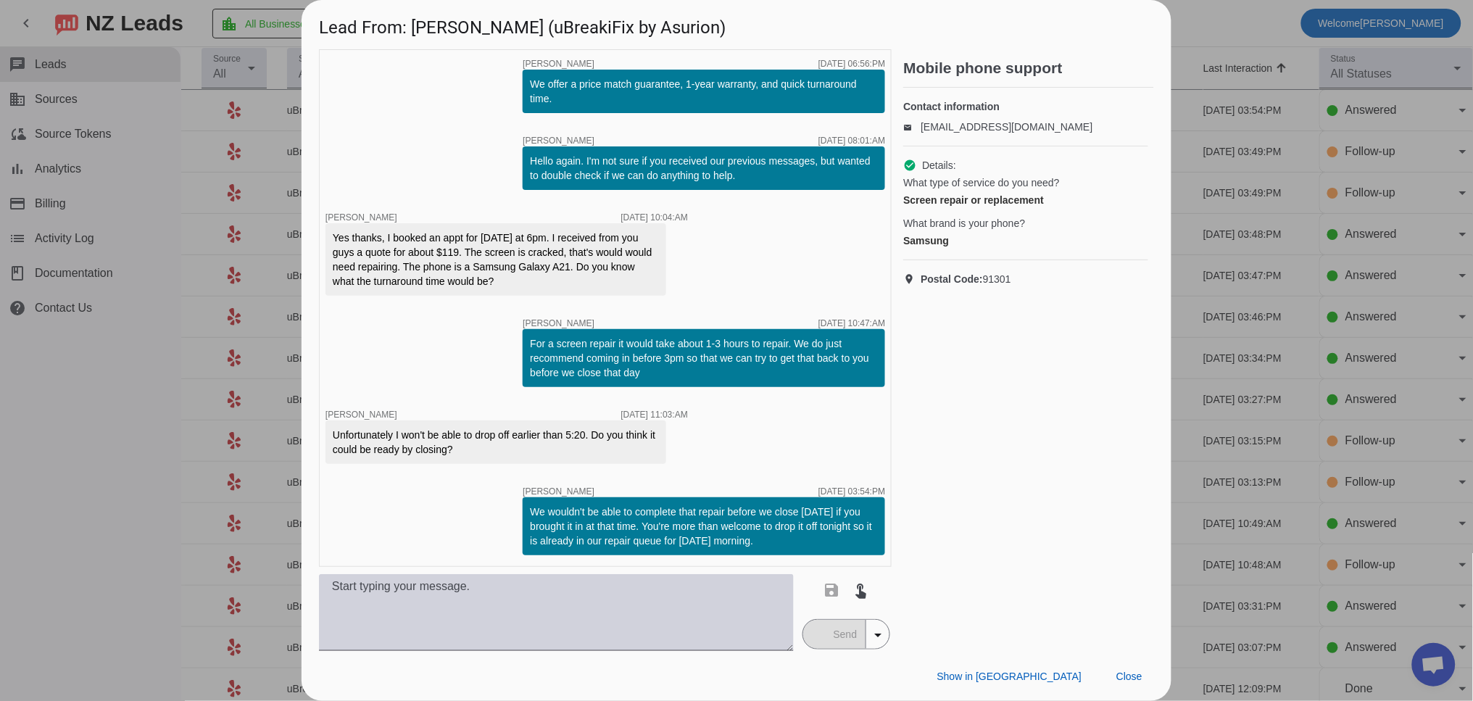
click at [536, 586] on textarea at bounding box center [556, 612] width 475 height 77
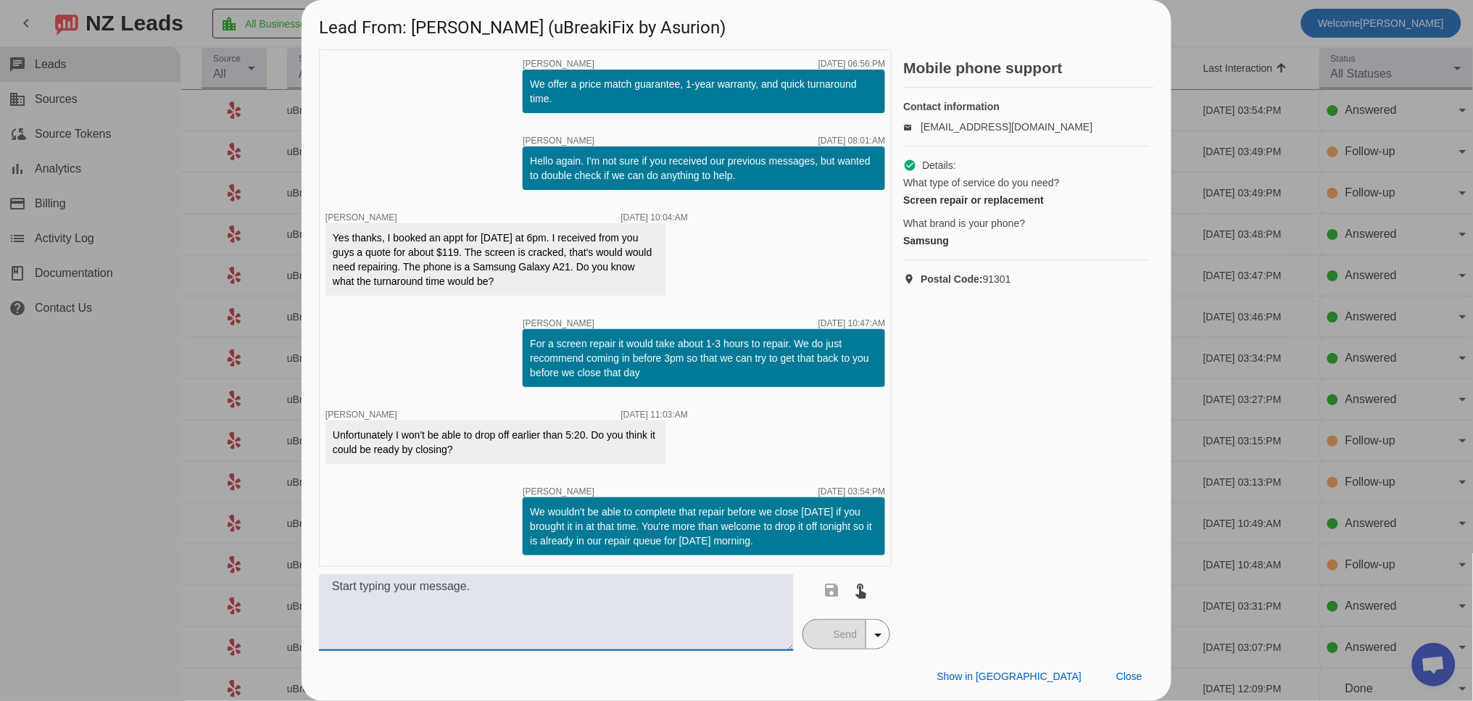
paste textarea "We are usually open [DATE]-[DATE] from 10am to 7pm, but we will actually be clo…"
type textarea "We are usually open [DATE]-[DATE] from 10am to 7pm, but we will actually be clo…"
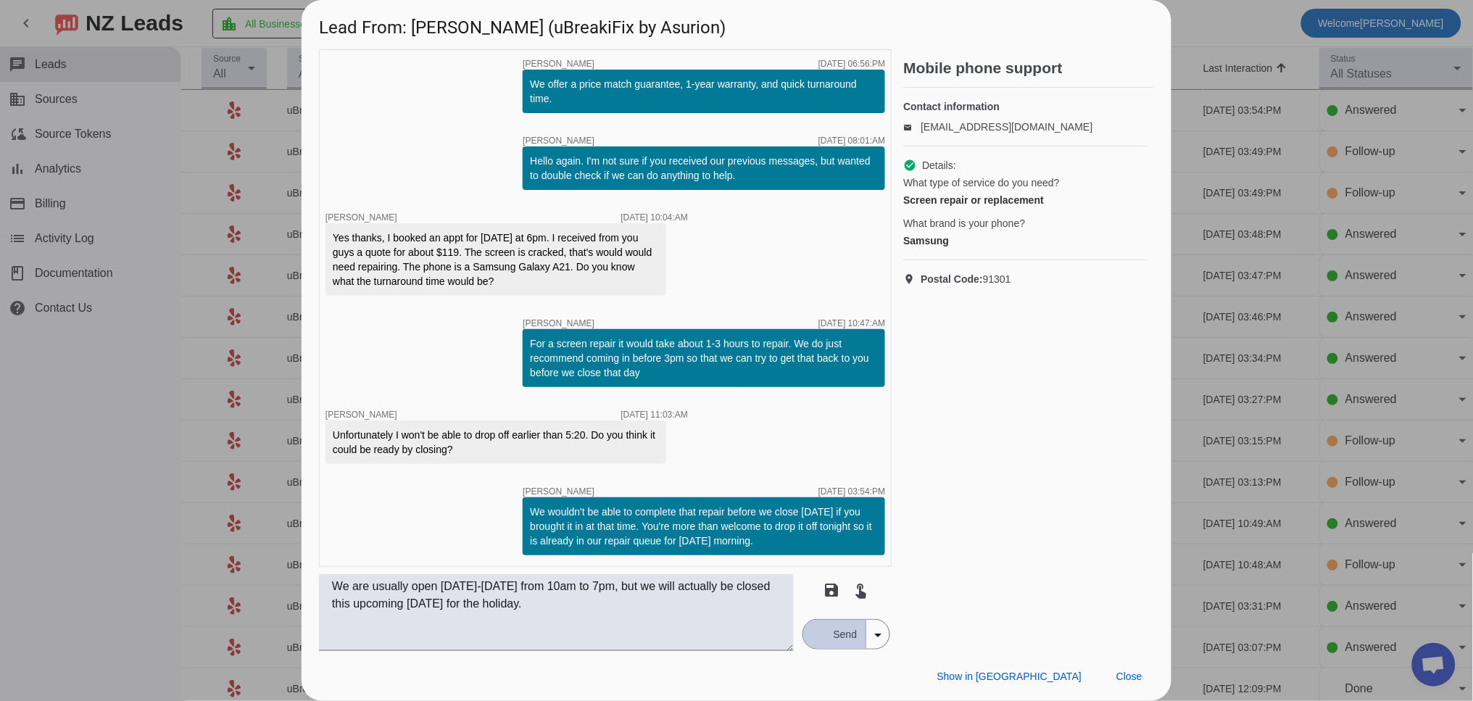
click at [813, 638] on div "button" at bounding box center [818, 634] width 13 height 13
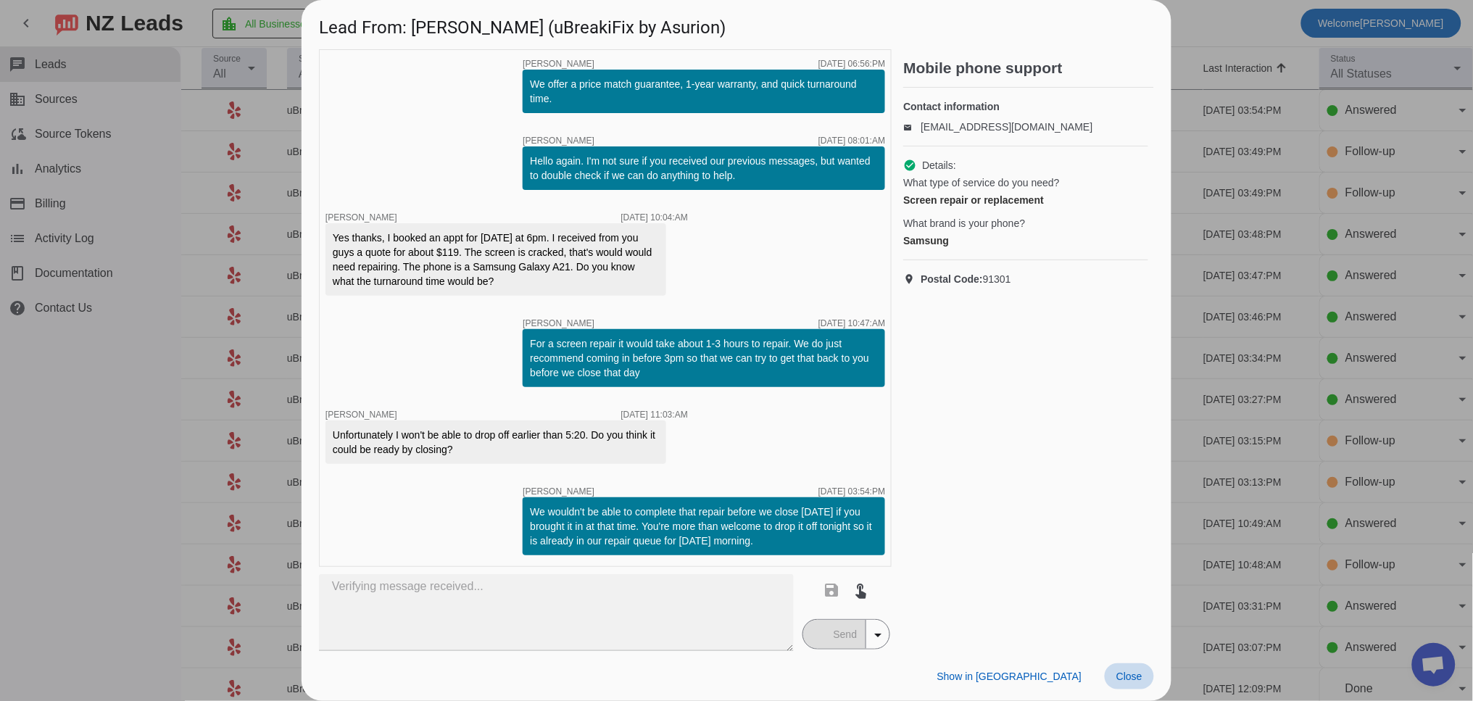
click at [1141, 684] on span at bounding box center [1129, 676] width 49 height 26
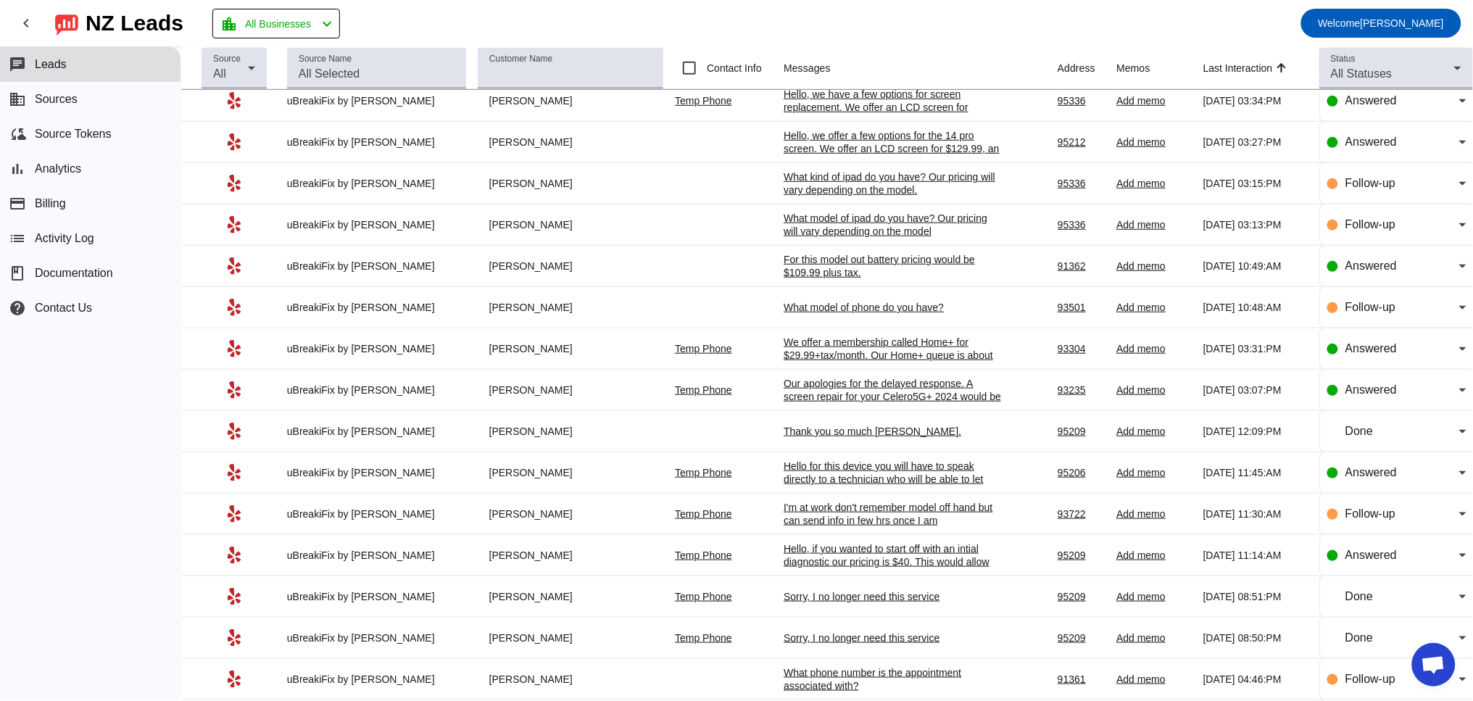
scroll to position [0, 0]
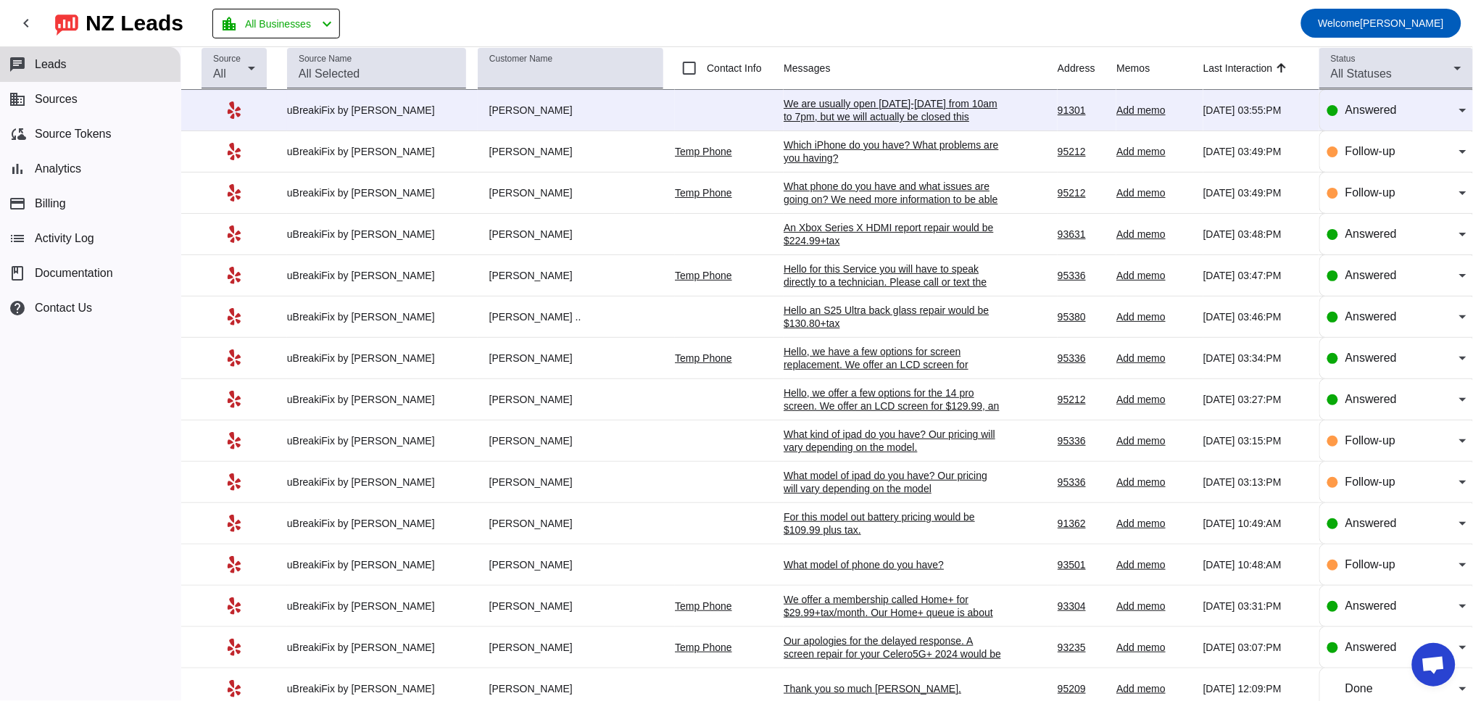
click at [805, 117] on div "We are usually open [DATE]-[DATE] from 10am to 7pm, but we will actually be clo…" at bounding box center [892, 116] width 217 height 39
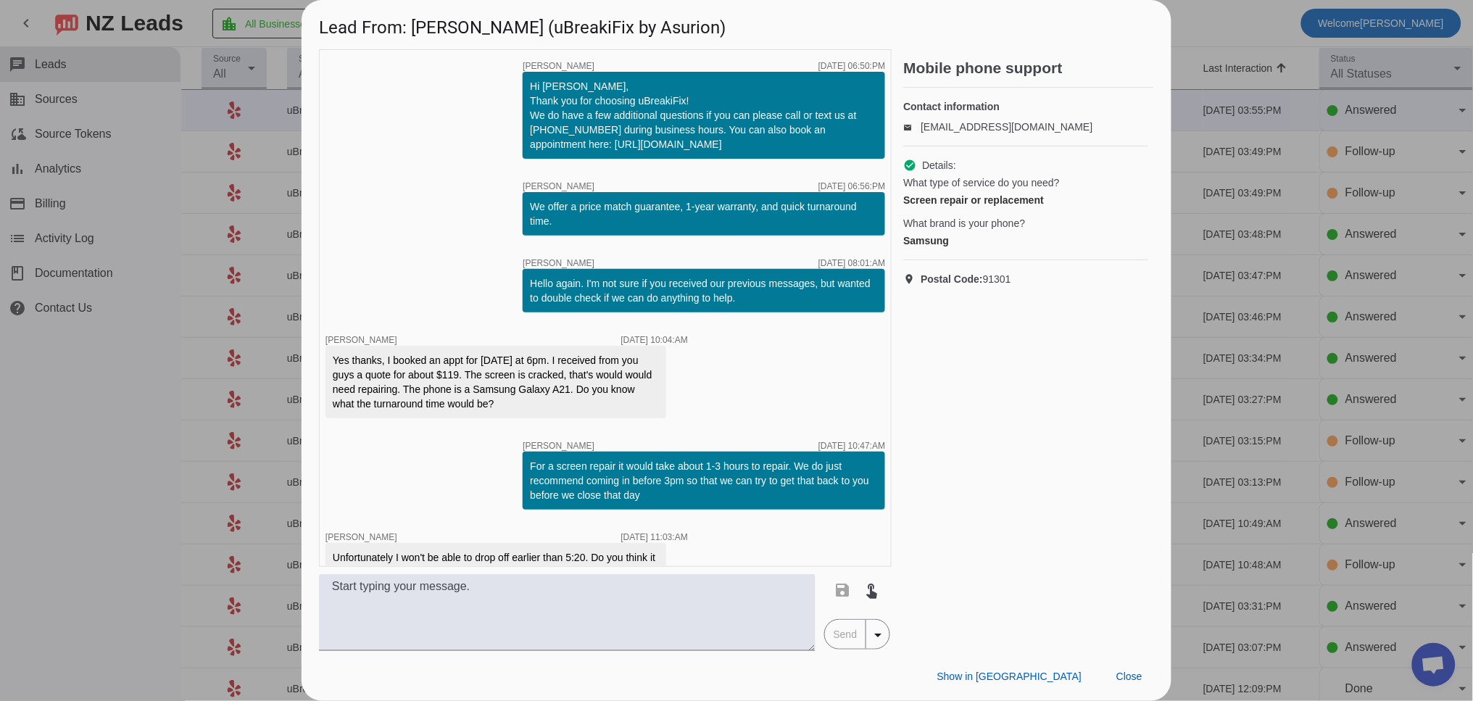
scroll to position [199, 0]
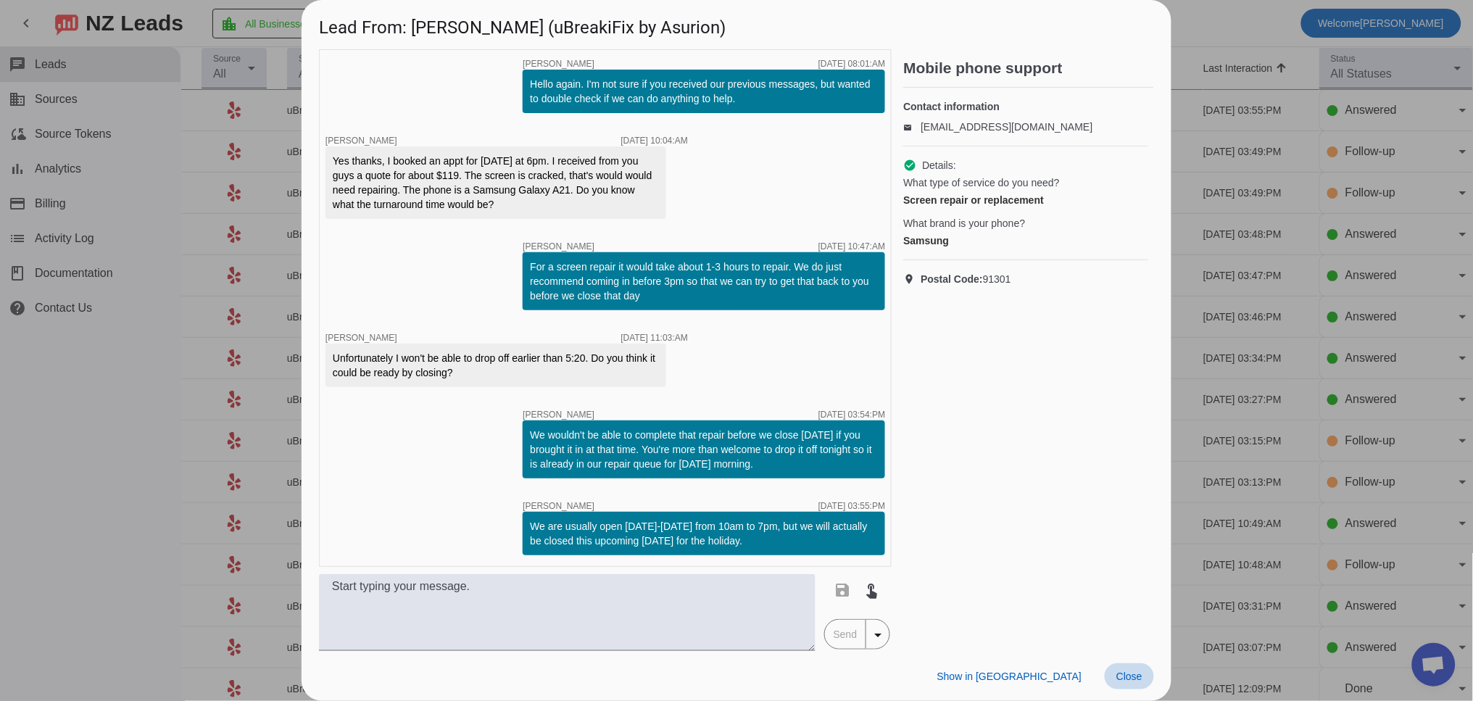
click at [1128, 679] on span "Close" at bounding box center [1129, 676] width 26 height 12
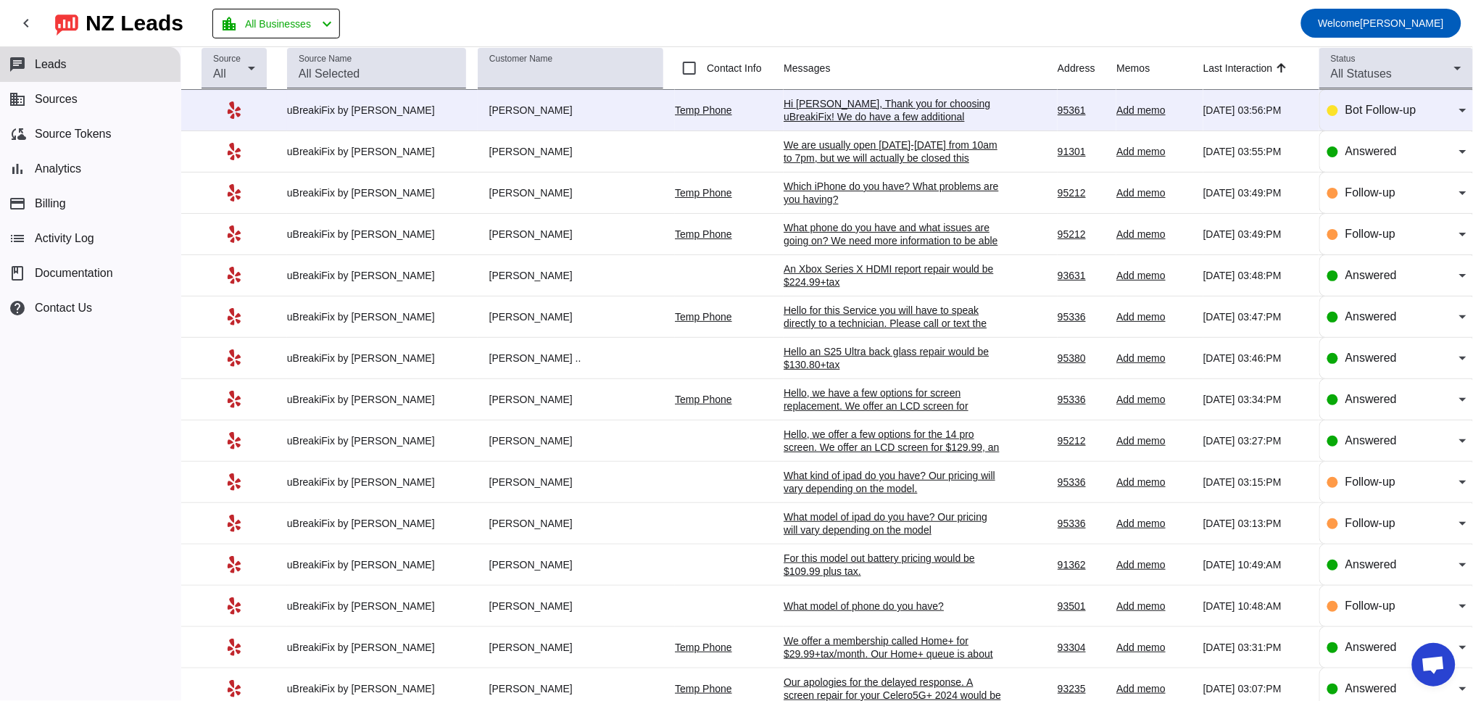
click at [822, 108] on div "Hi [PERSON_NAME], Thank you for choosing uBreakiFix! We do have a few additiona…" at bounding box center [892, 136] width 217 height 78
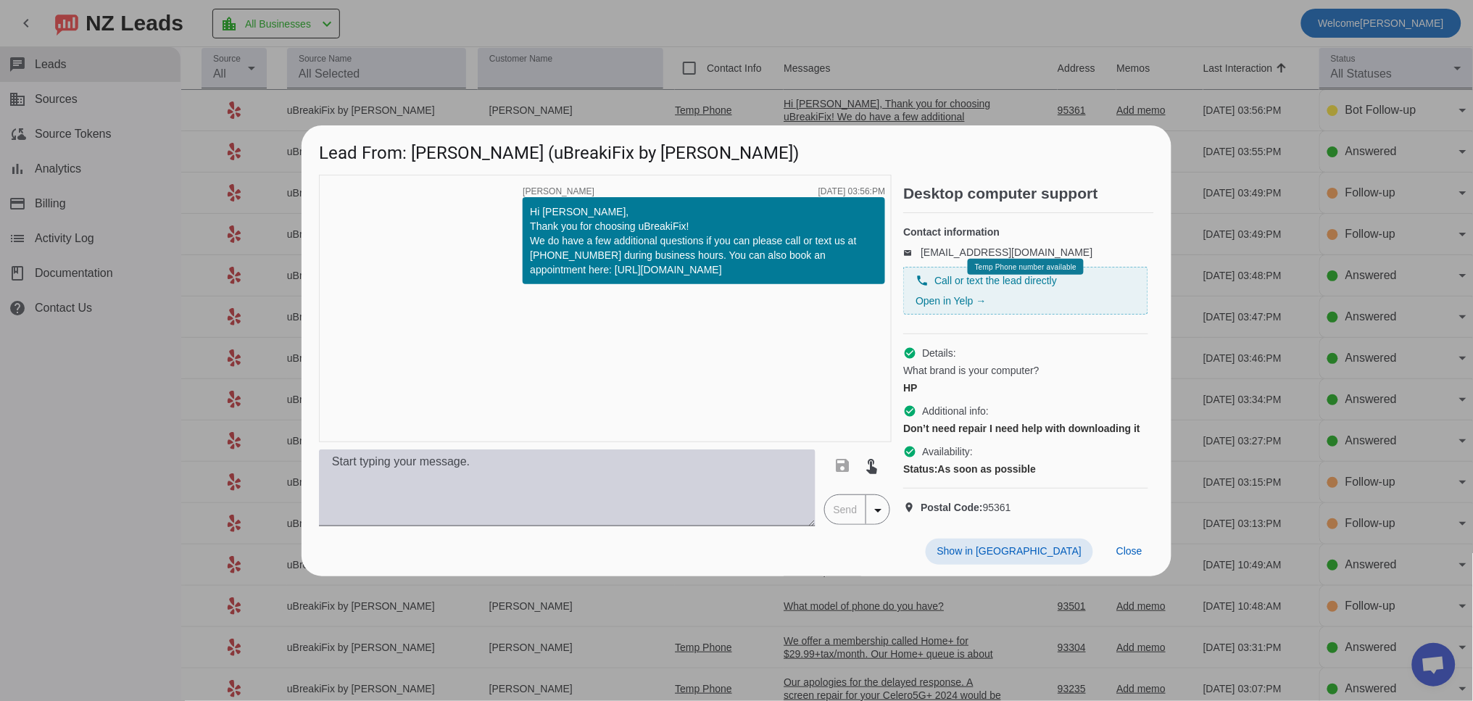
click at [629, 490] on textarea at bounding box center [567, 487] width 497 height 77
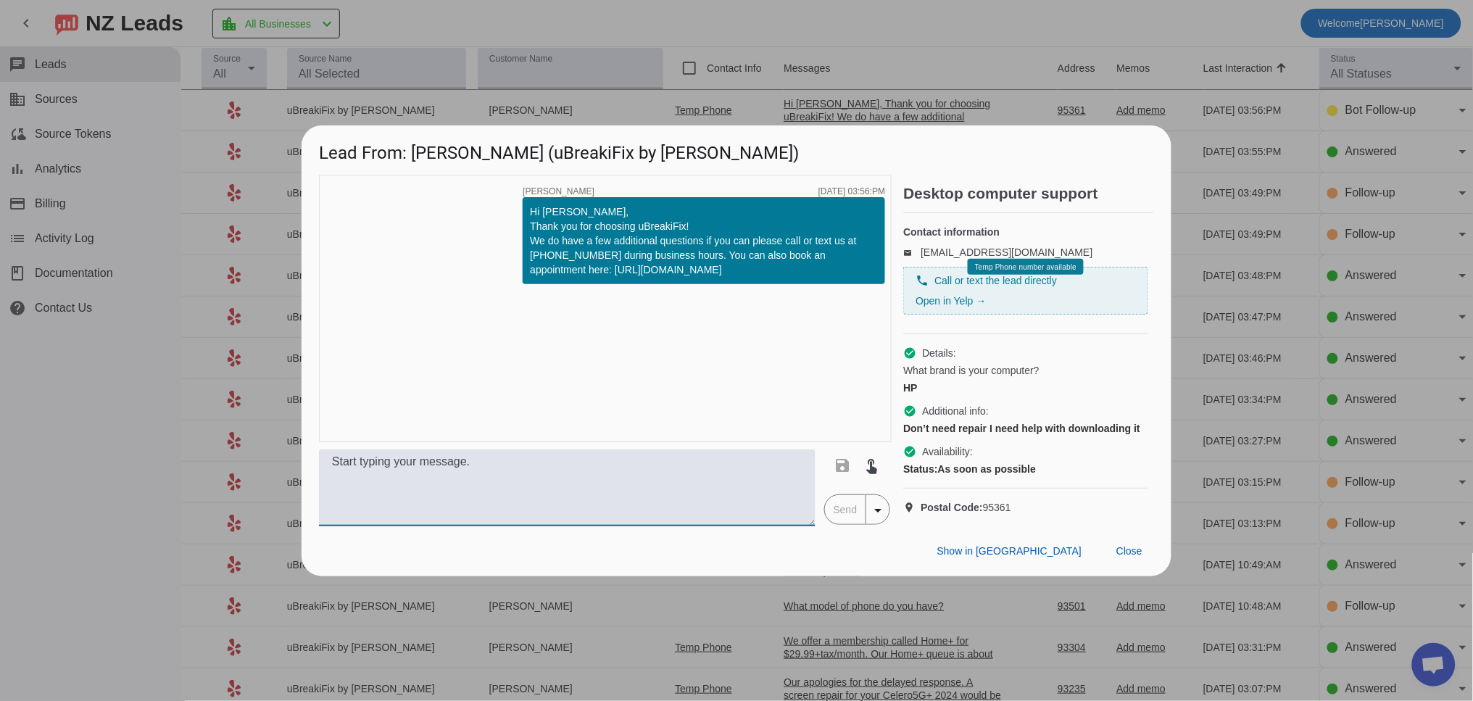
type textarea "G"
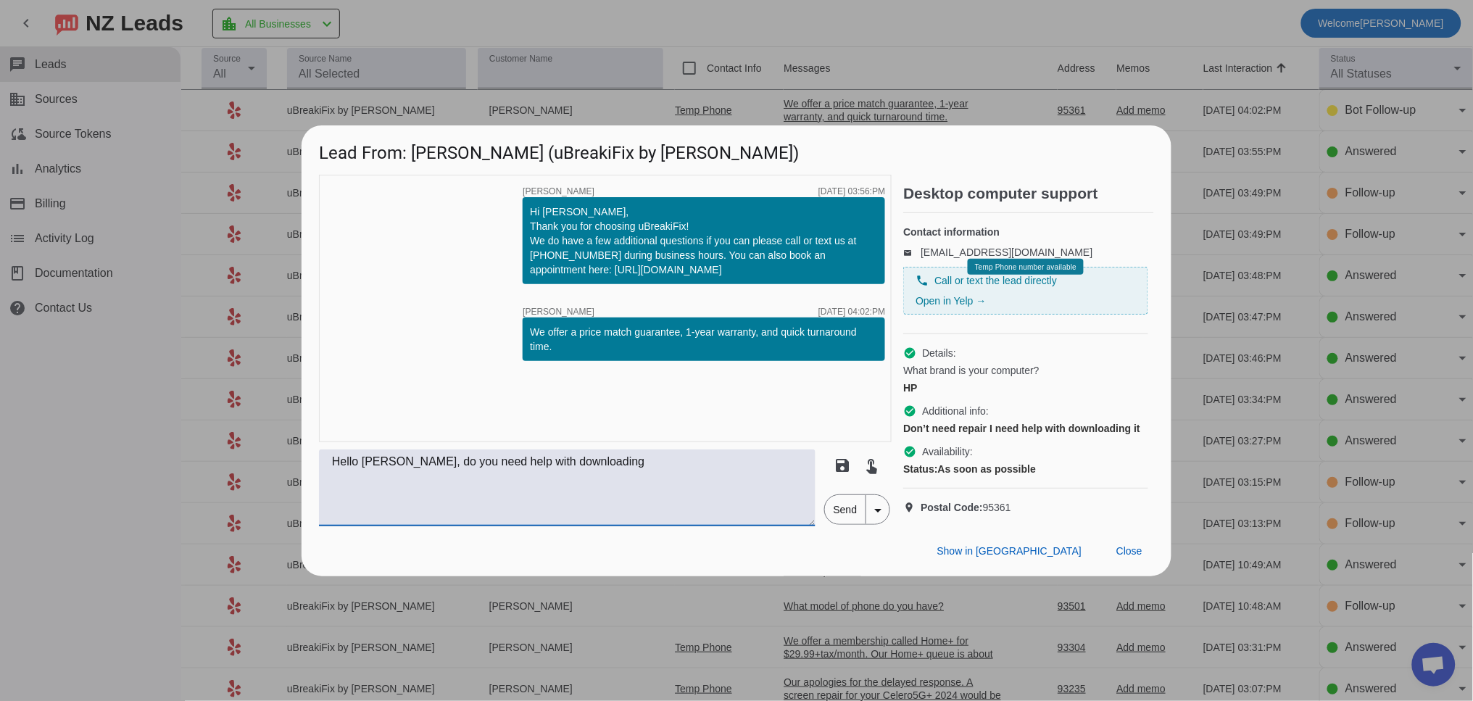
drag, startPoint x: 607, startPoint y: 481, endPoint x: 287, endPoint y: 473, distance: 320.5
click at [287, 473] on div "Lead From: [PERSON_NAME] (uBreakiFix by [PERSON_NAME]) timer close [PERSON_NAME…" at bounding box center [736, 350] width 1473 height 701
type textarea "Do you need help with a software installation?"
click at [842, 524] on span "Send" at bounding box center [845, 509] width 41 height 29
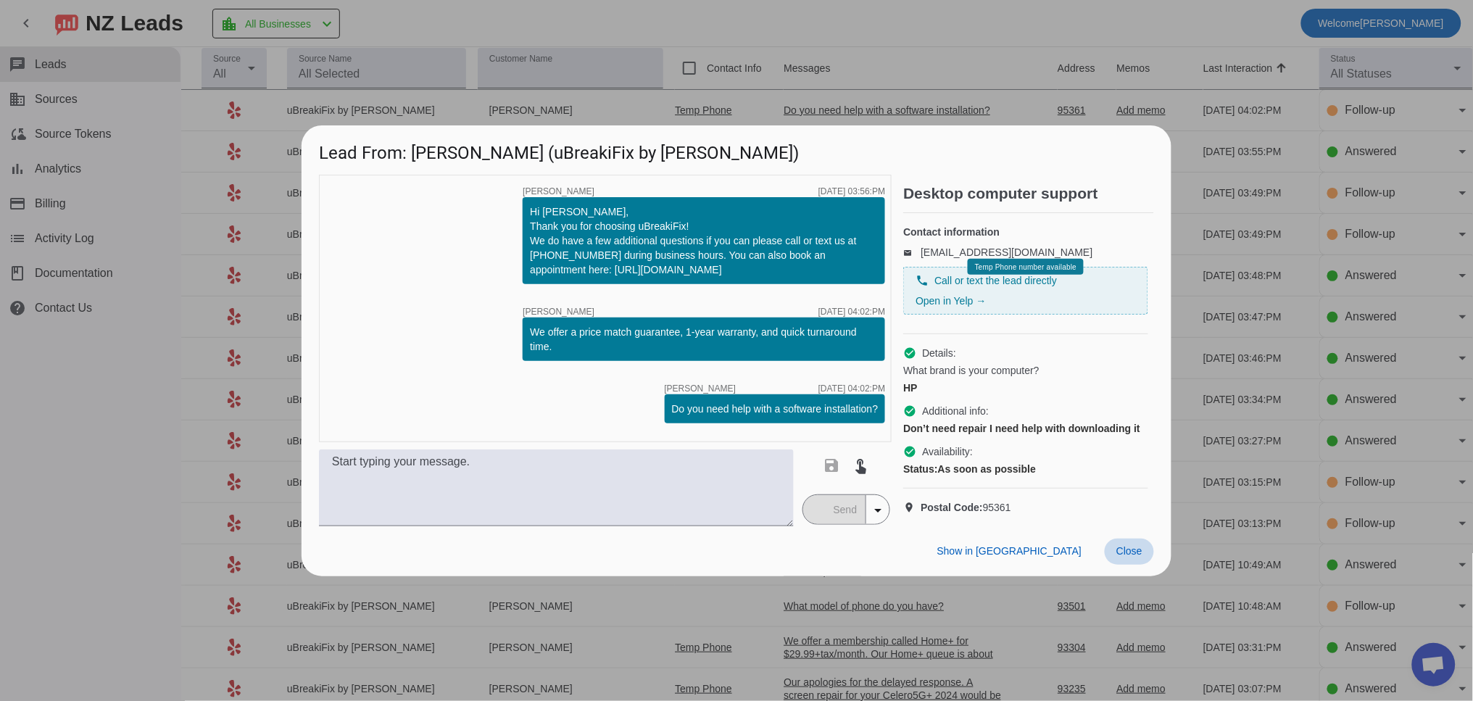
click at [1126, 557] on span "Close" at bounding box center [1129, 551] width 26 height 12
